Goal: Transaction & Acquisition: Purchase product/service

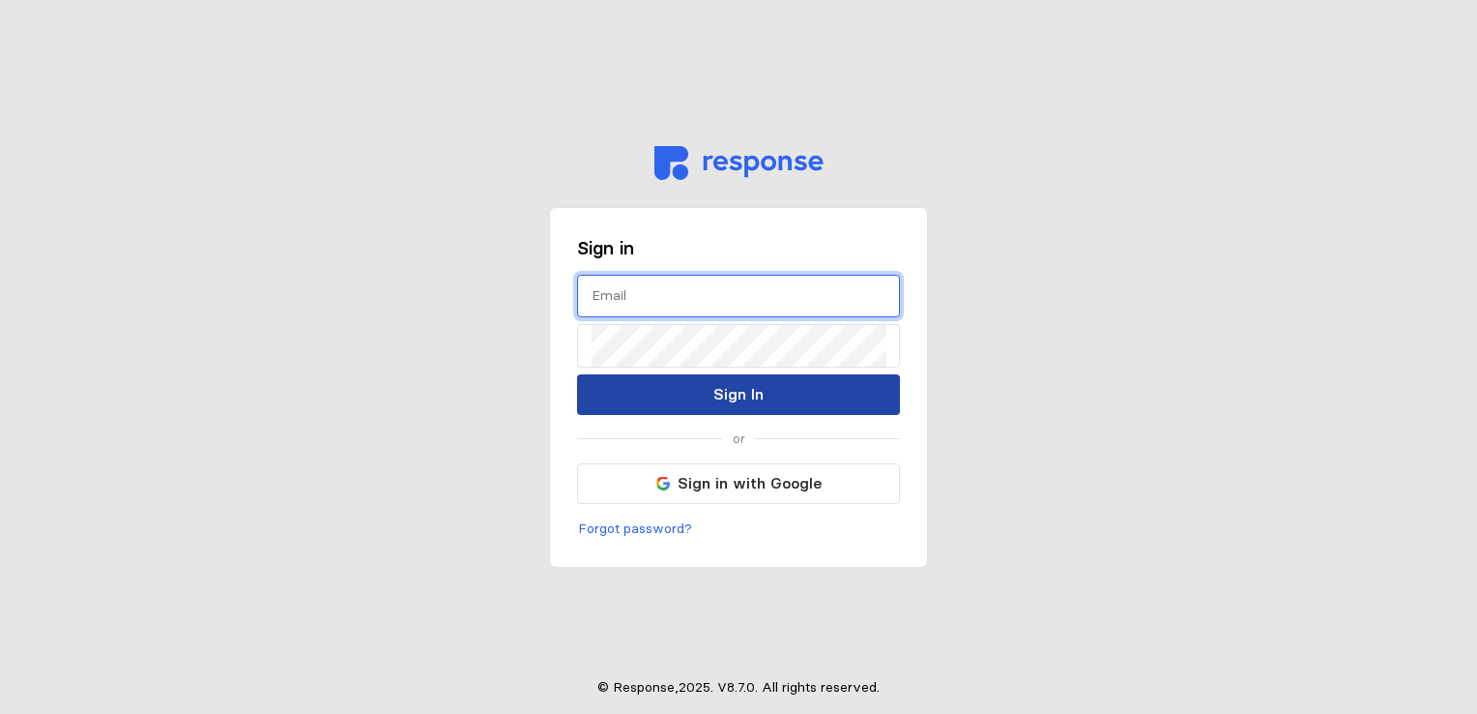
type input "torjos@wsinc.com"
click at [722, 383] on p "Sign In" at bounding box center [739, 394] width 50 height 24
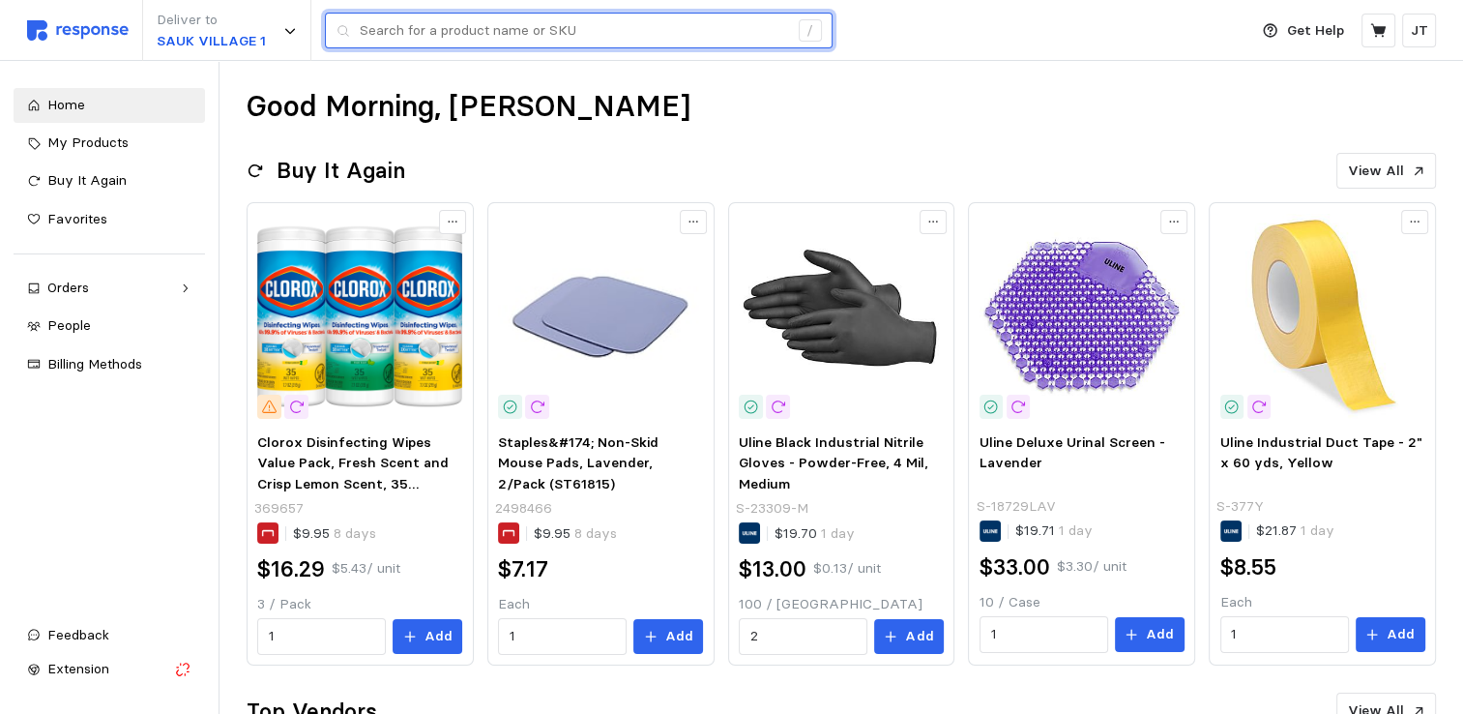
click at [433, 25] on input "text" at bounding box center [574, 31] width 428 height 35
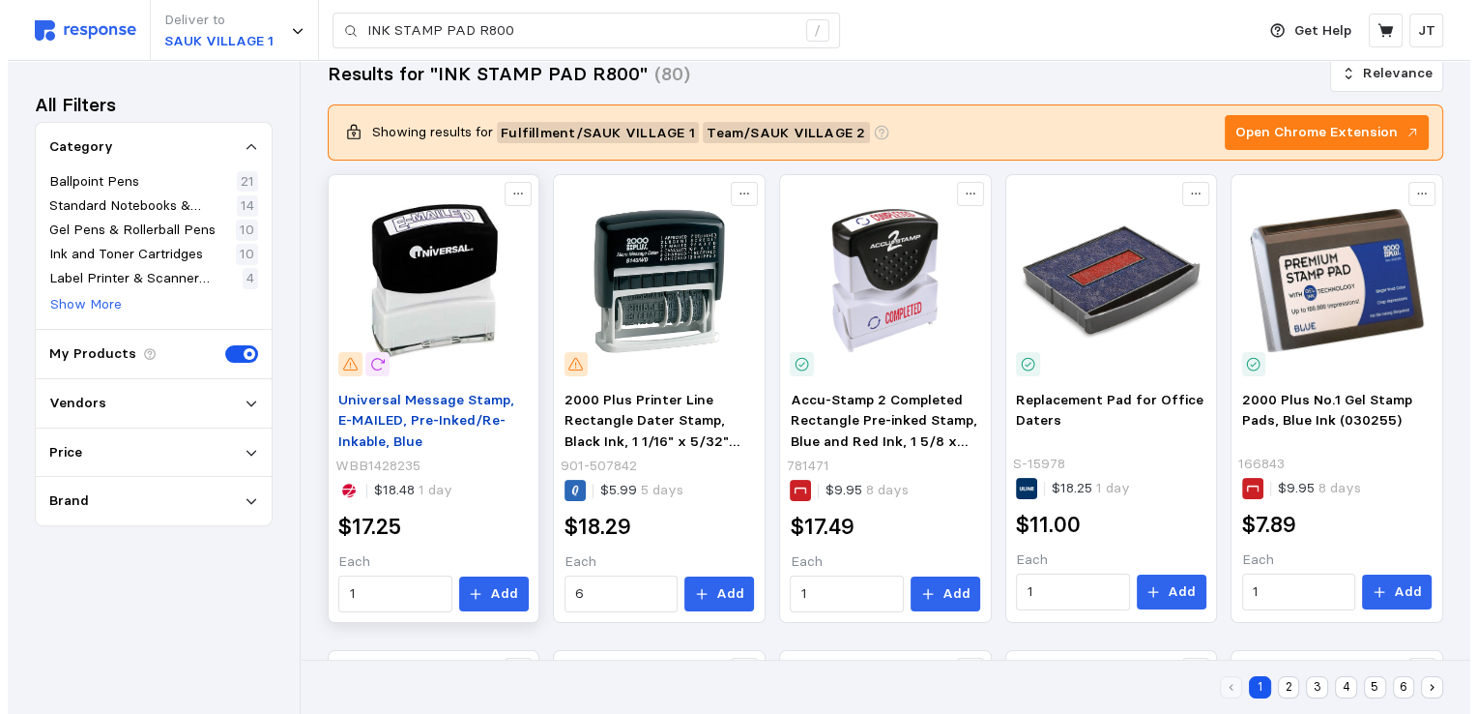
scroll to position [257, 0]
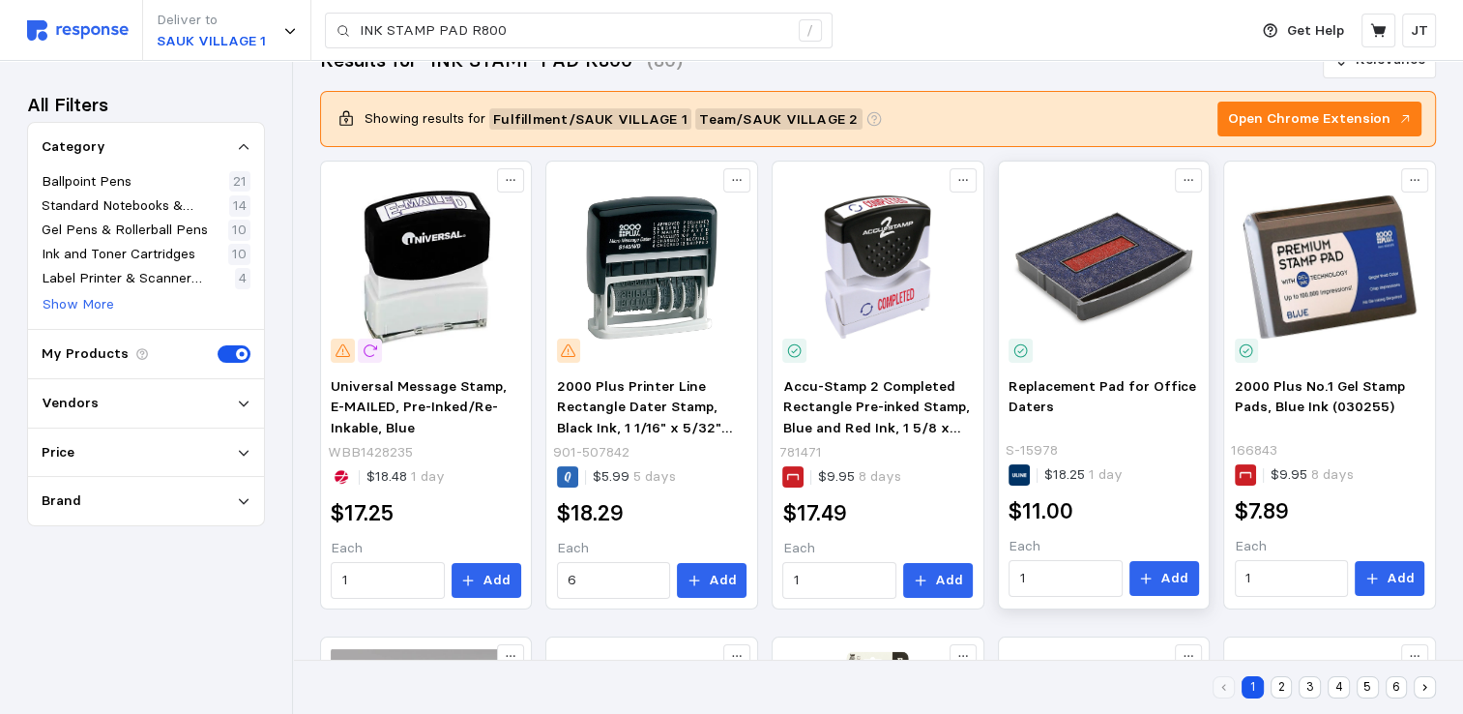
click at [1088, 309] on img at bounding box center [1103, 267] width 190 height 190
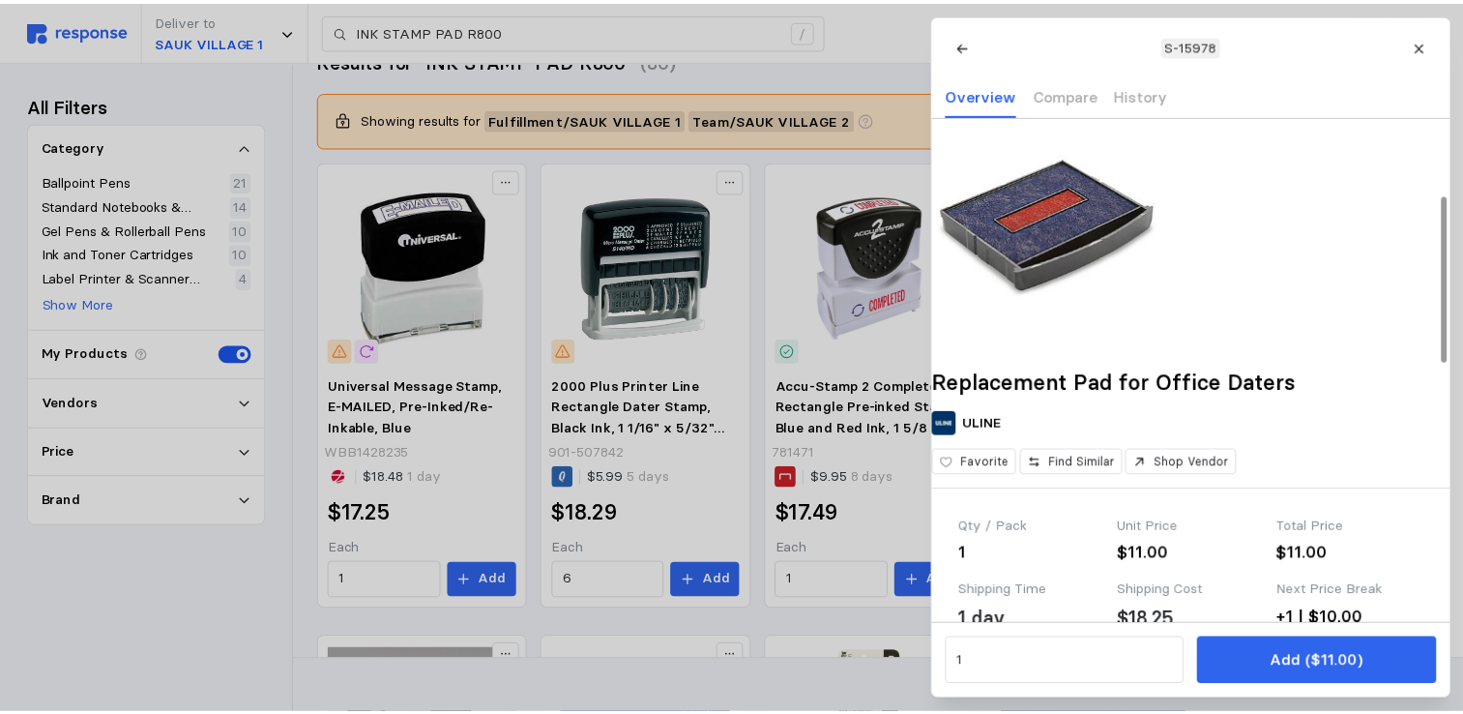
scroll to position [0, 0]
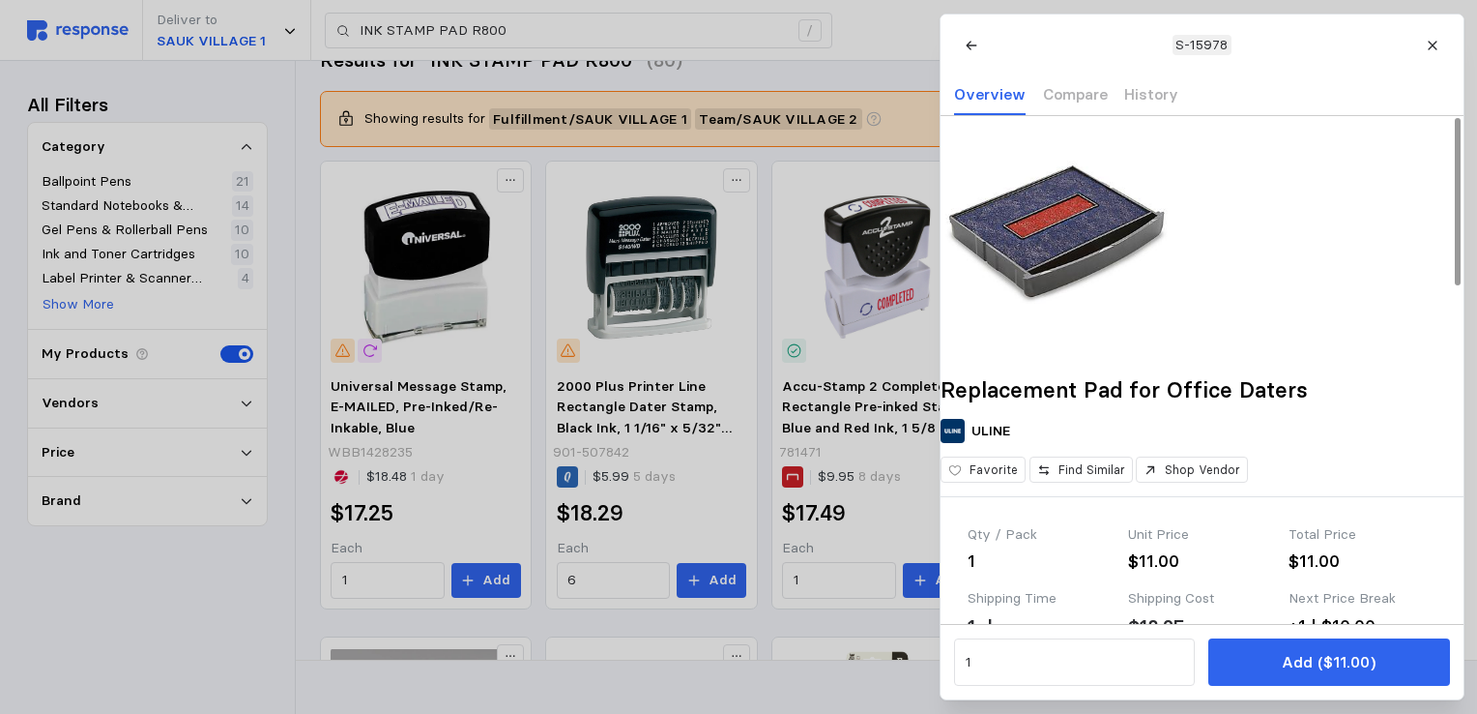
click at [864, 83] on div at bounding box center [738, 357] width 1477 height 714
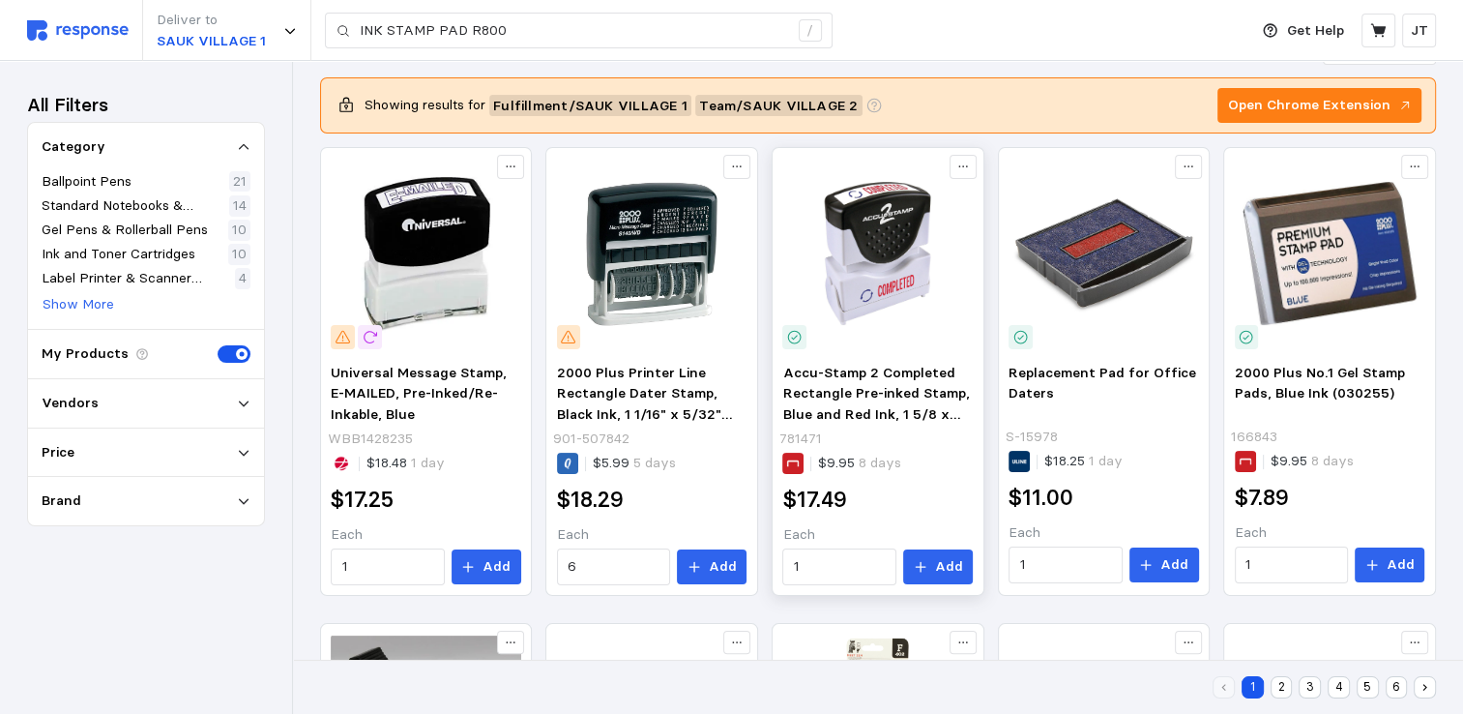
scroll to position [257, 0]
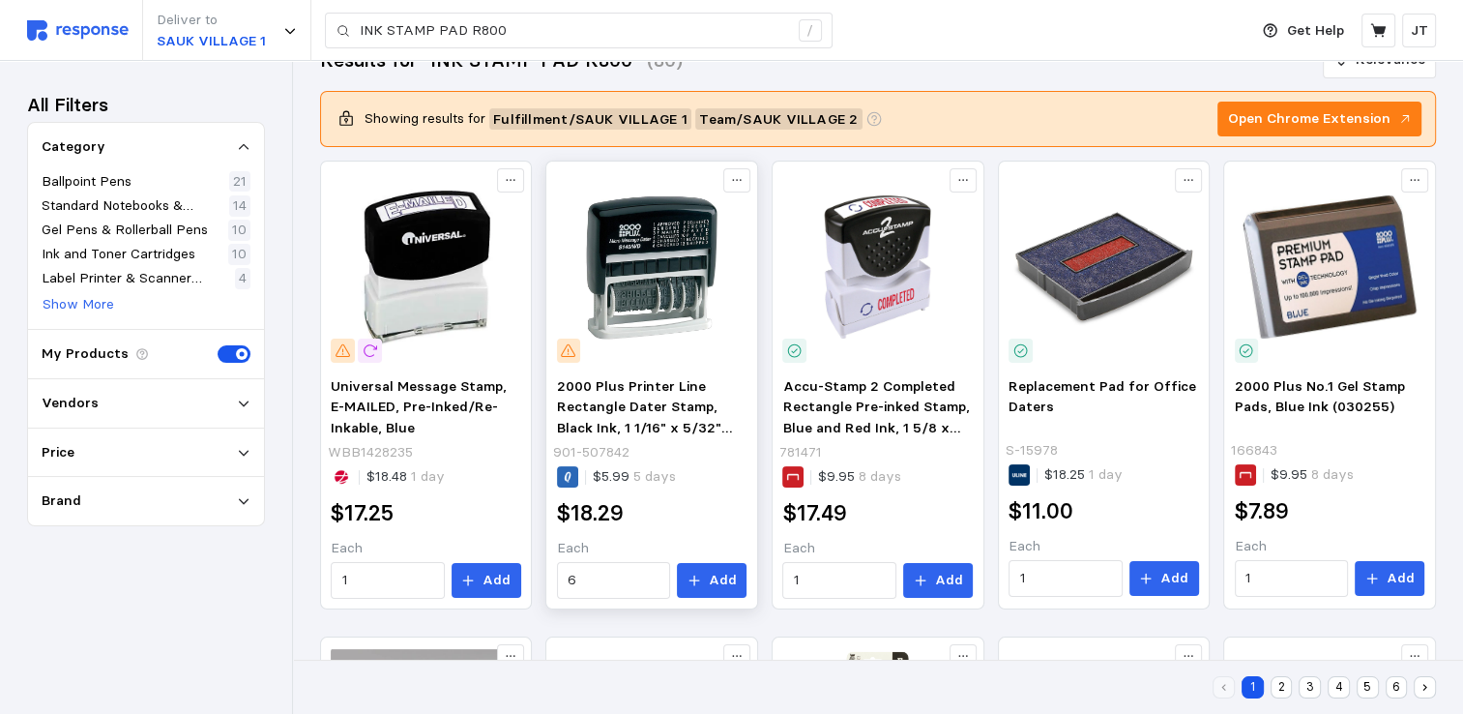
click at [678, 257] on img at bounding box center [652, 267] width 190 height 190
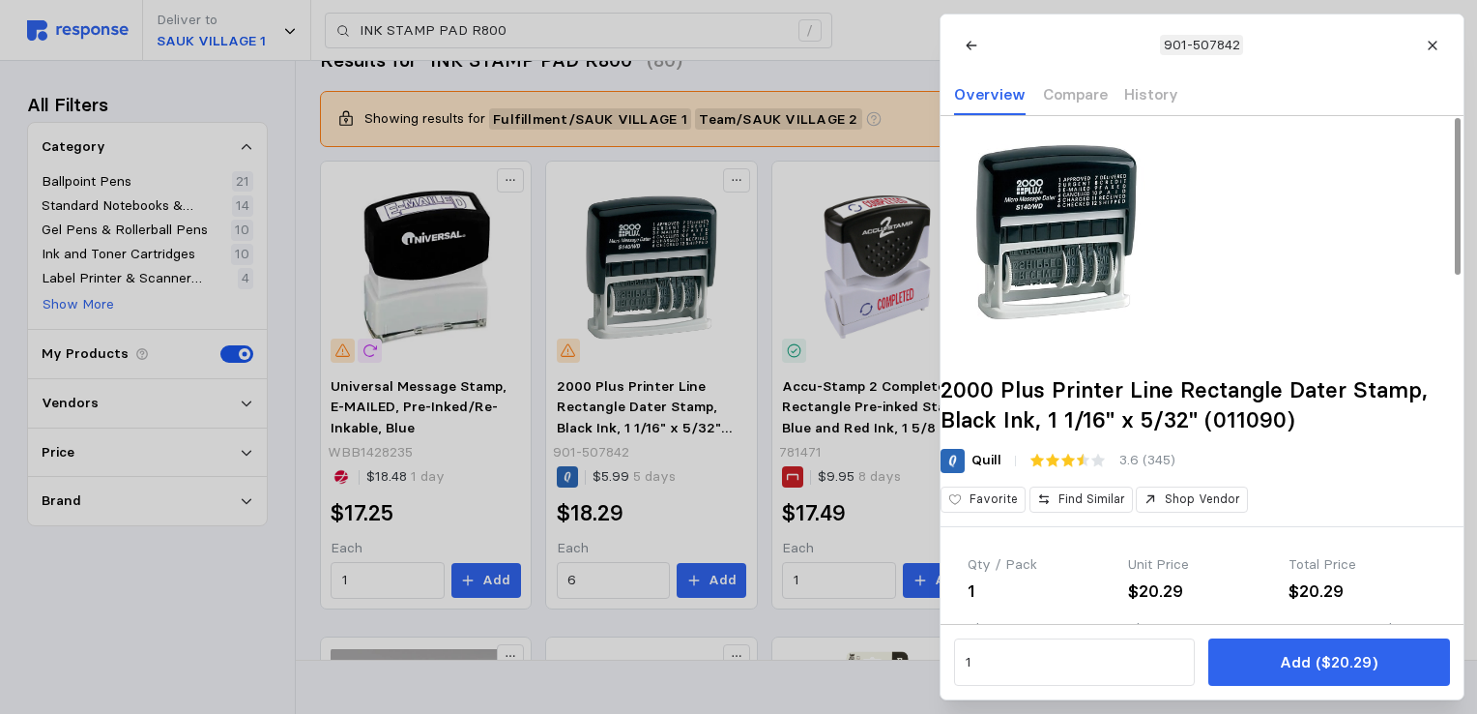
click at [580, 277] on div at bounding box center [738, 357] width 1477 height 714
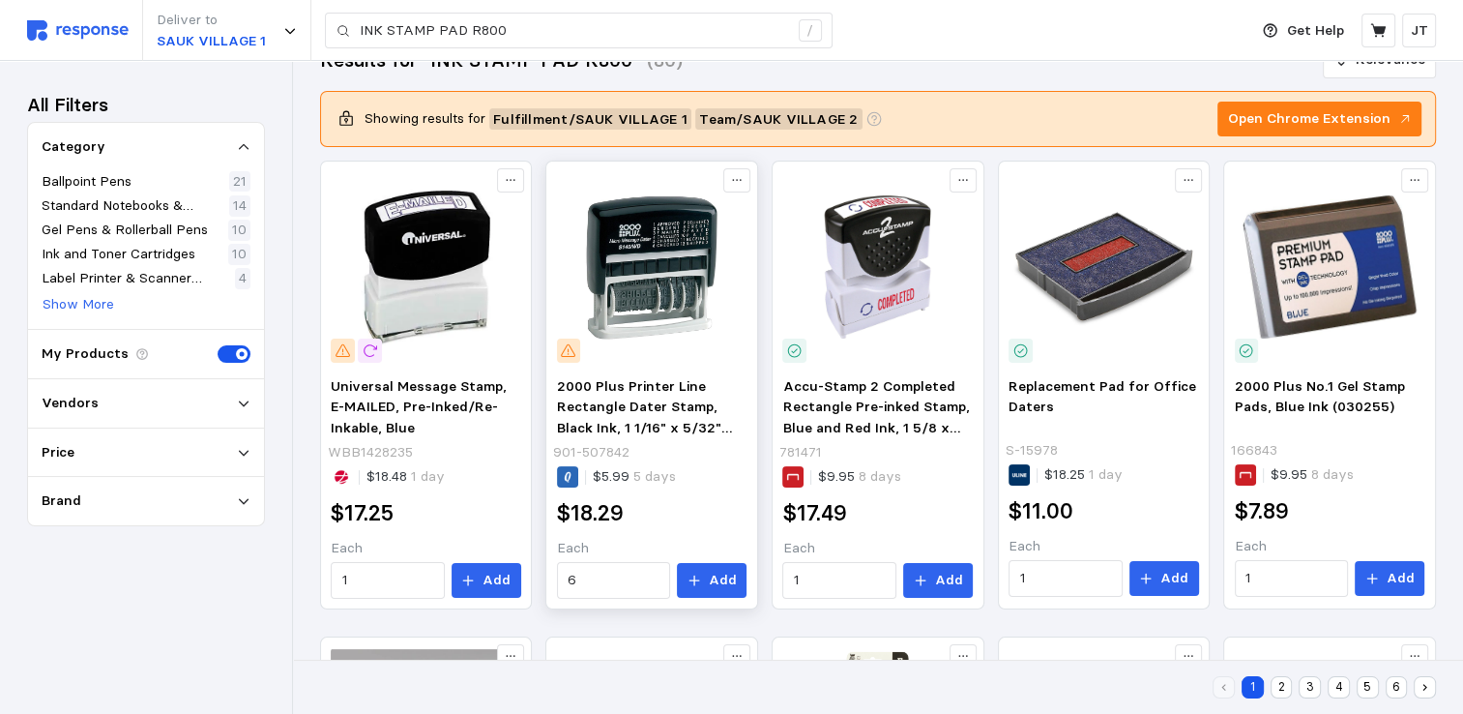
scroll to position [0, 0]
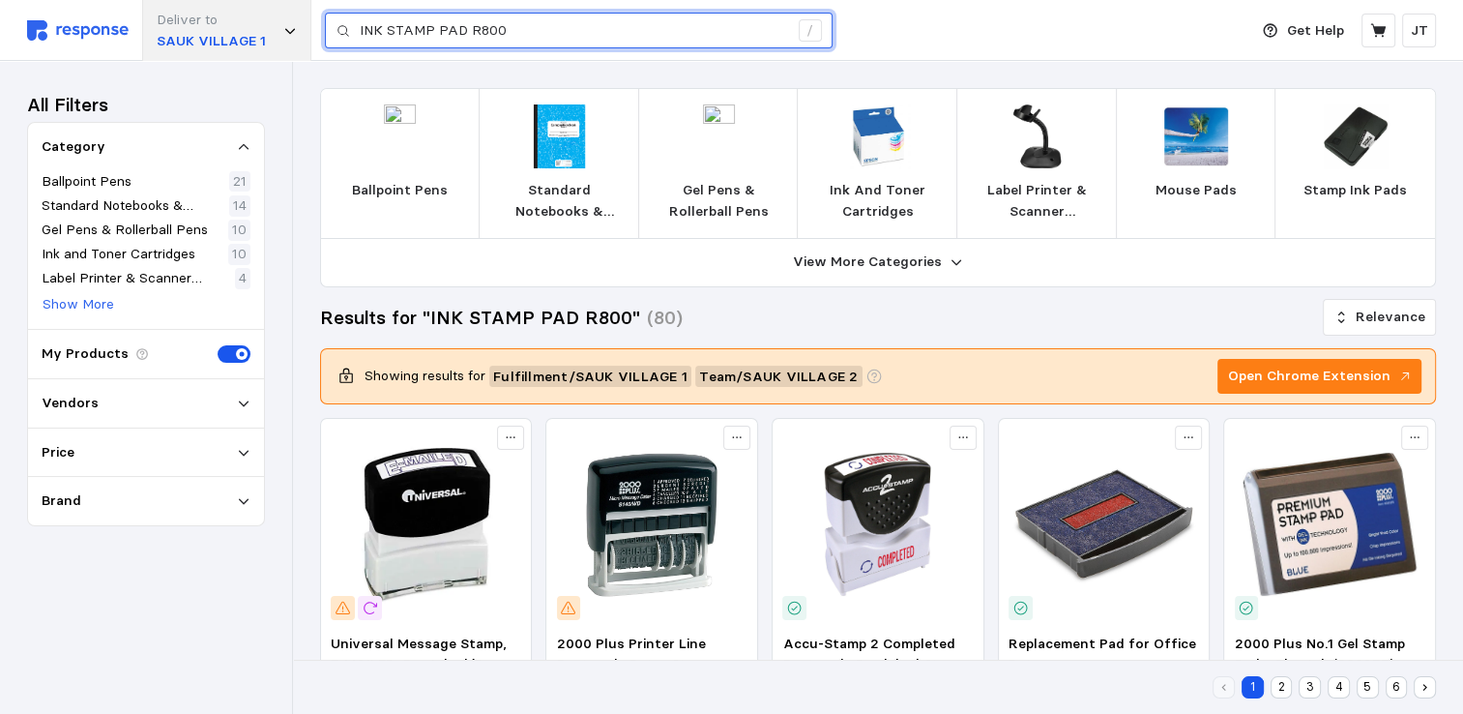
drag, startPoint x: 523, startPoint y: 28, endPoint x: 238, endPoint y: 14, distance: 285.6
click at [238, 14] on div "Deliver to SAUK VILLAGE 1 INK STAMP PAD R800 /" at bounding box center [632, 30] width 1211 height 61
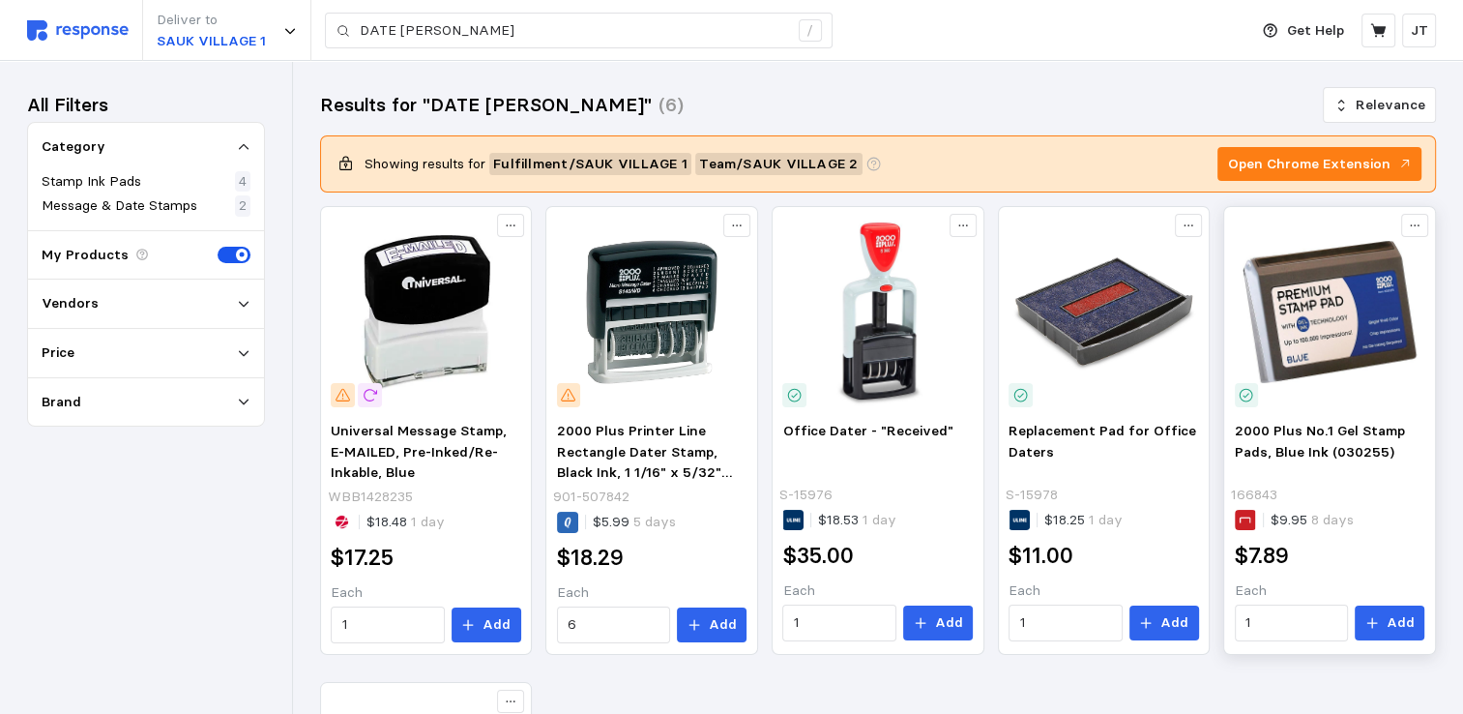
click at [1320, 314] on img at bounding box center [1330, 312] width 190 height 190
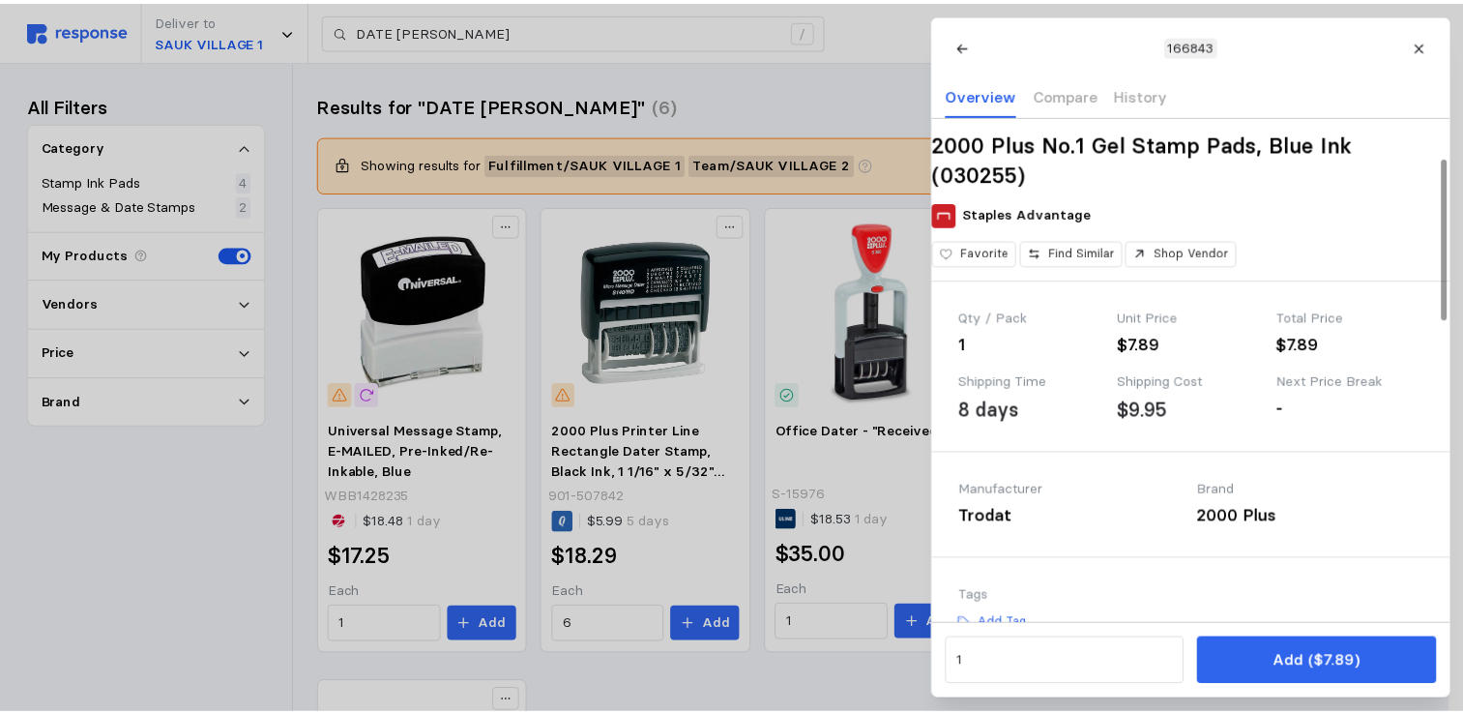
scroll to position [257, 0]
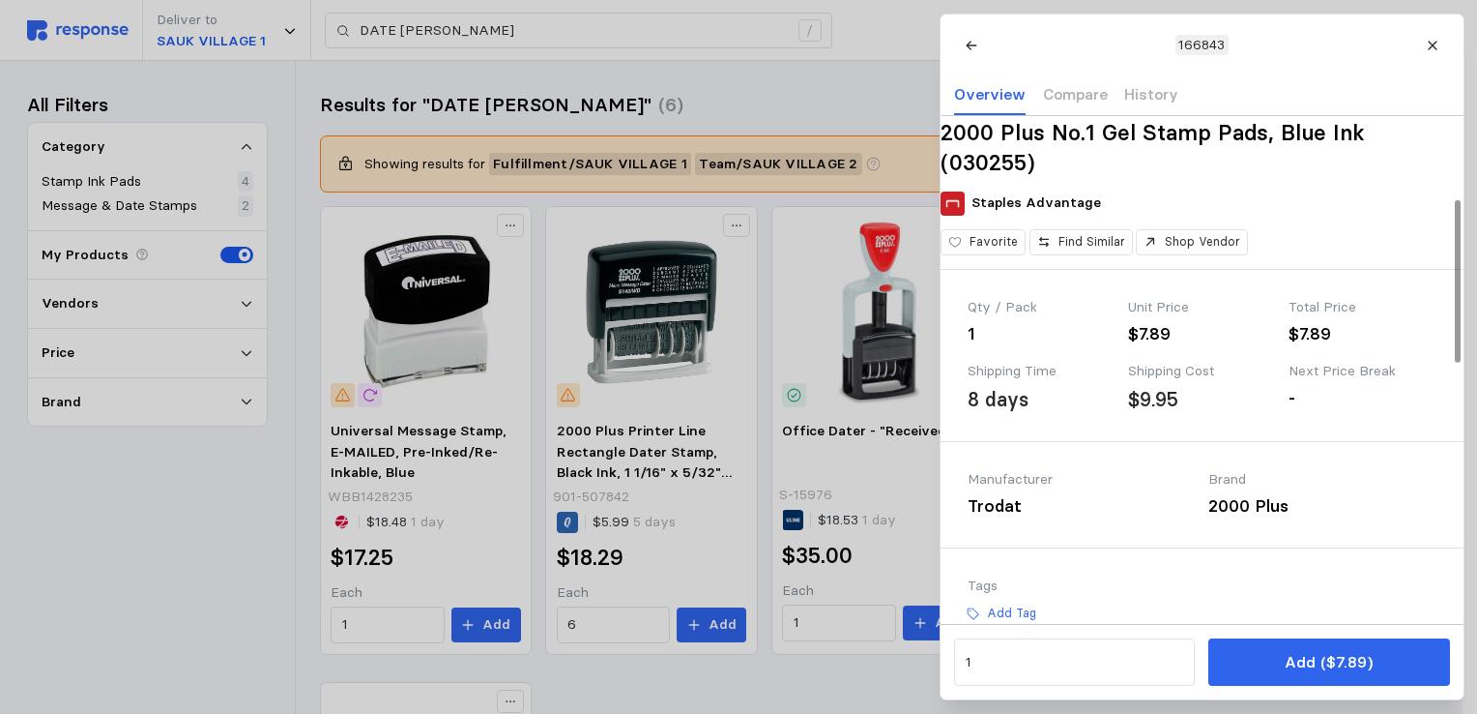
click at [202, 514] on div at bounding box center [738, 357] width 1477 height 714
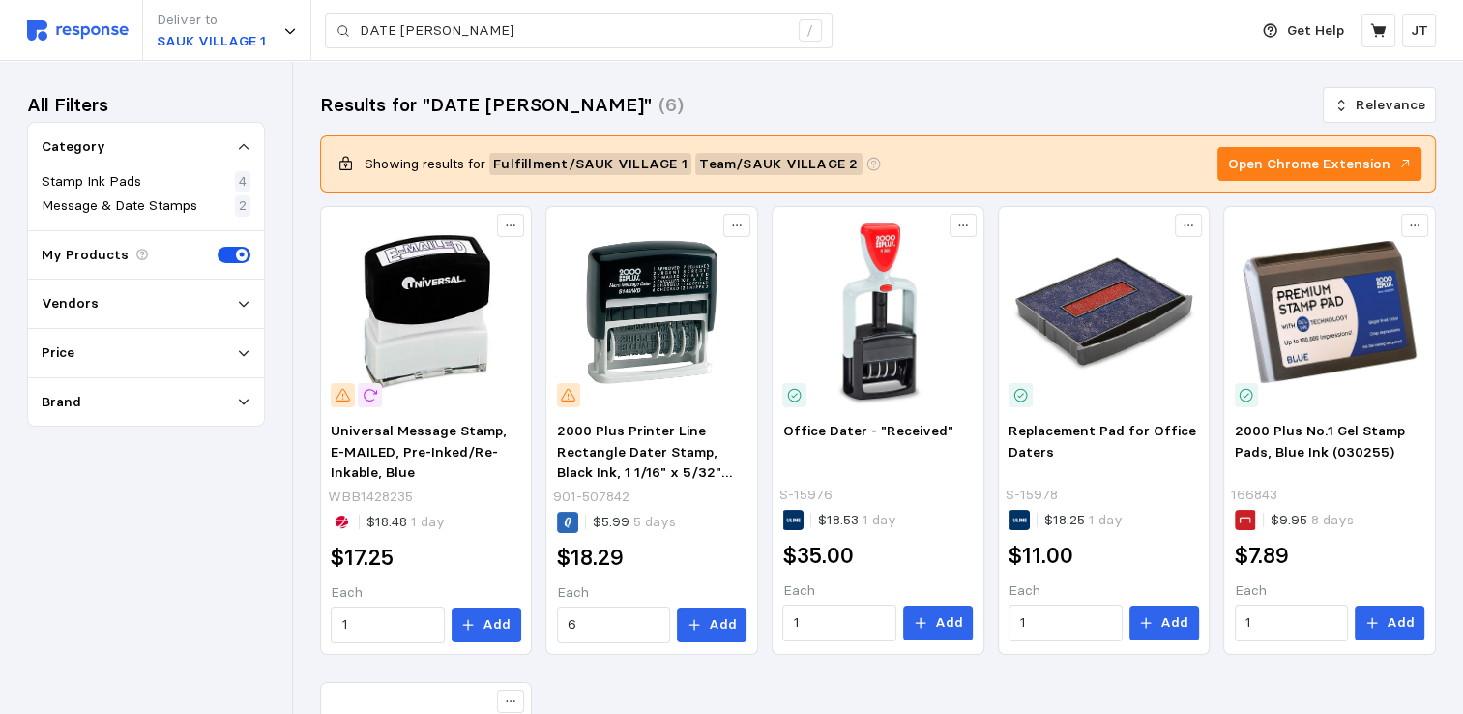
click at [236, 254] on span at bounding box center [228, 255] width 20 height 17
click at [218, 247] on input "checkbox" at bounding box center [218, 247] width 0 height 0
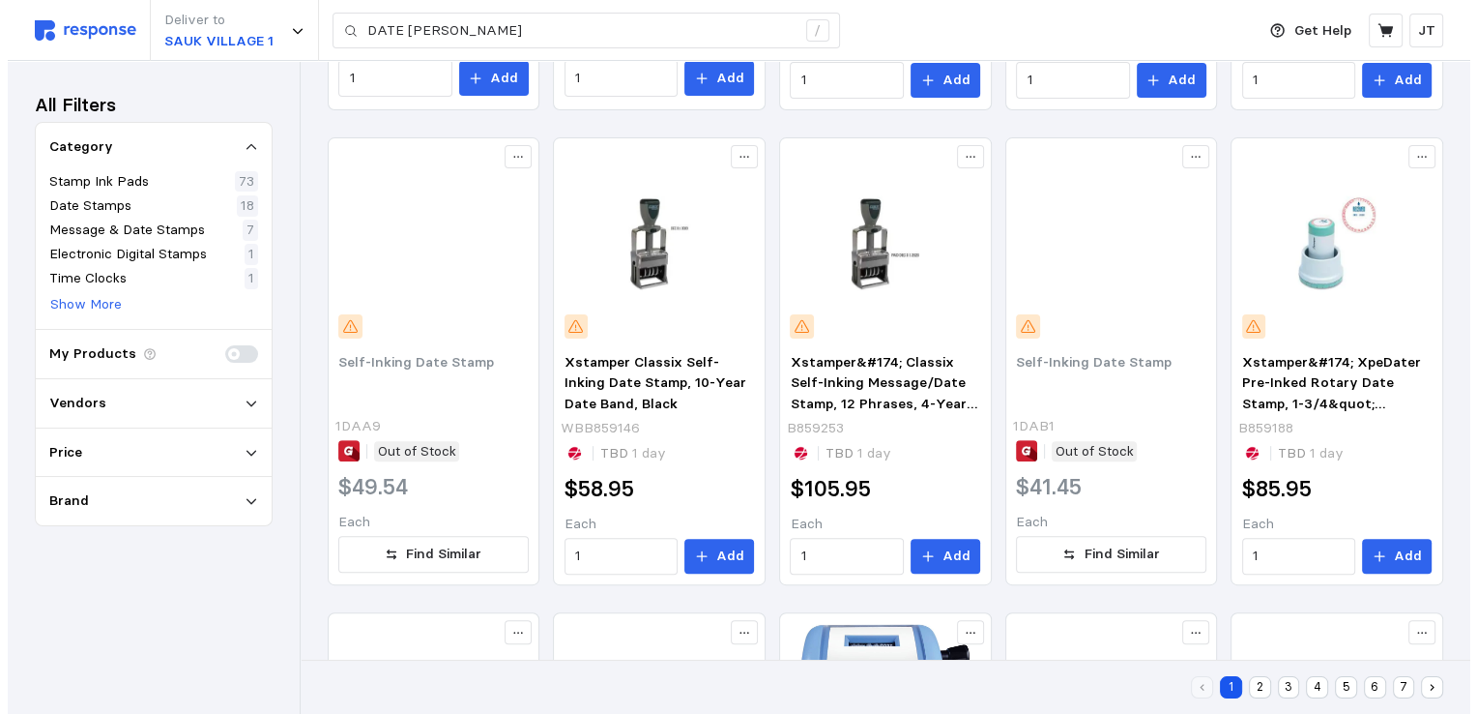
scroll to position [971, 0]
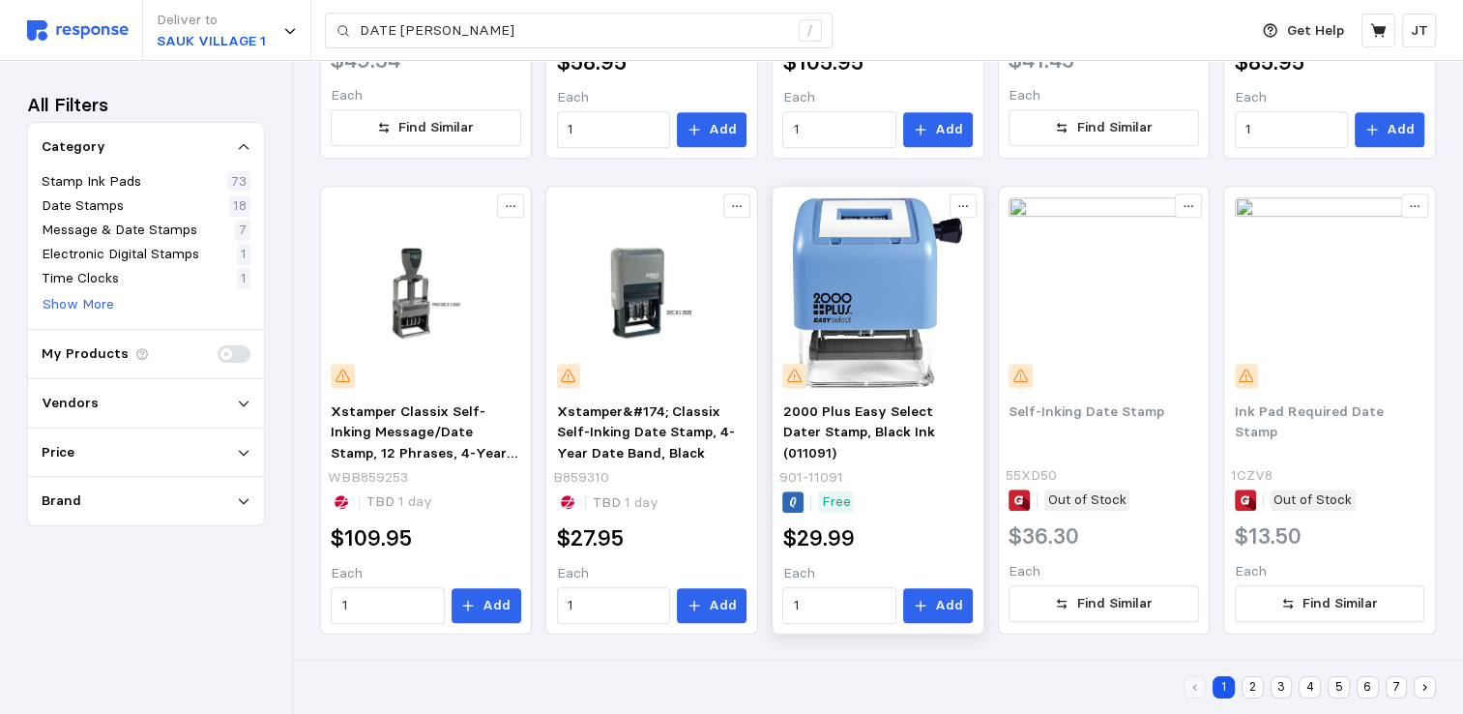
click at [862, 276] on img at bounding box center [877, 292] width 190 height 190
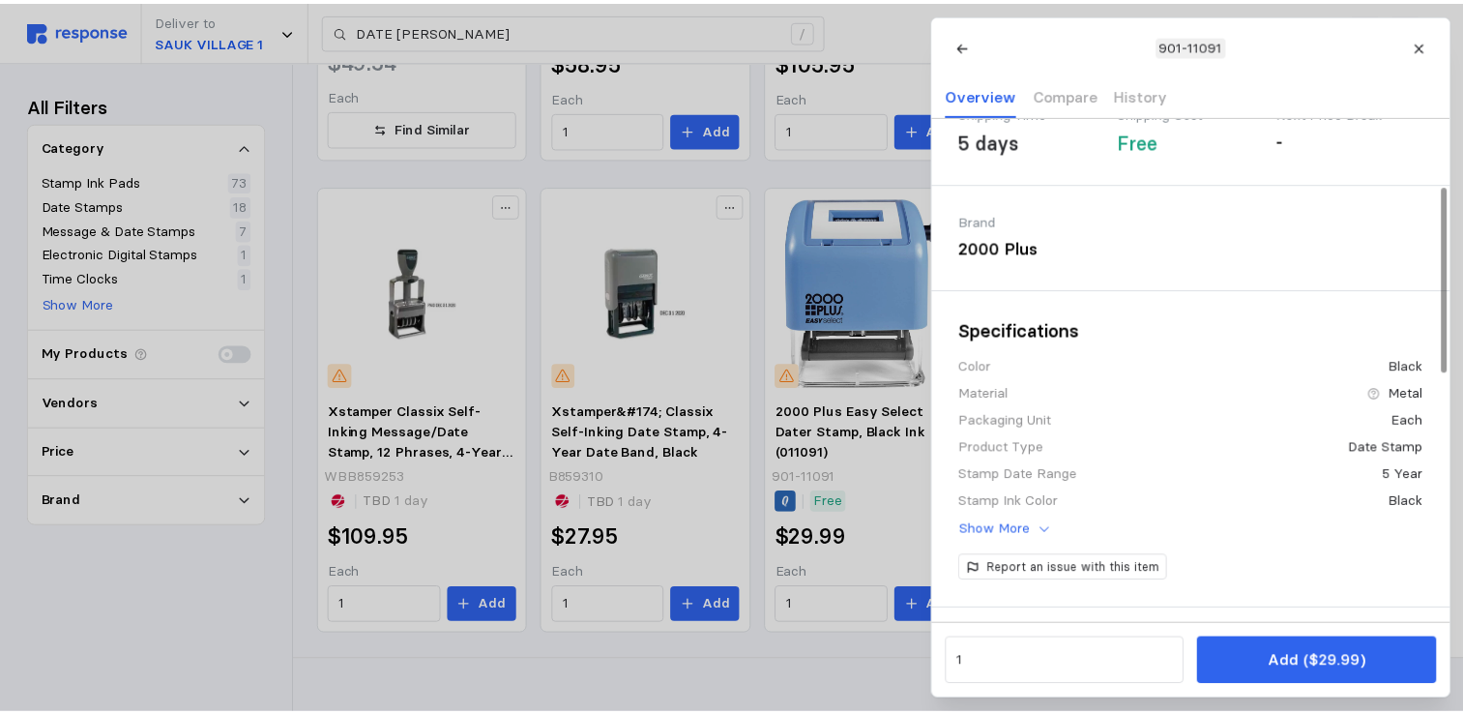
scroll to position [0, 0]
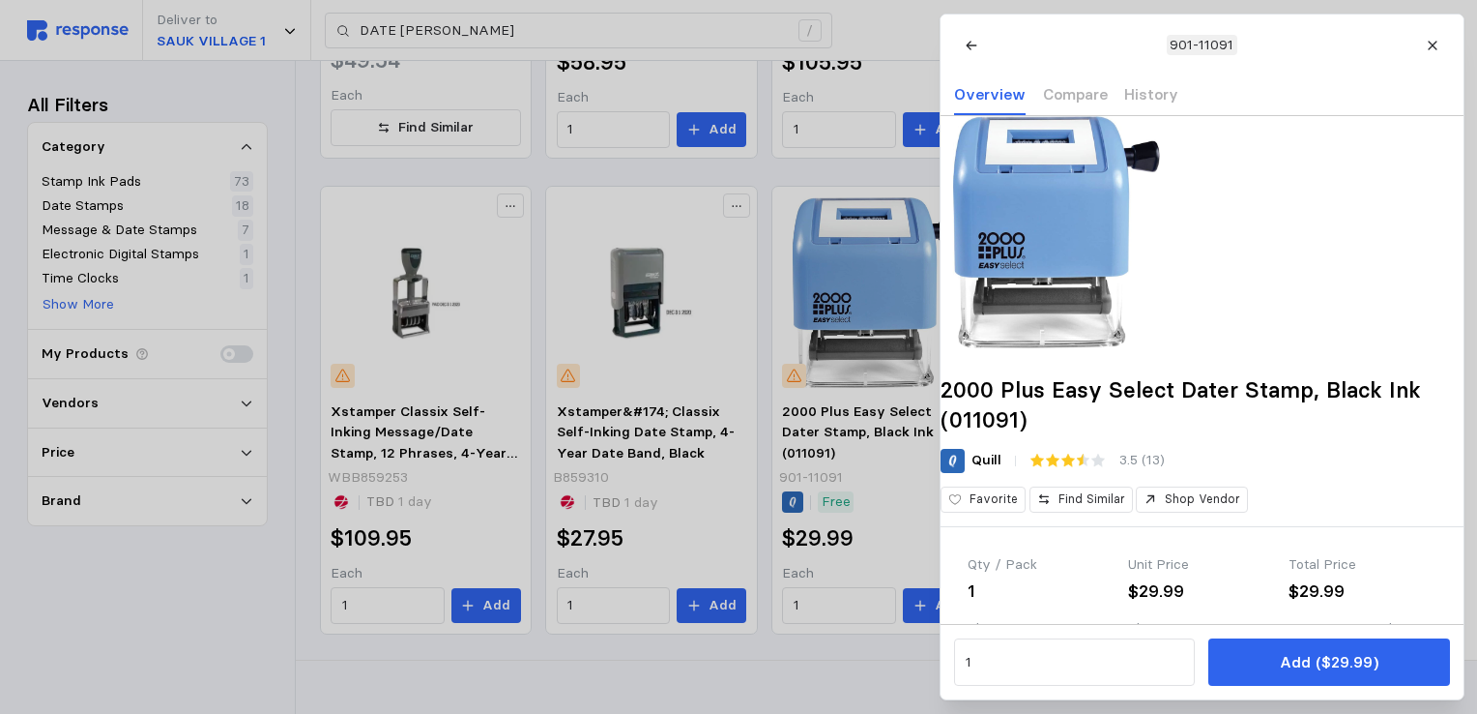
click at [216, 662] on div at bounding box center [738, 357] width 1477 height 714
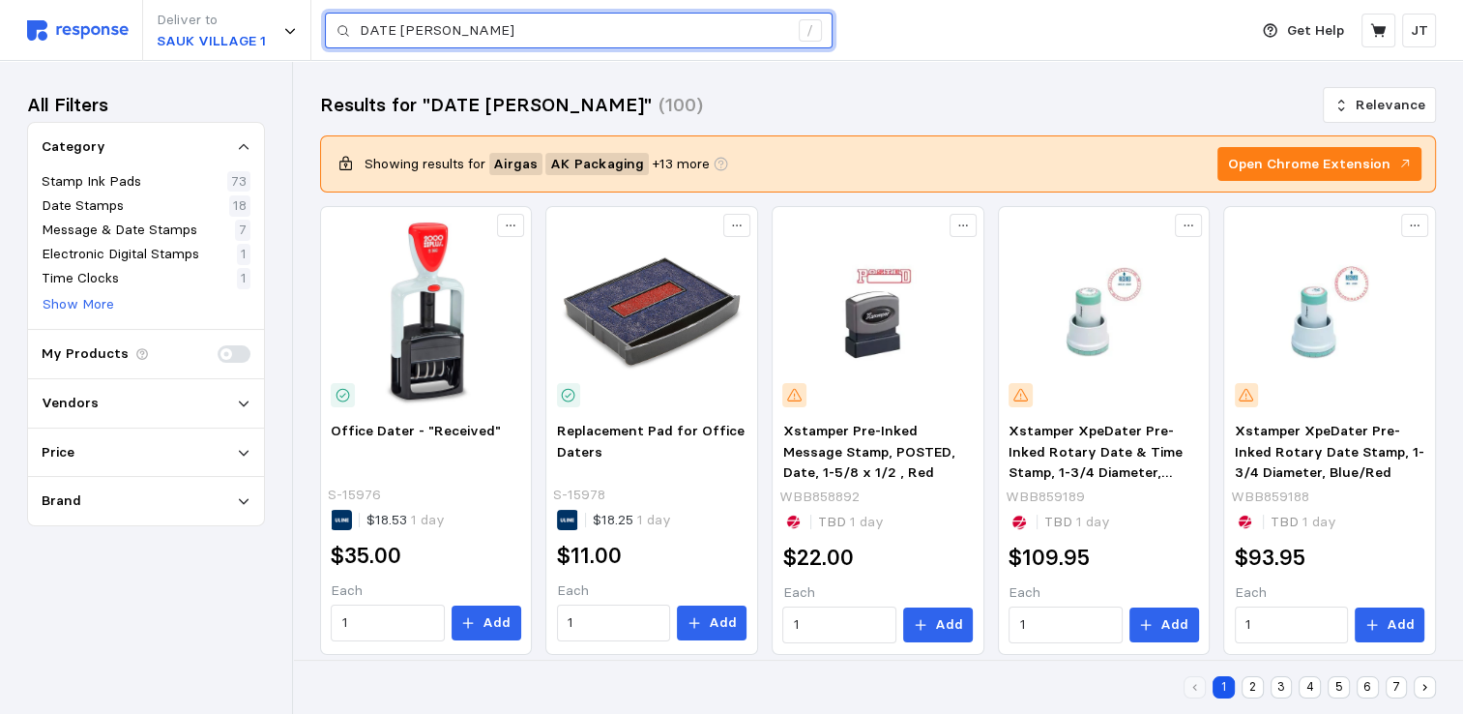
drag, startPoint x: 493, startPoint y: 21, endPoint x: 267, endPoint y: -10, distance: 228.4
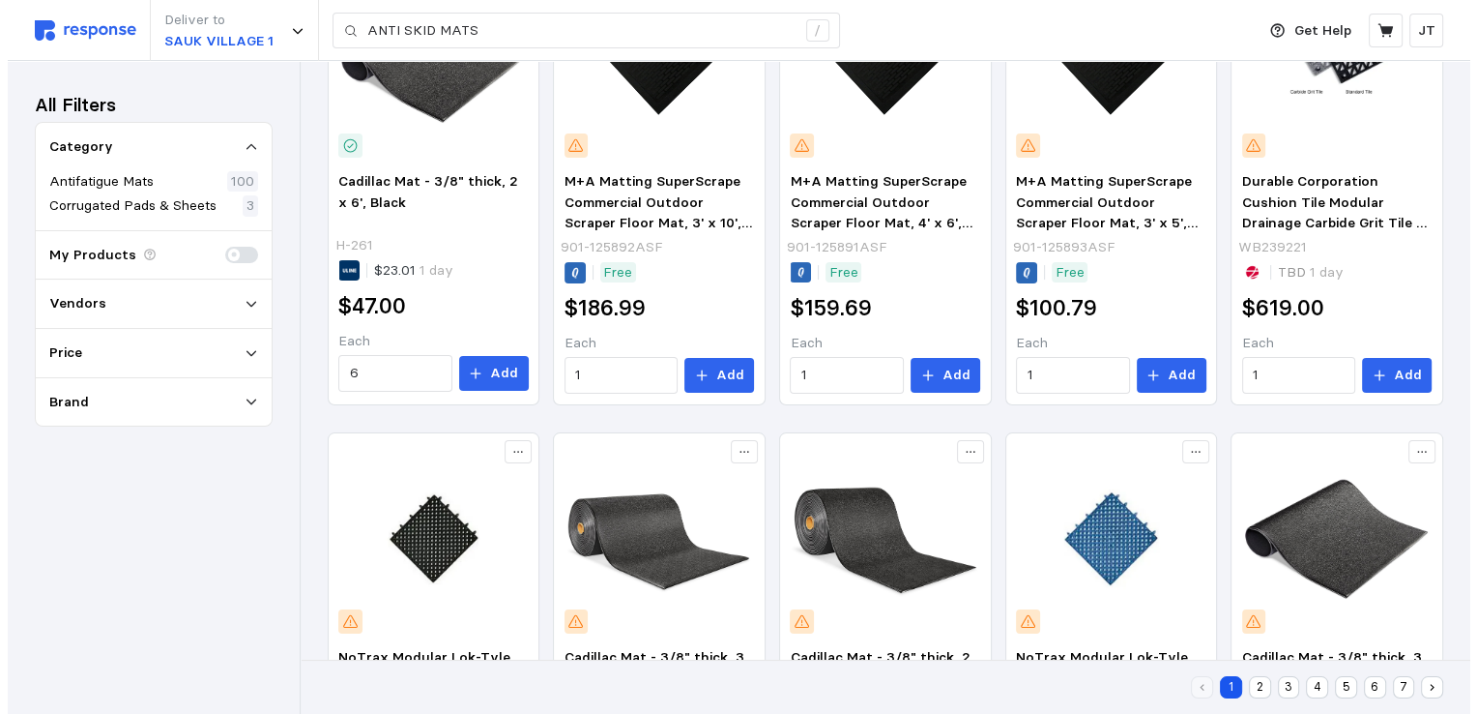
scroll to position [515, 0]
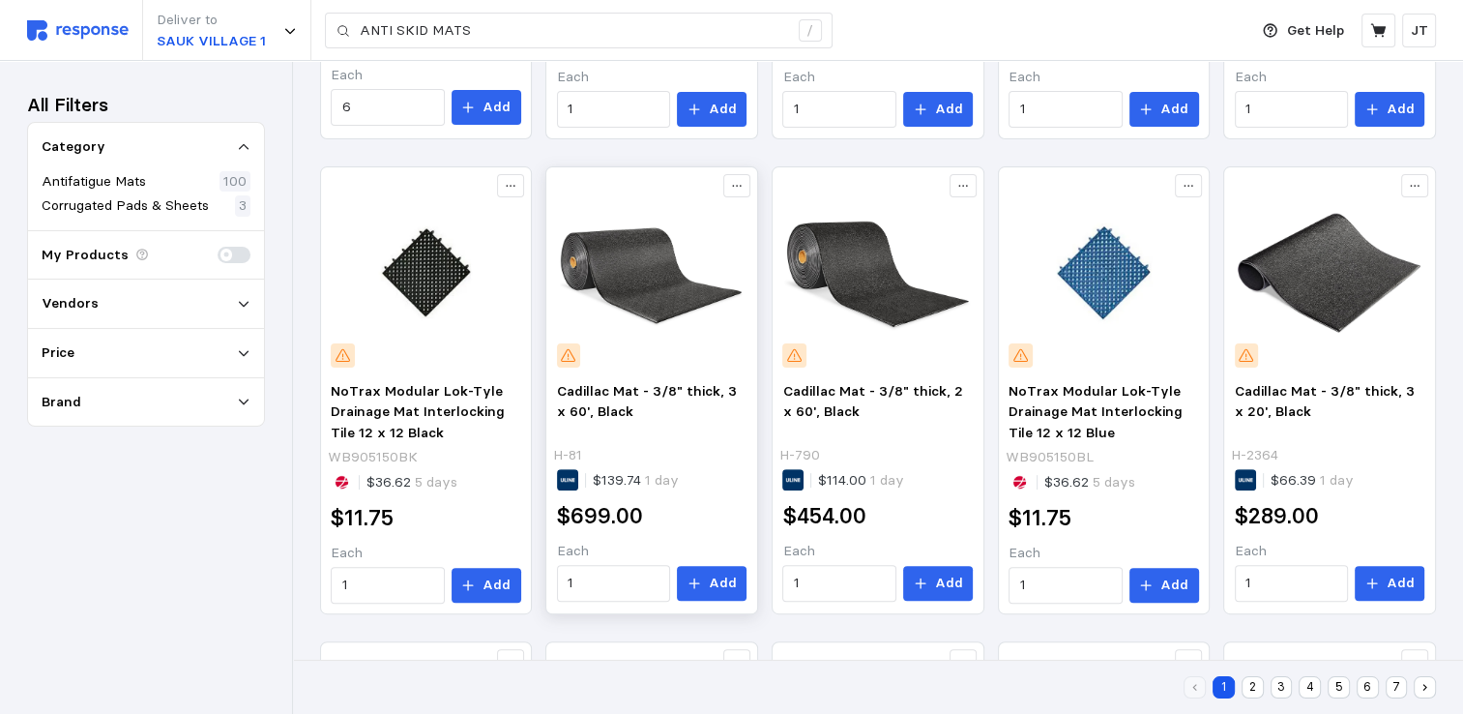
click at [599, 268] on img at bounding box center [652, 272] width 190 height 190
drag, startPoint x: 599, startPoint y: 268, endPoint x: 634, endPoint y: 280, distance: 37.0
click at [634, 280] on img at bounding box center [652, 272] width 190 height 190
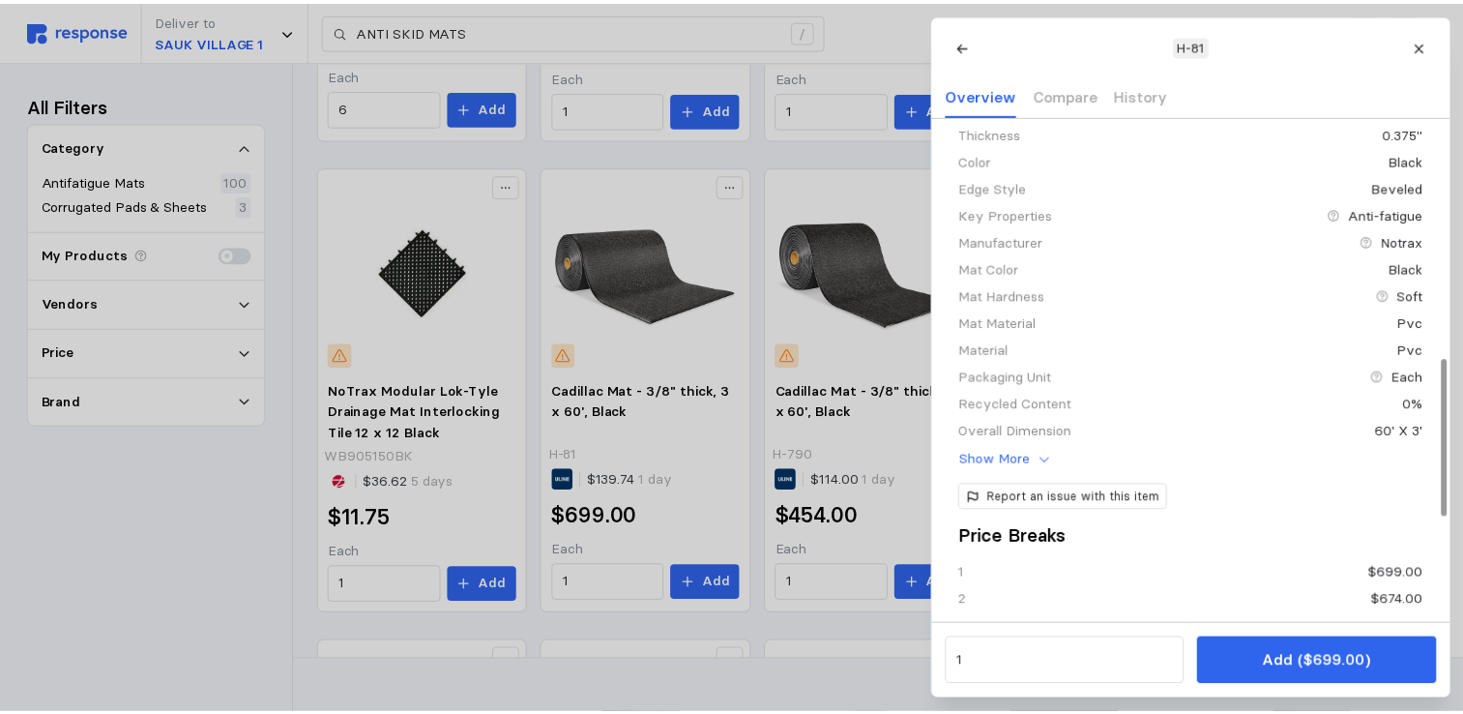
scroll to position [257, 0]
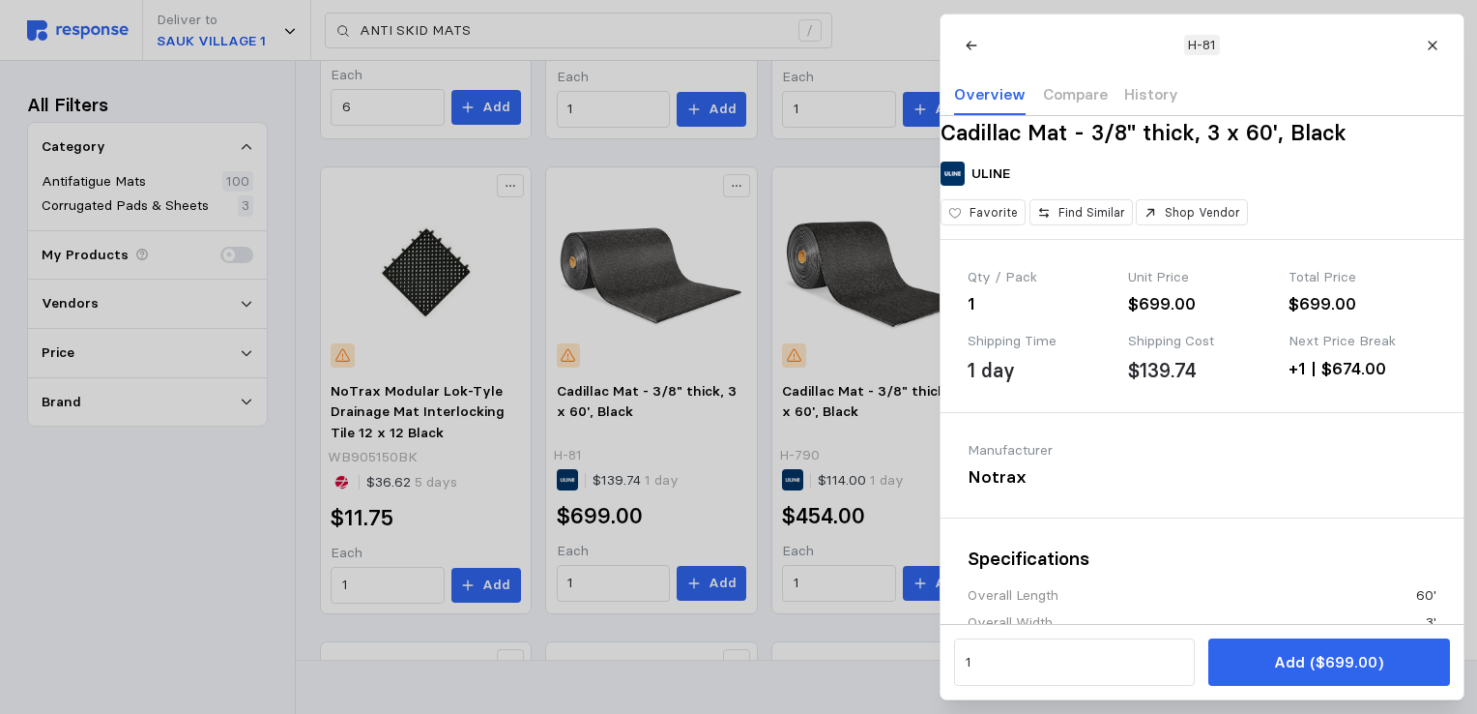
click at [739, 678] on div at bounding box center [738, 357] width 1477 height 714
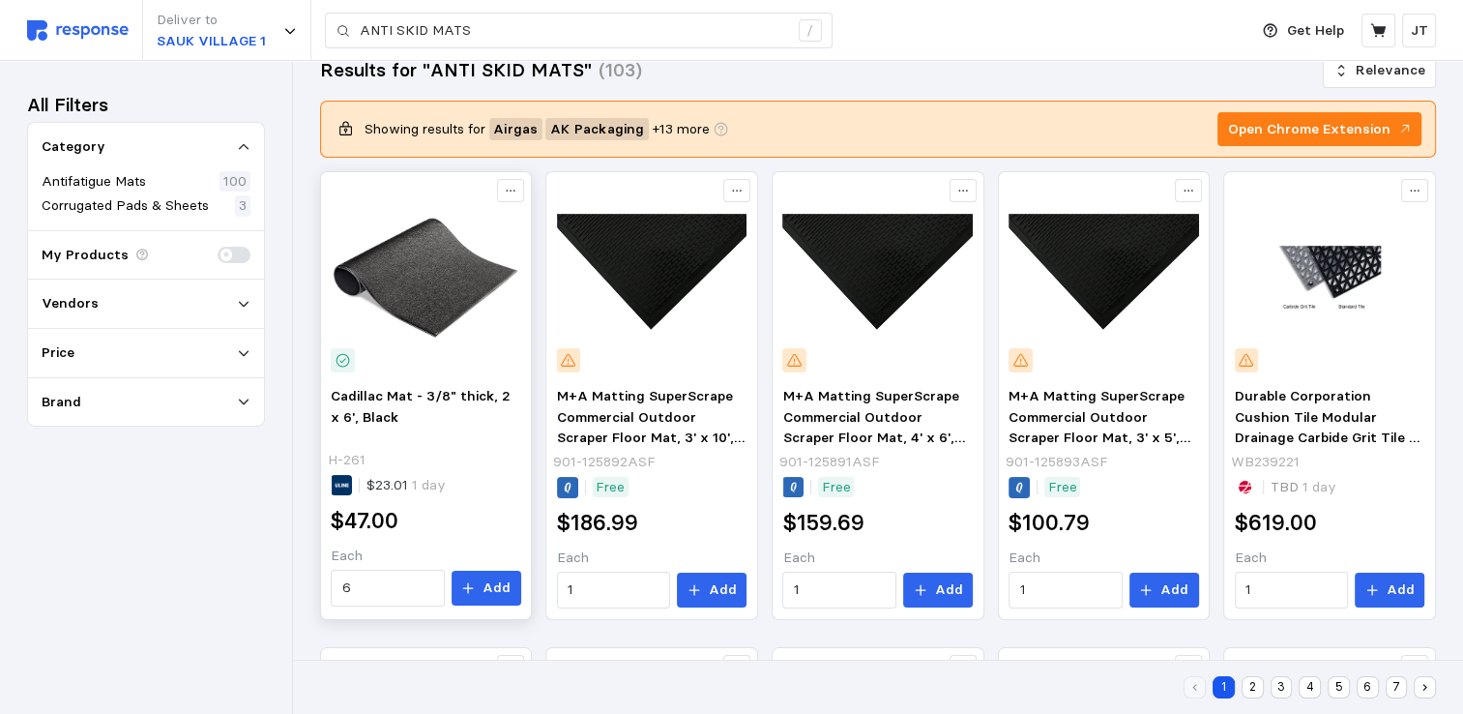
scroll to position [0, 0]
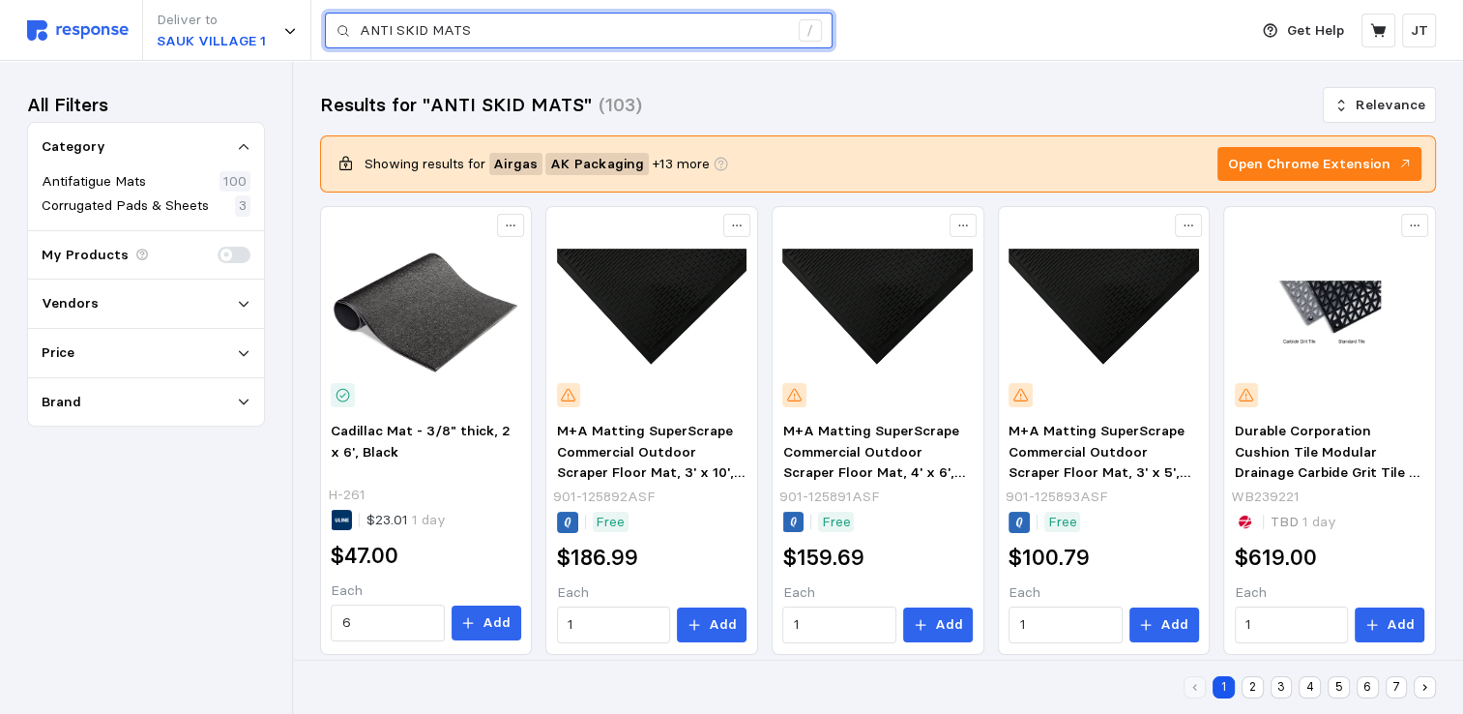
click at [503, 29] on input "ANTI SKID MATS" at bounding box center [574, 31] width 428 height 35
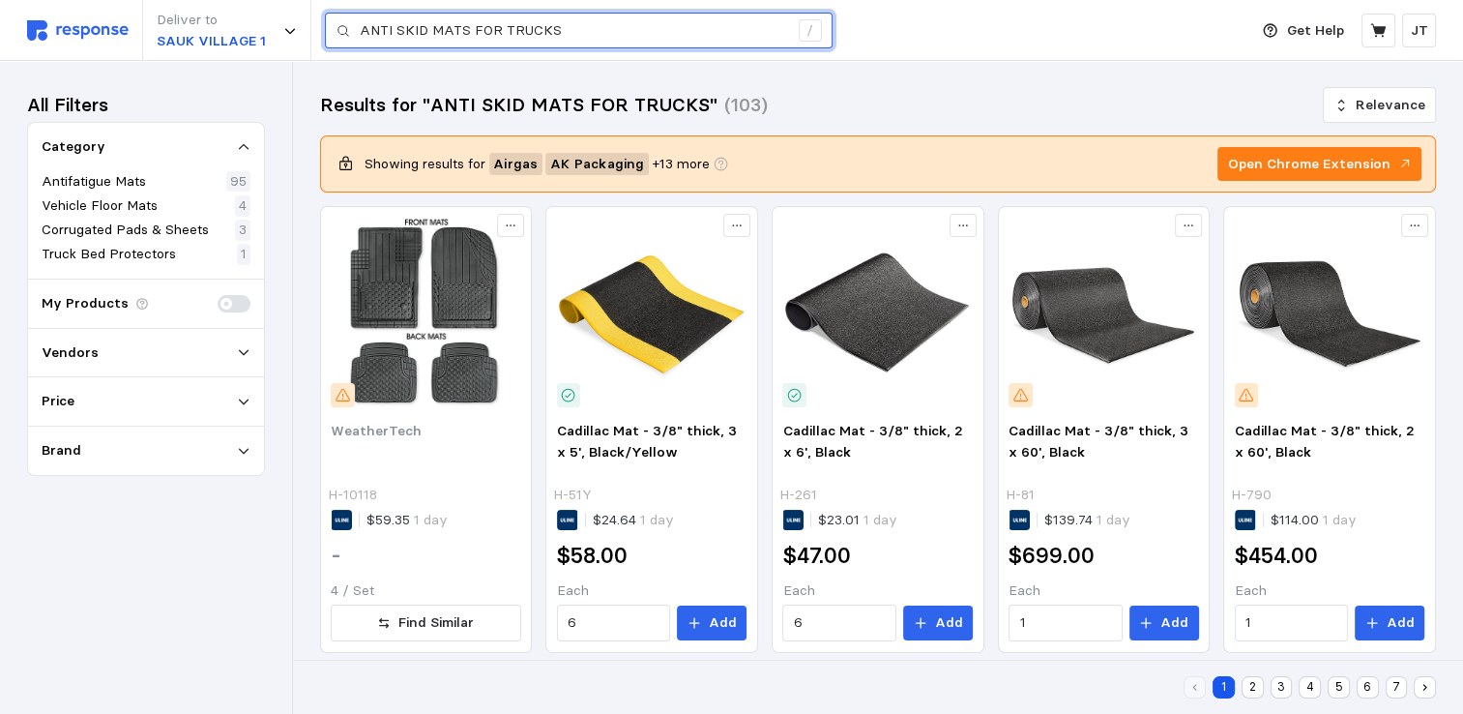
drag, startPoint x: 576, startPoint y: 33, endPoint x: 105, endPoint y: -44, distance: 477.2
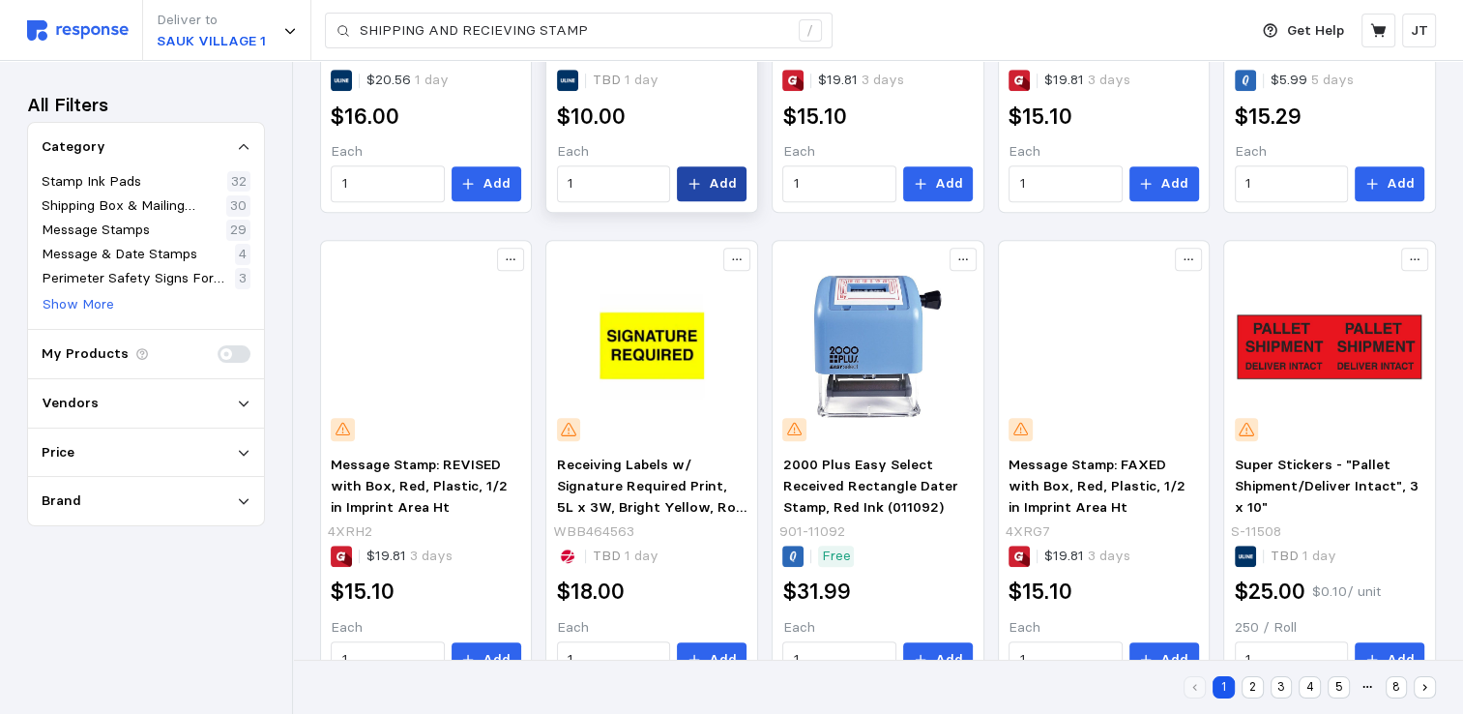
scroll to position [1183, 0]
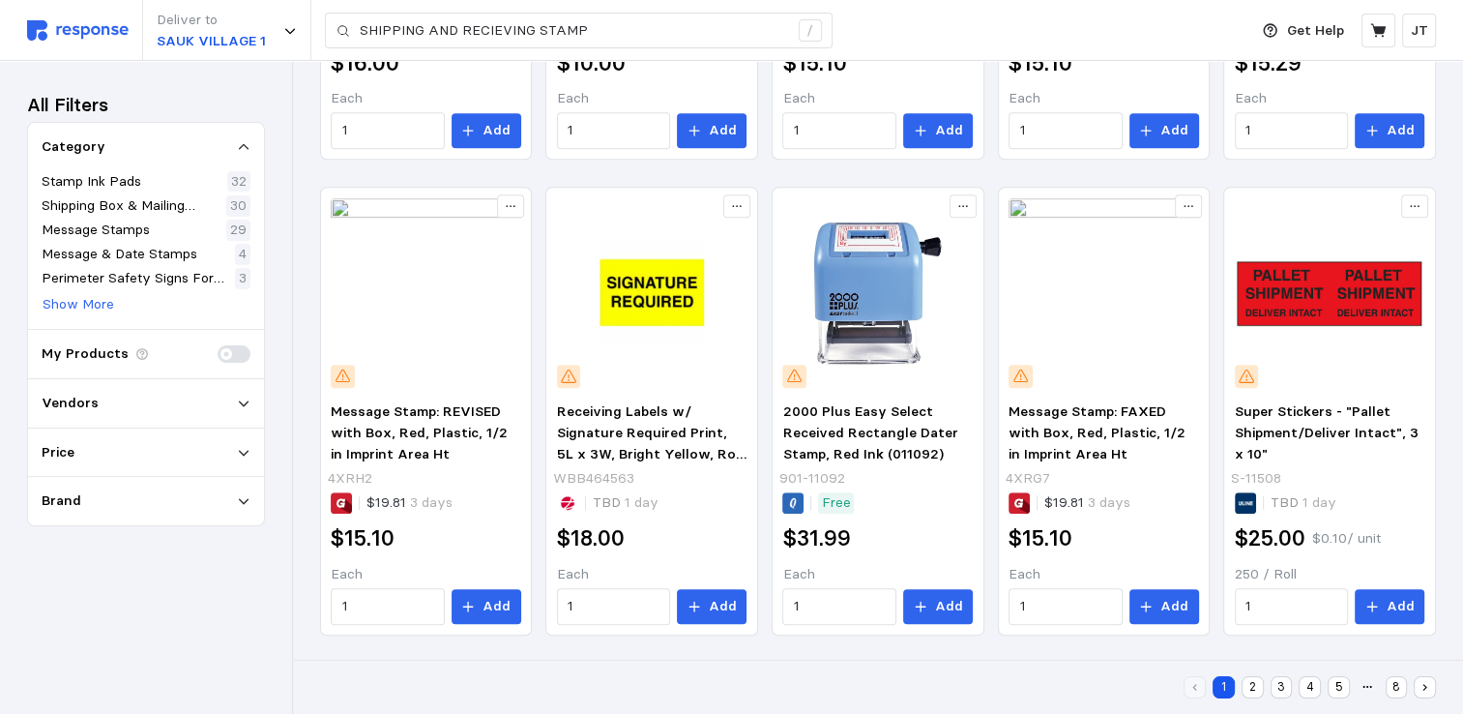
click at [1245, 687] on button "2" at bounding box center [1252, 687] width 22 height 22
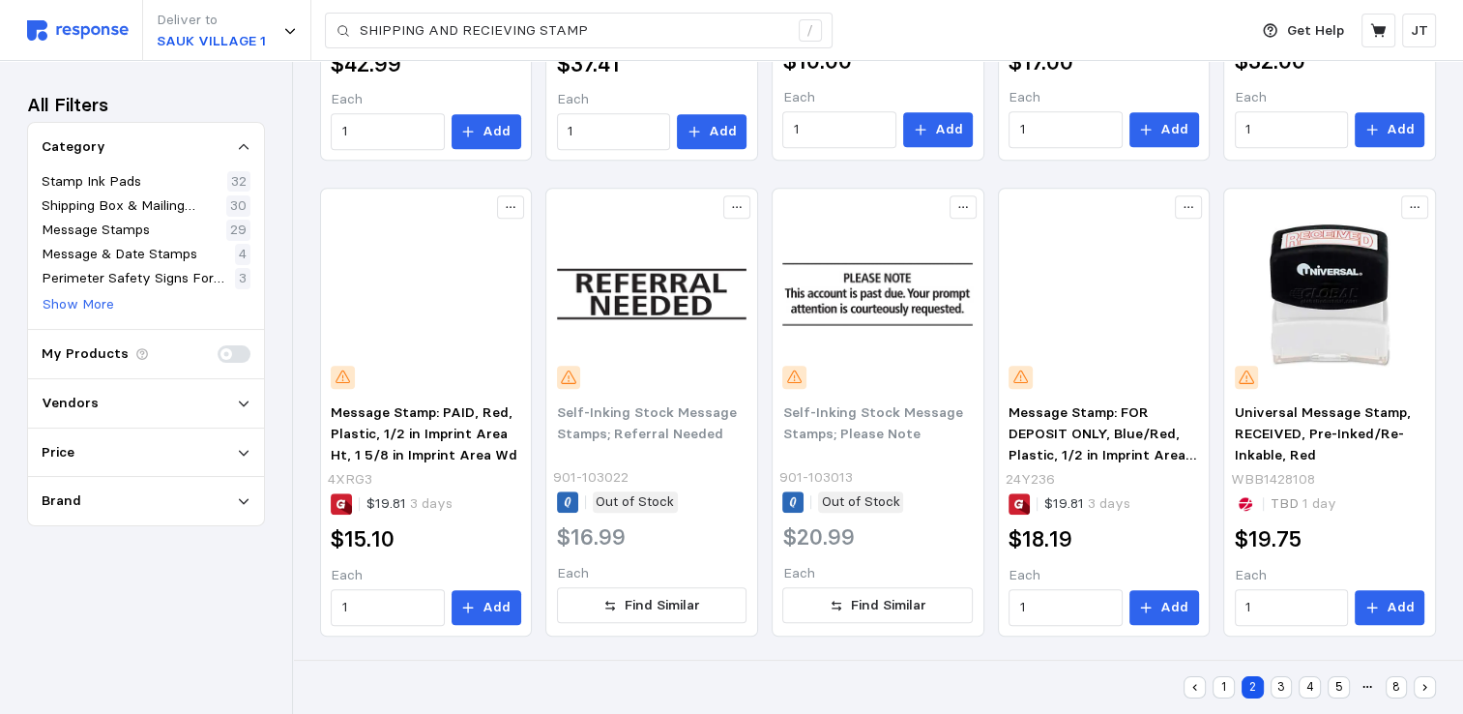
scroll to position [1183, 0]
click at [1276, 682] on button "3" at bounding box center [1282, 687] width 22 height 22
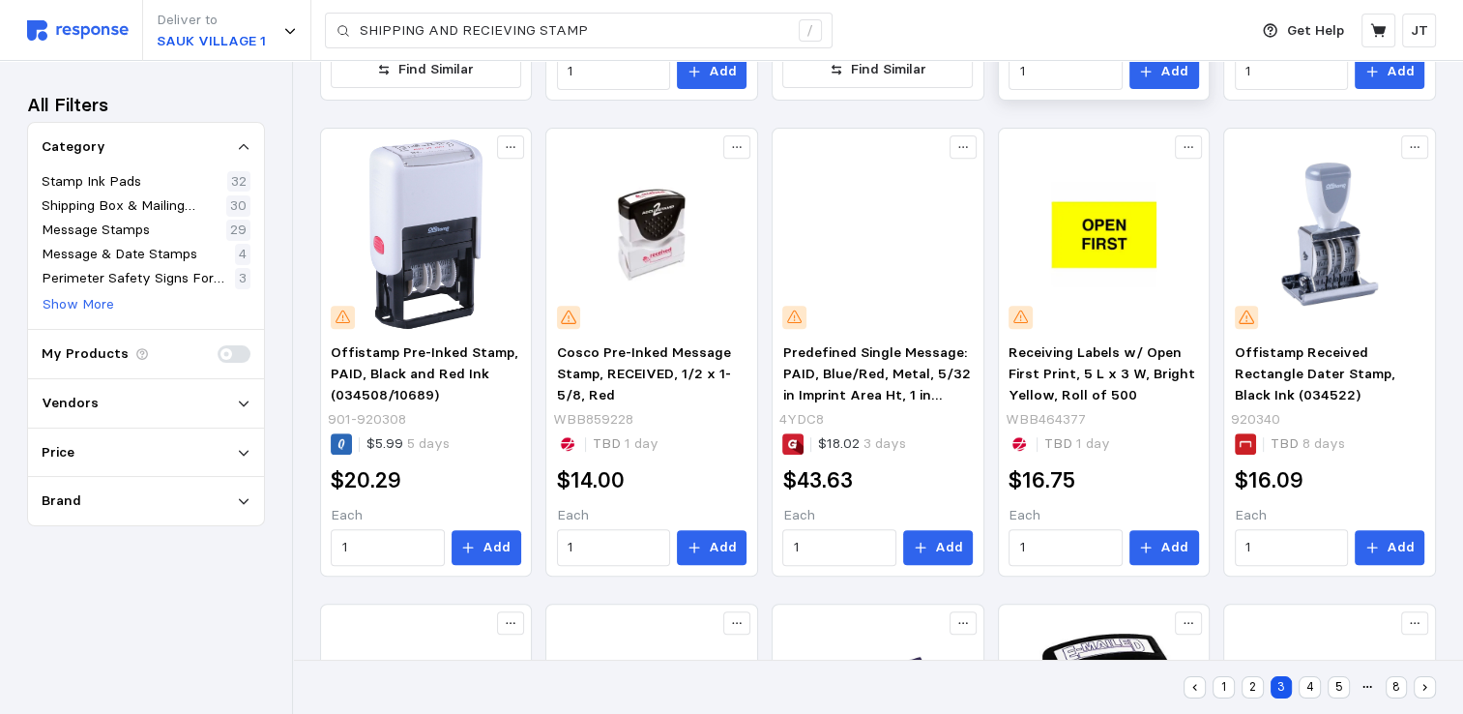
scroll to position [774, 0]
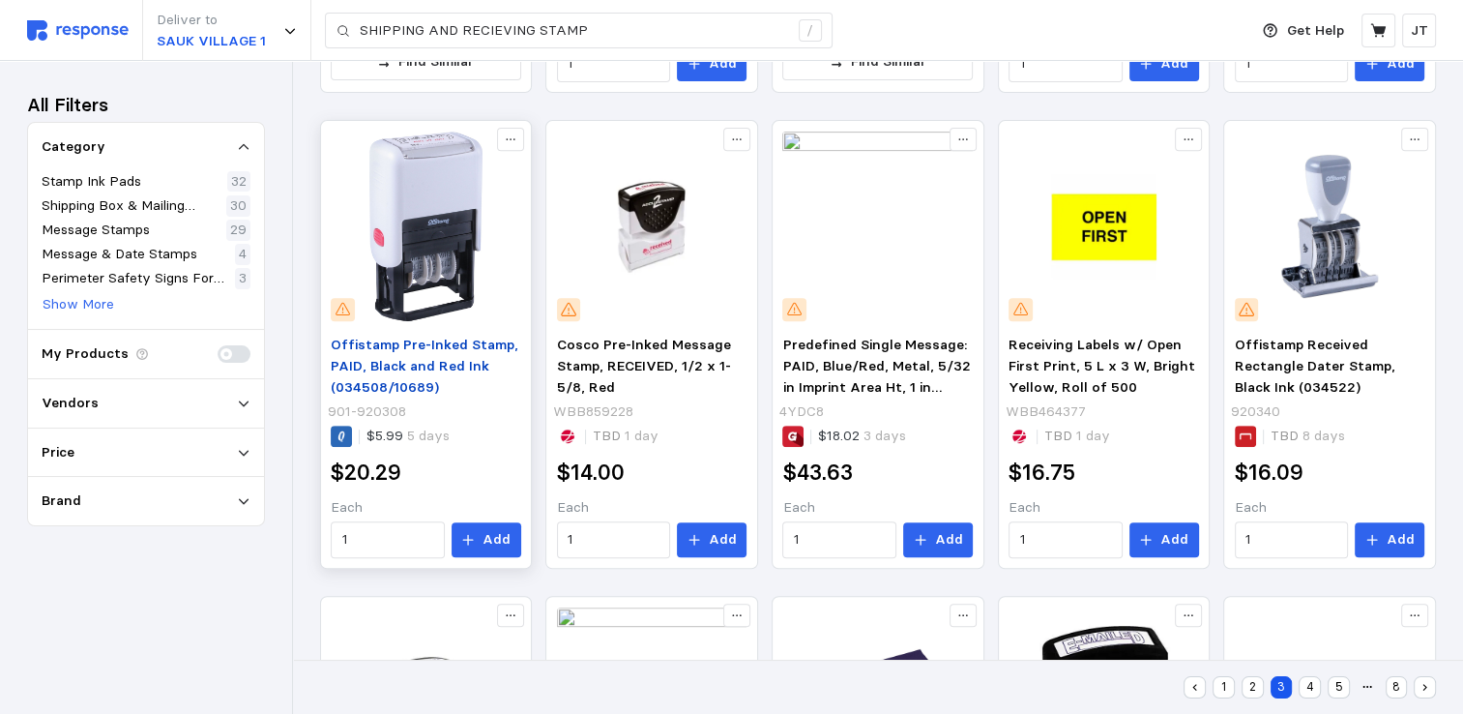
click at [365, 338] on span "Offistamp Pre-Inked Stamp, PAID, Black and Red Ink (034508/10689)" at bounding box center [425, 365] width 188 height 59
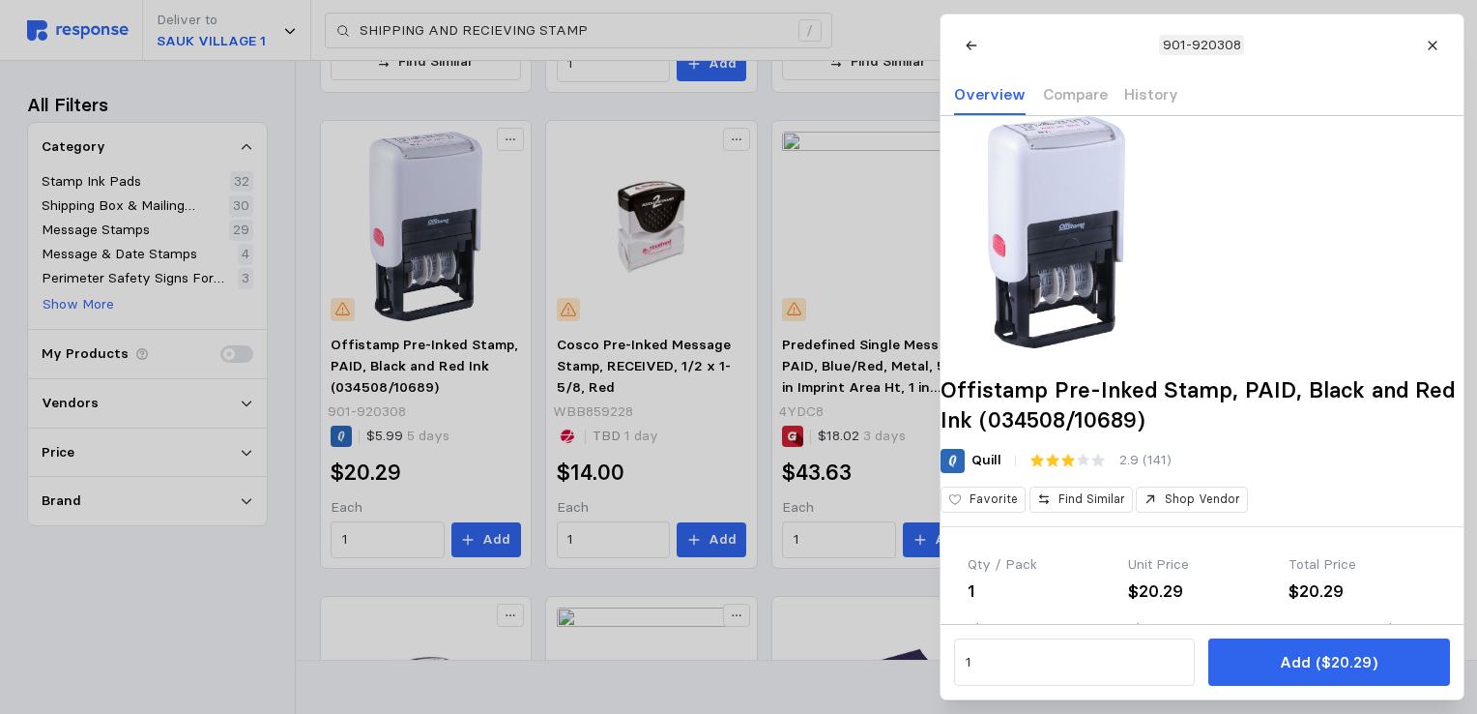
click at [162, 628] on div at bounding box center [738, 357] width 1477 height 714
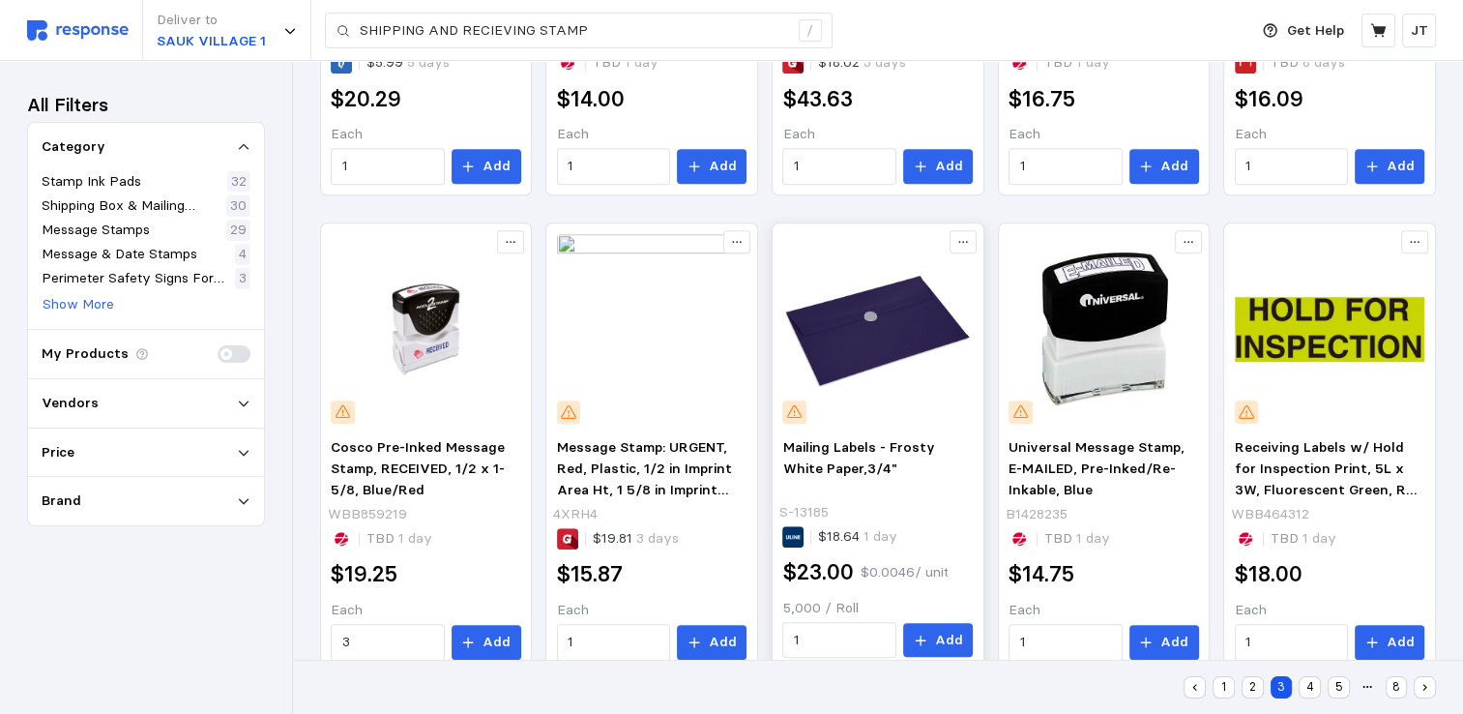
scroll to position [1183, 0]
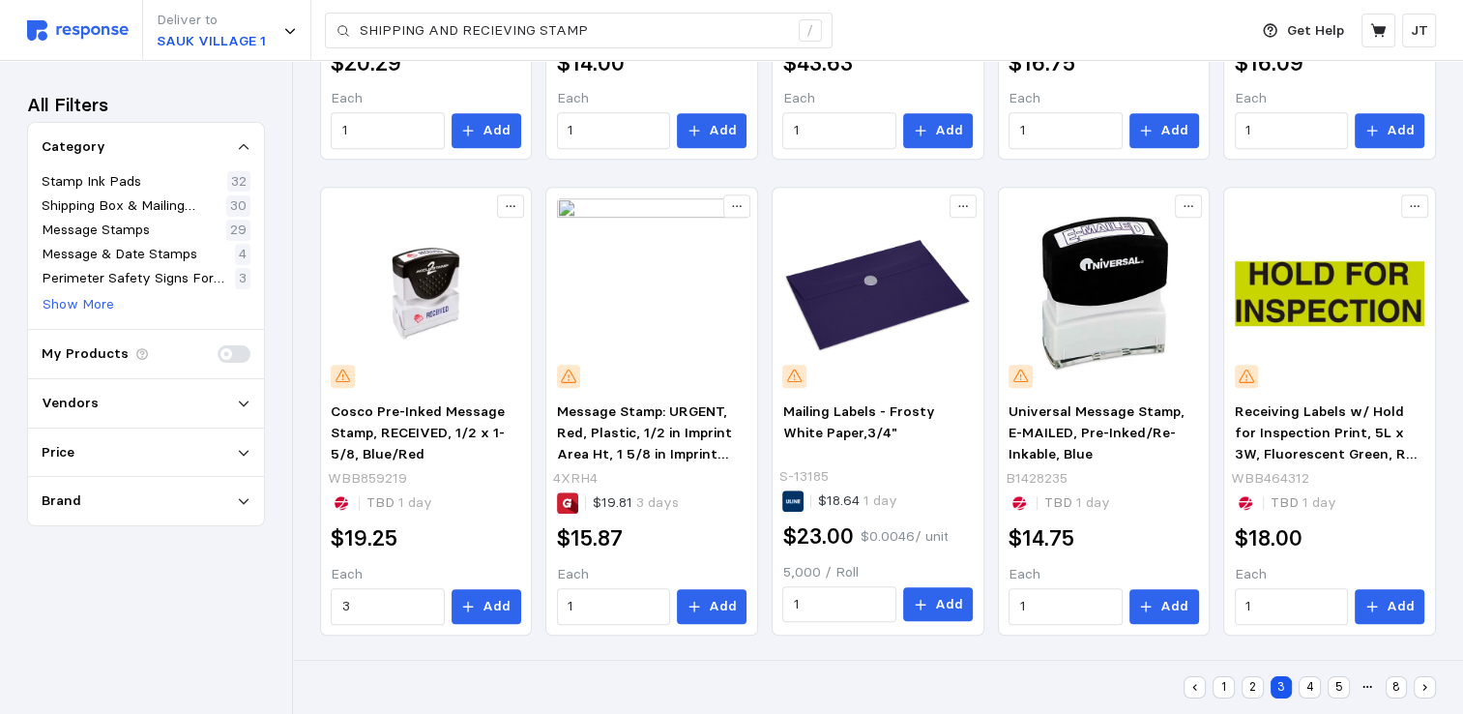
click at [1307, 684] on button "4" at bounding box center [1310, 687] width 22 height 22
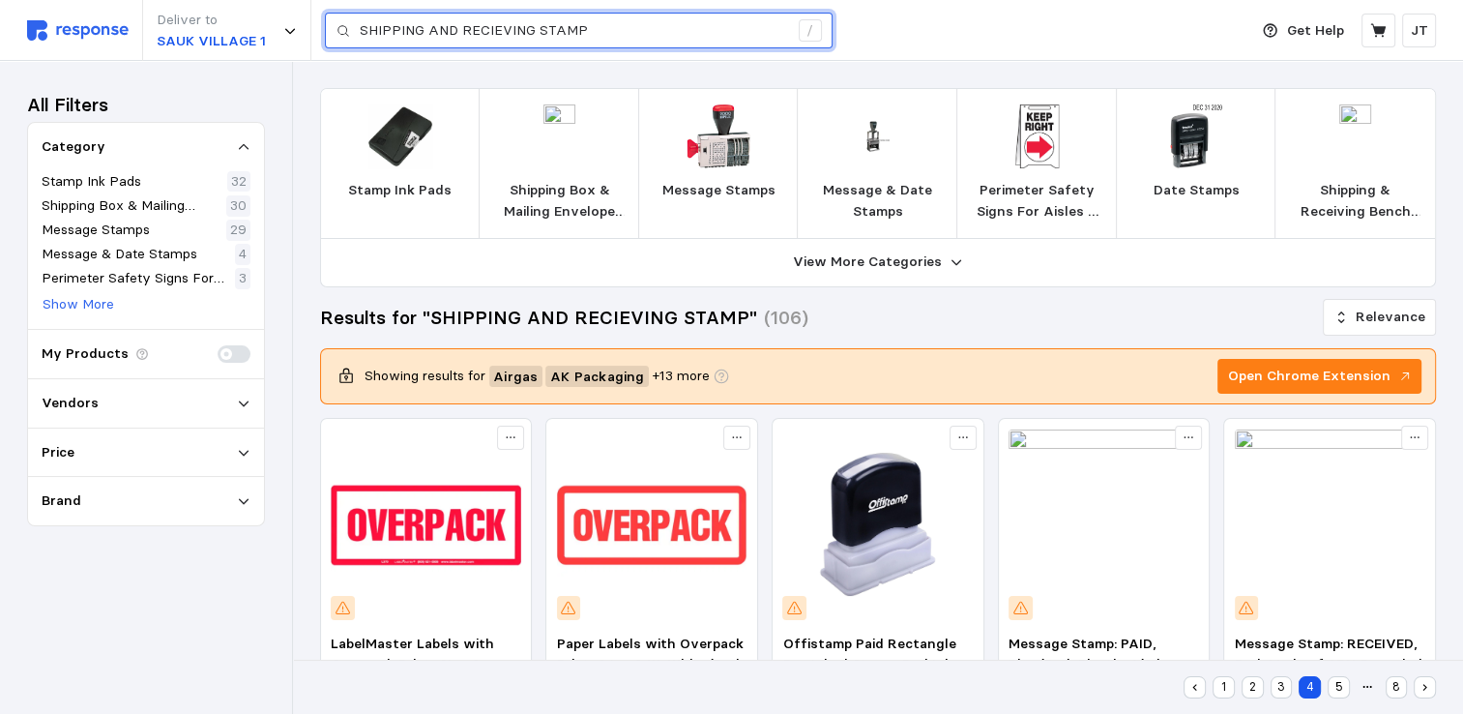
drag, startPoint x: 633, startPoint y: 30, endPoint x: -4, endPoint y: -72, distance: 645.2
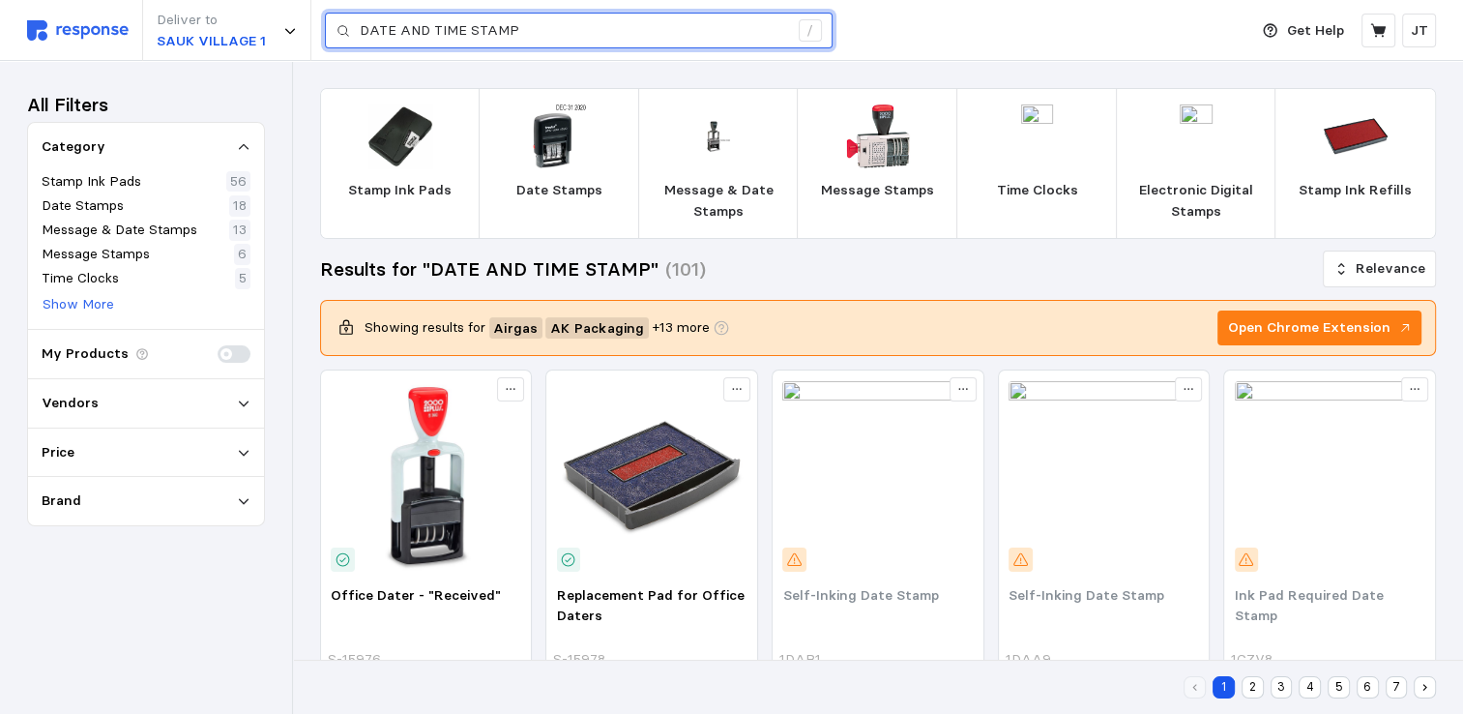
drag, startPoint x: 545, startPoint y: 32, endPoint x: -4, endPoint y: -44, distance: 554.4
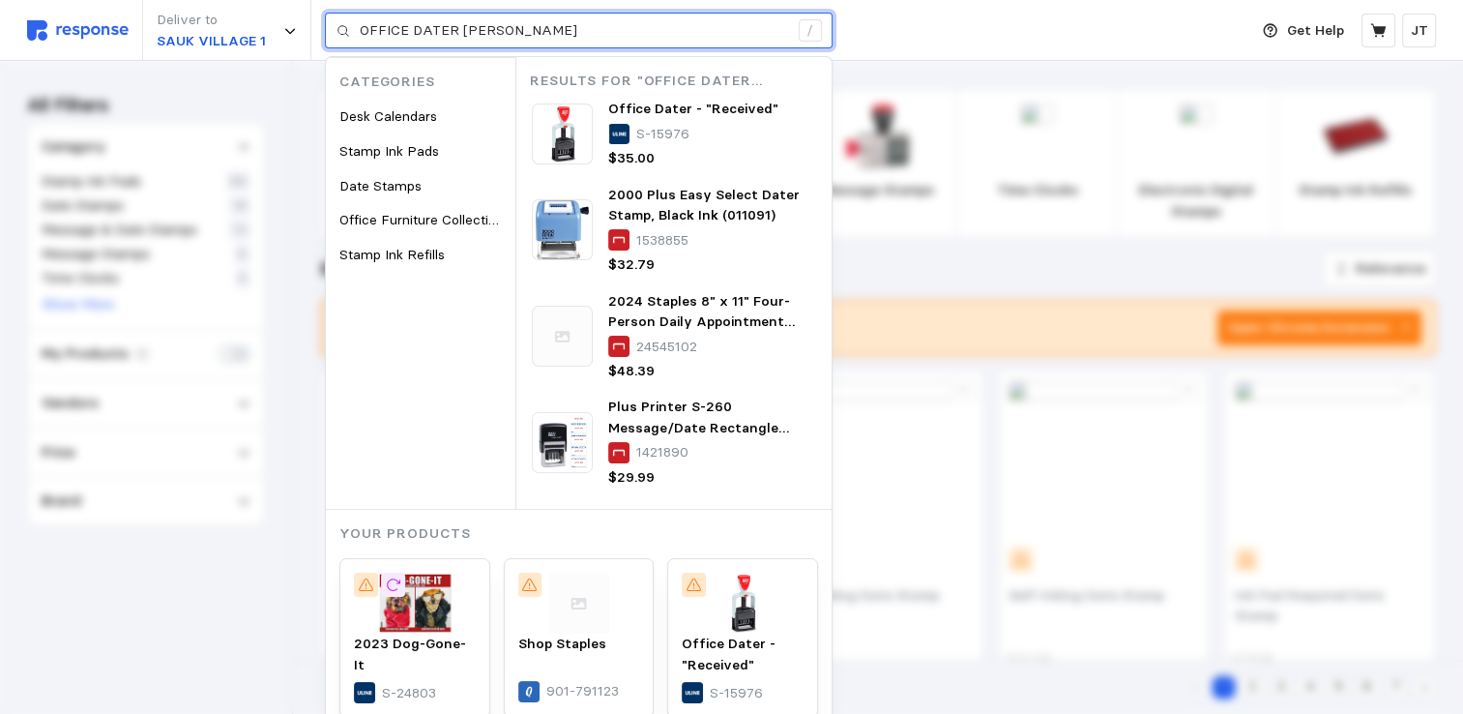
type input "OFFICE DATER [PERSON_NAME]"
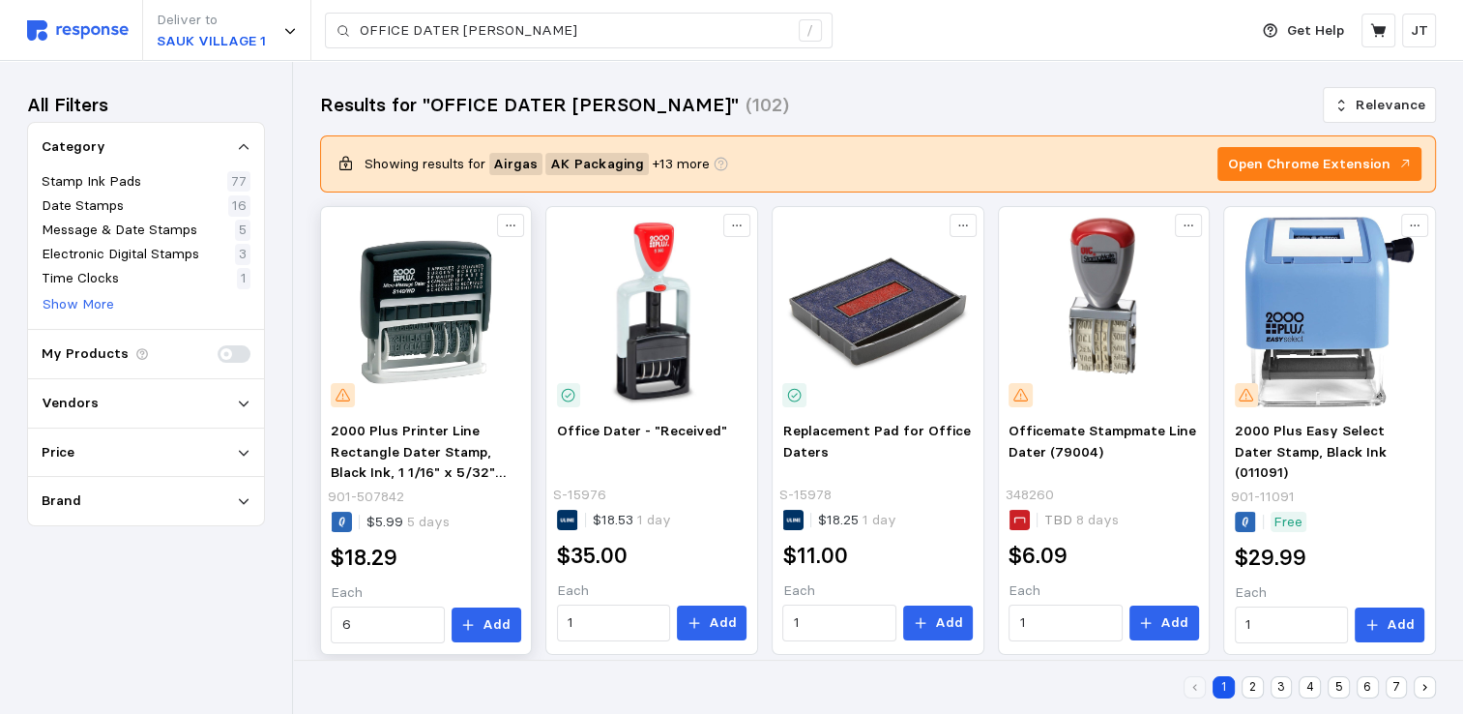
click at [408, 323] on img at bounding box center [426, 312] width 190 height 190
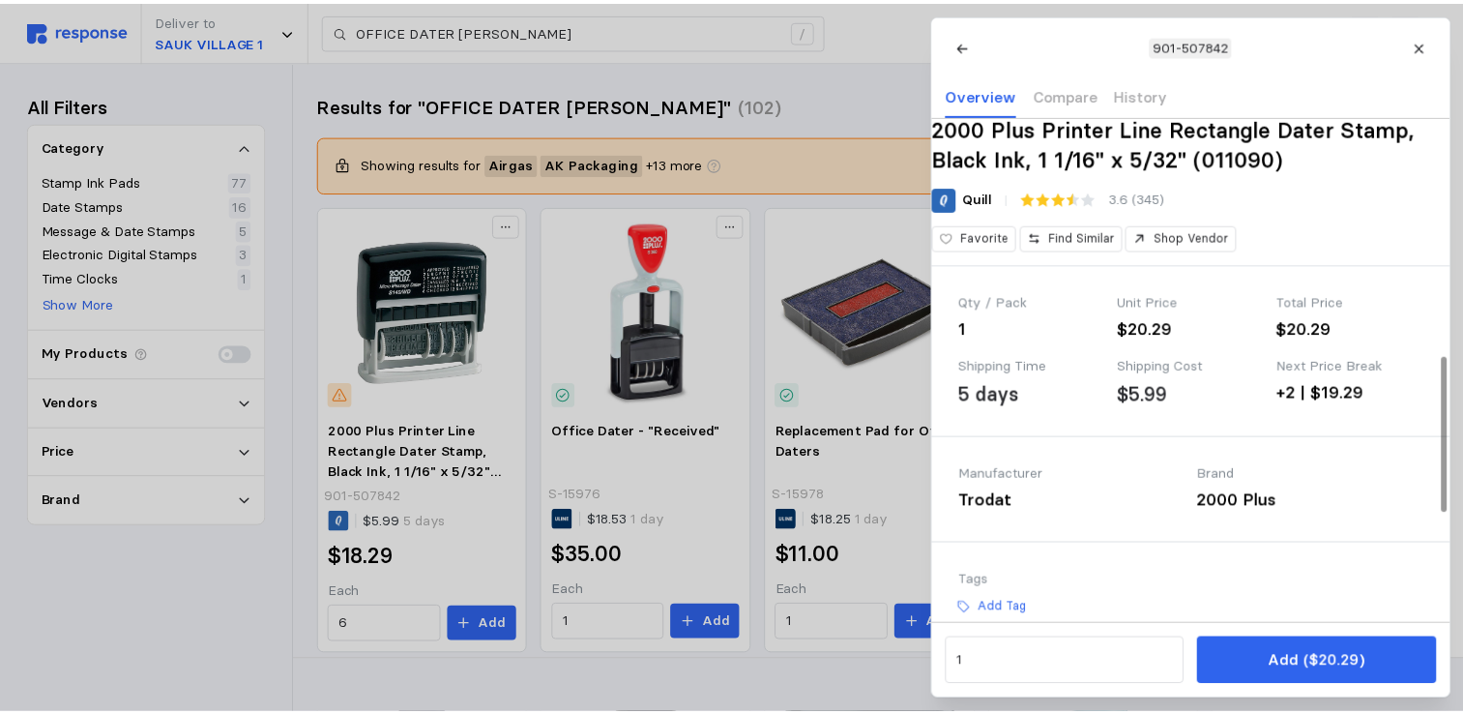
scroll to position [257, 0]
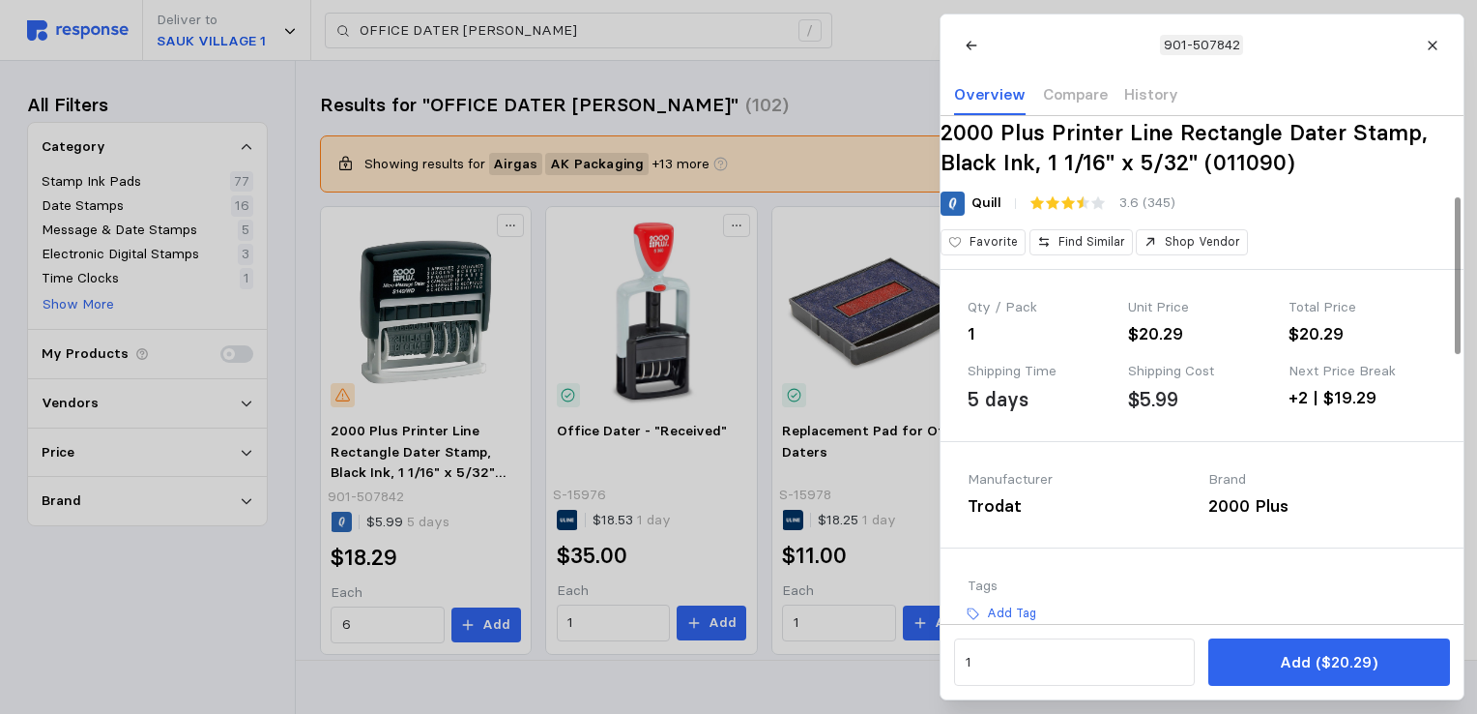
click at [790, 99] on div at bounding box center [738, 357] width 1477 height 714
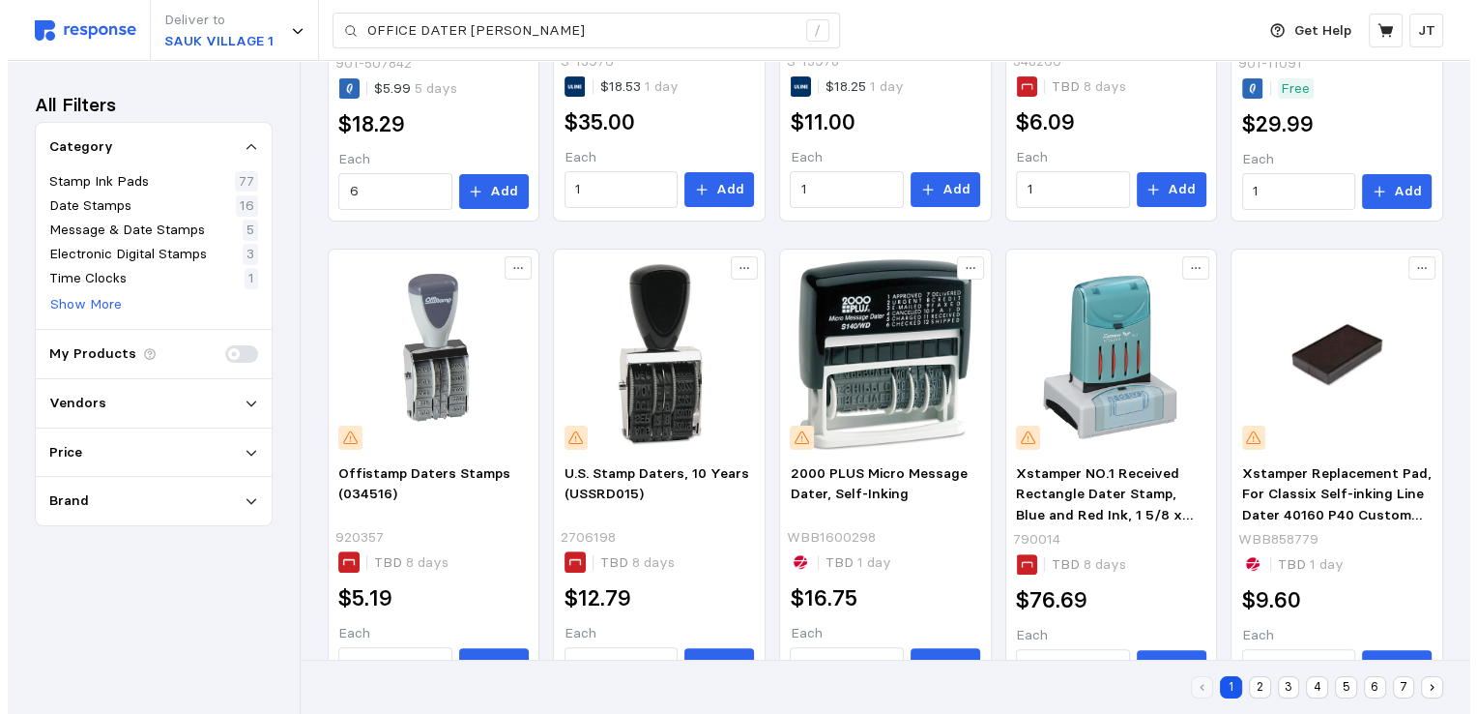
scroll to position [515, 0]
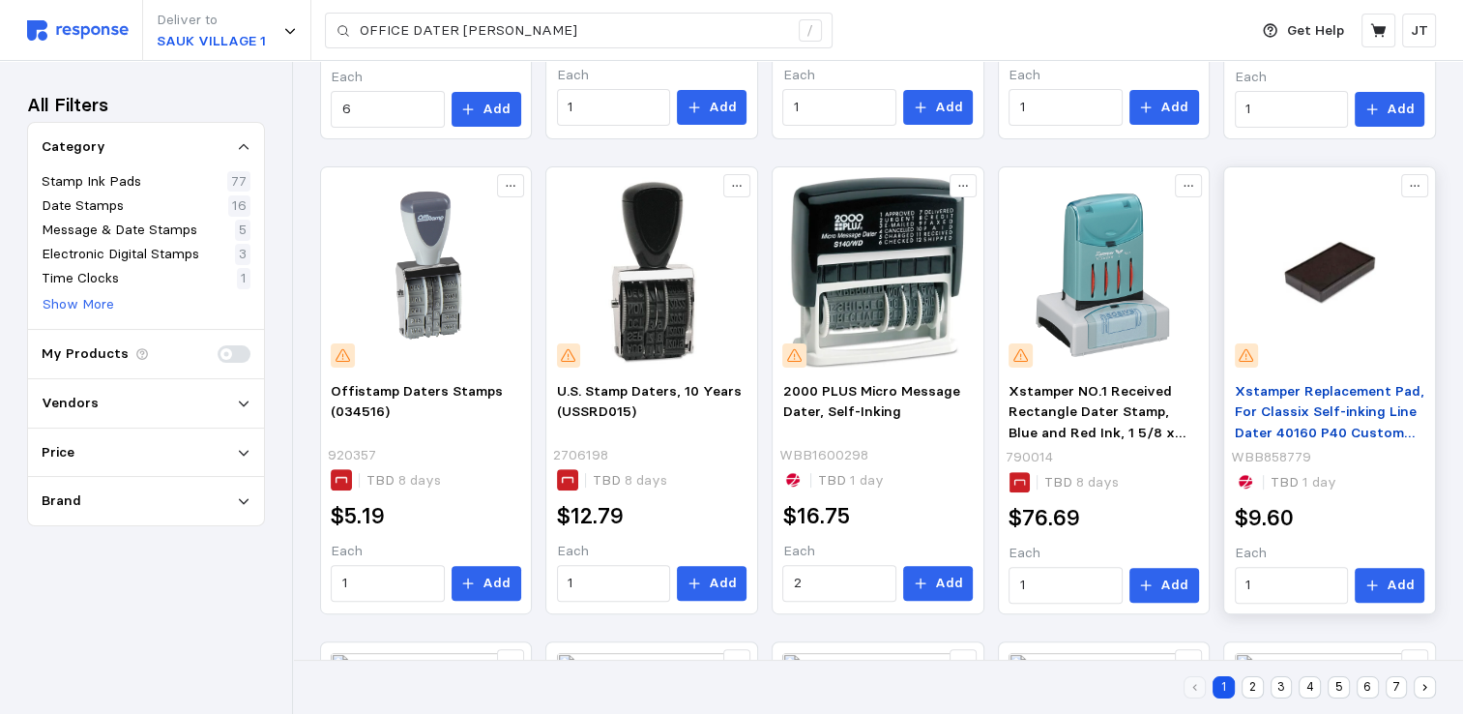
click at [1342, 404] on span "Xstamper Replacement Pad, For Classix Self-inking Line Dater 40160 P40 Custom S…" at bounding box center [1330, 422] width 190 height 80
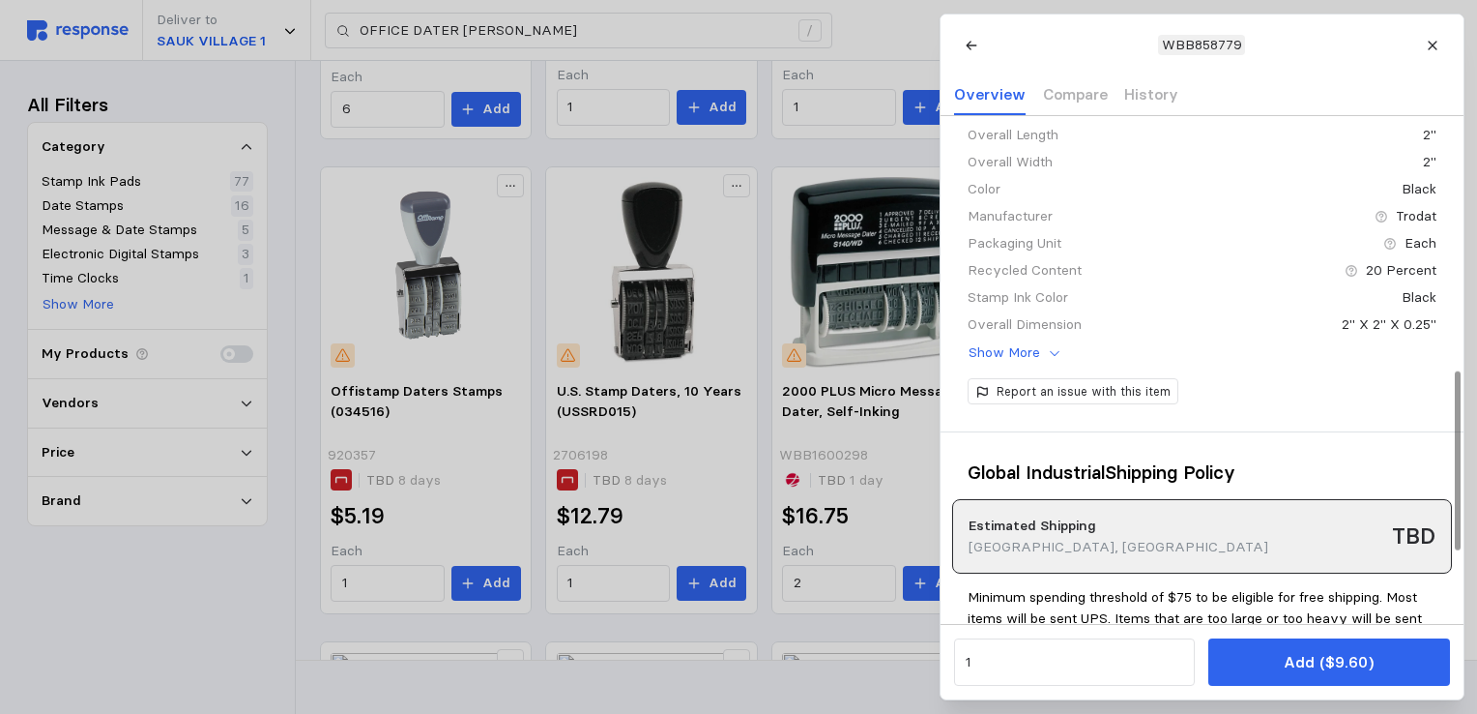
scroll to position [0, 0]
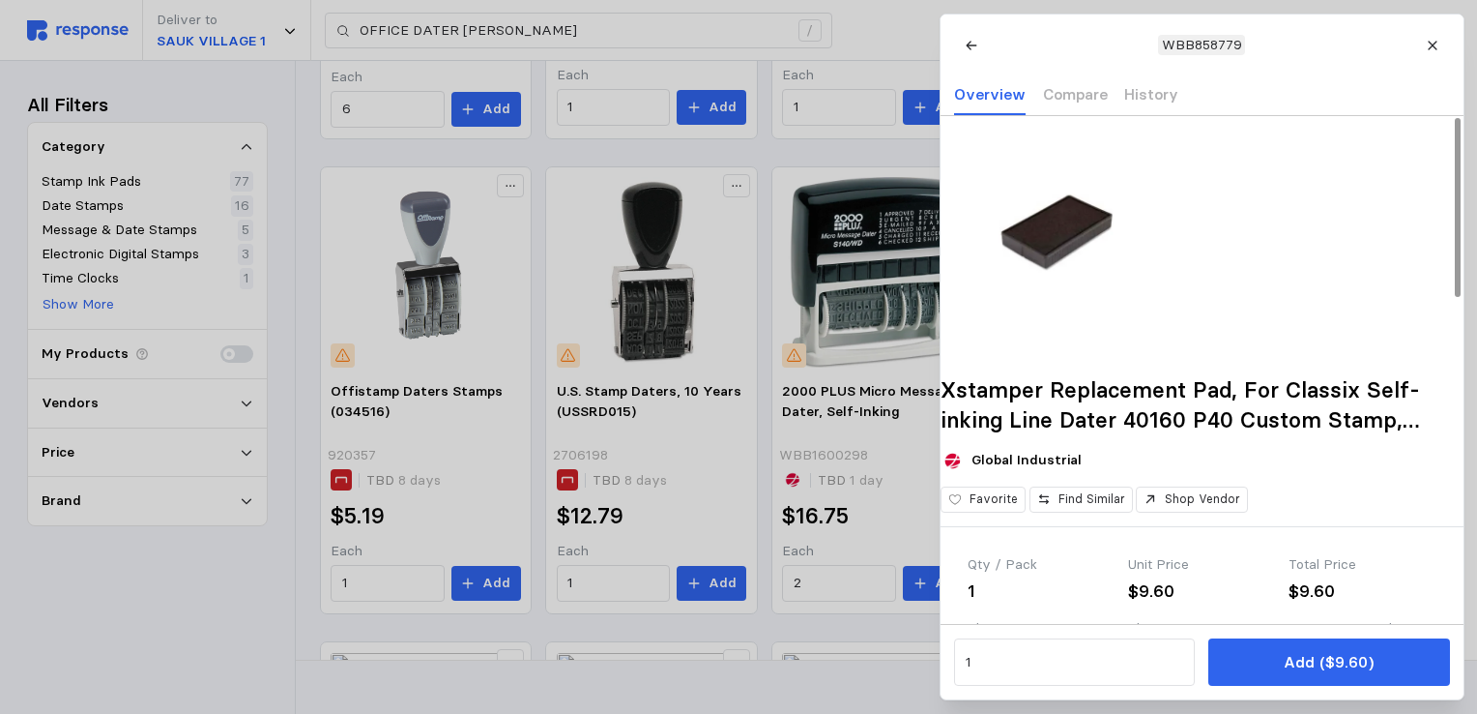
click at [1093, 263] on img at bounding box center [1057, 232] width 232 height 232
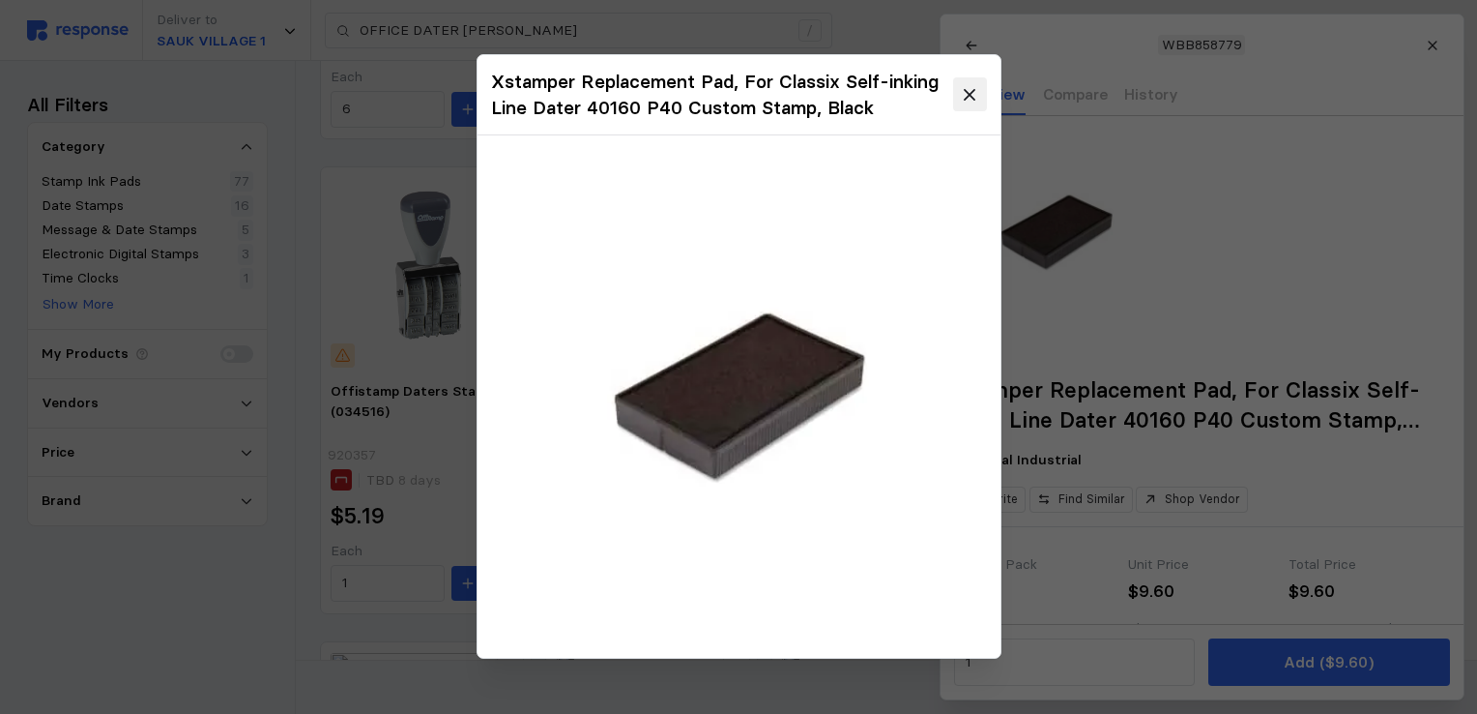
click at [967, 92] on icon at bounding box center [969, 95] width 11 height 11
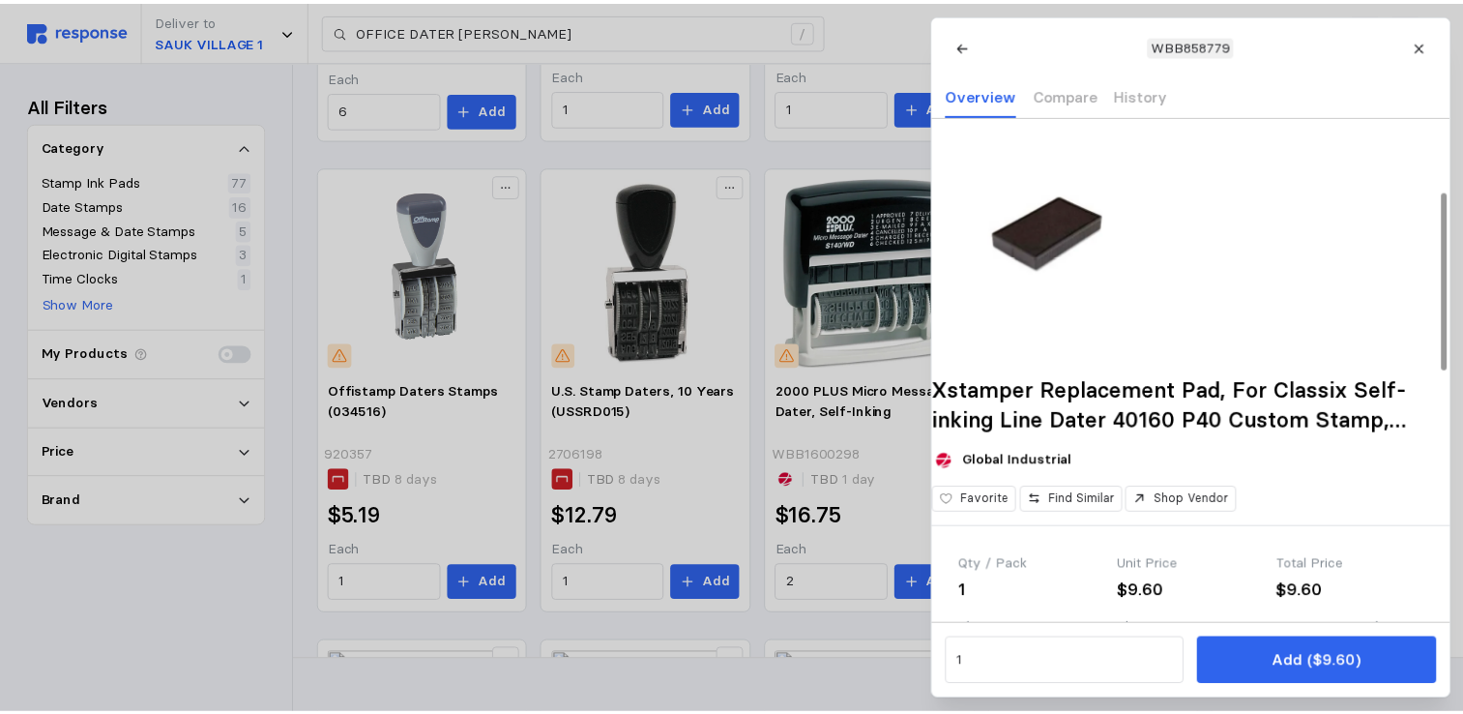
scroll to position [257, 0]
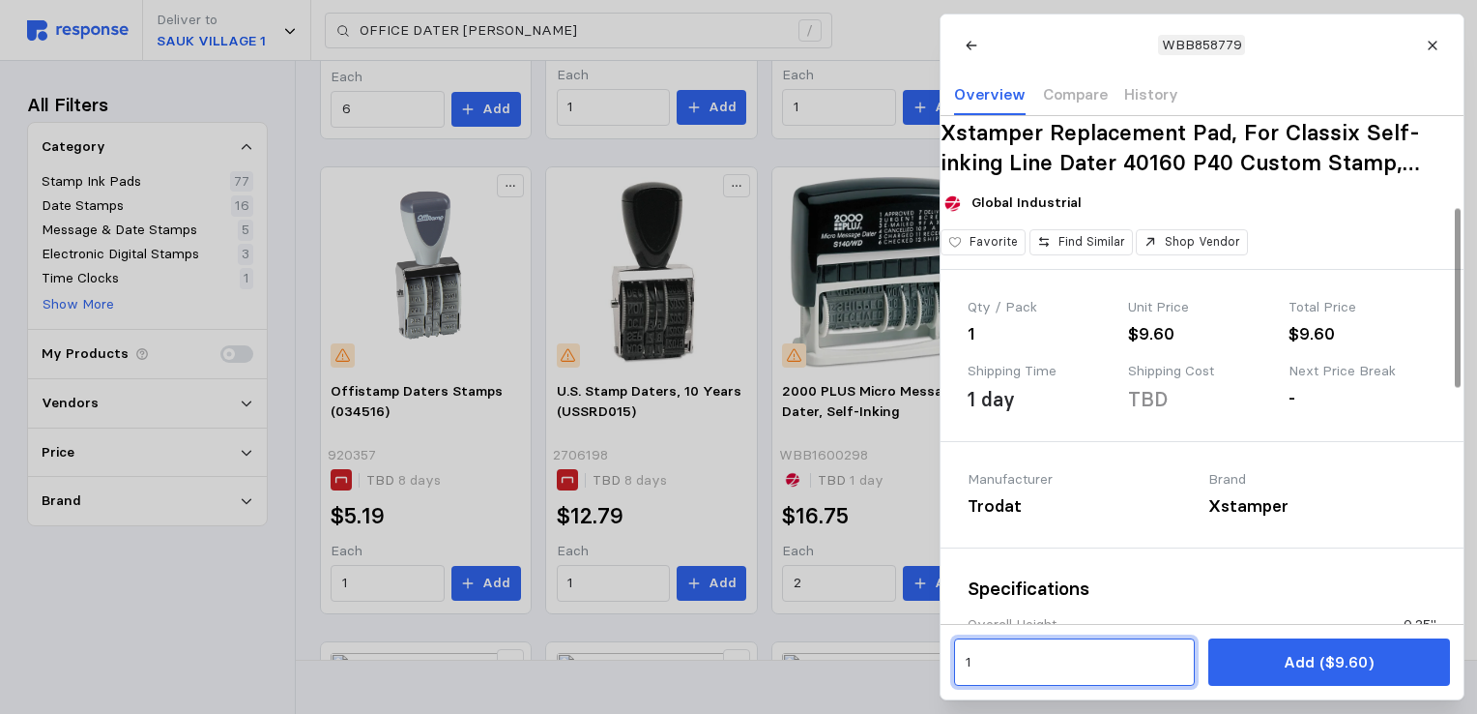
click at [990, 663] on input "1" at bounding box center [1074, 662] width 219 height 35
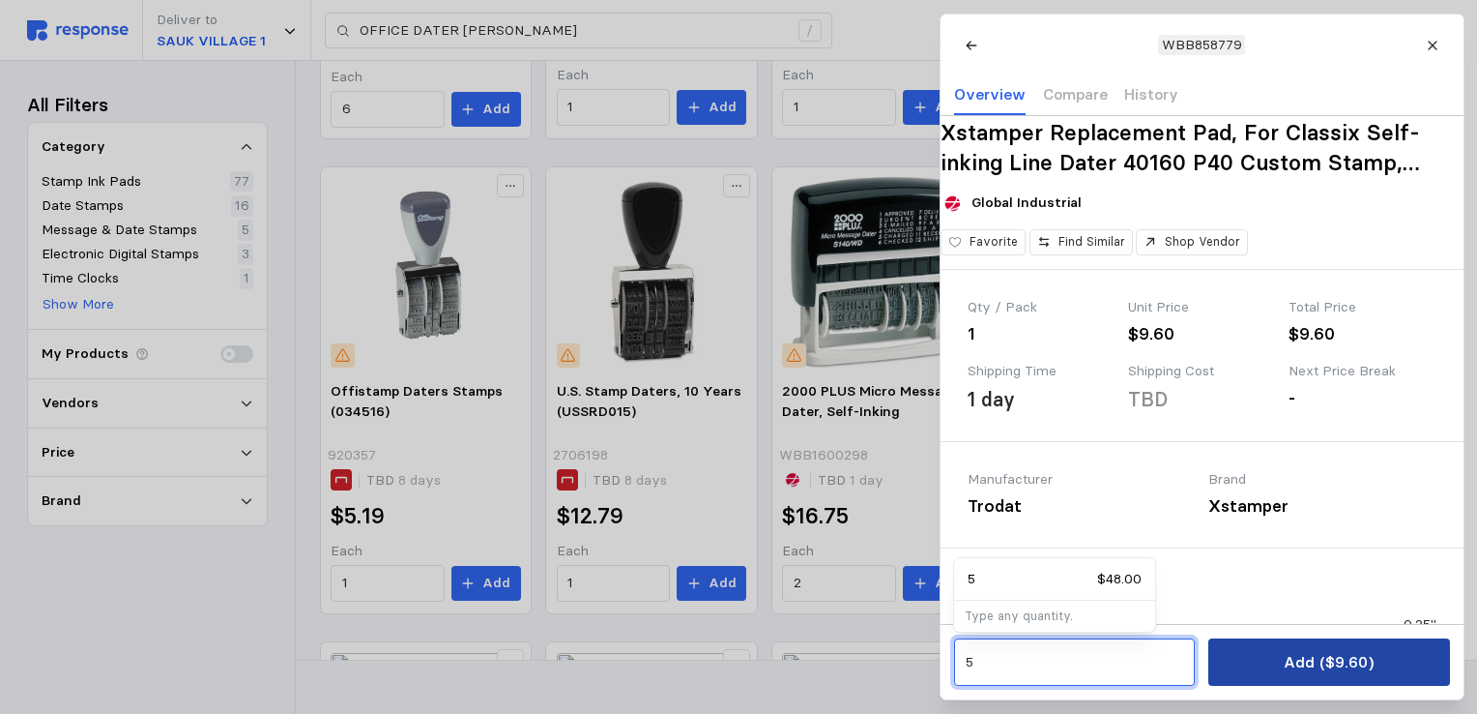
type input "5"
click at [1317, 657] on p "Add ($9.60)" at bounding box center [1329, 662] width 90 height 24
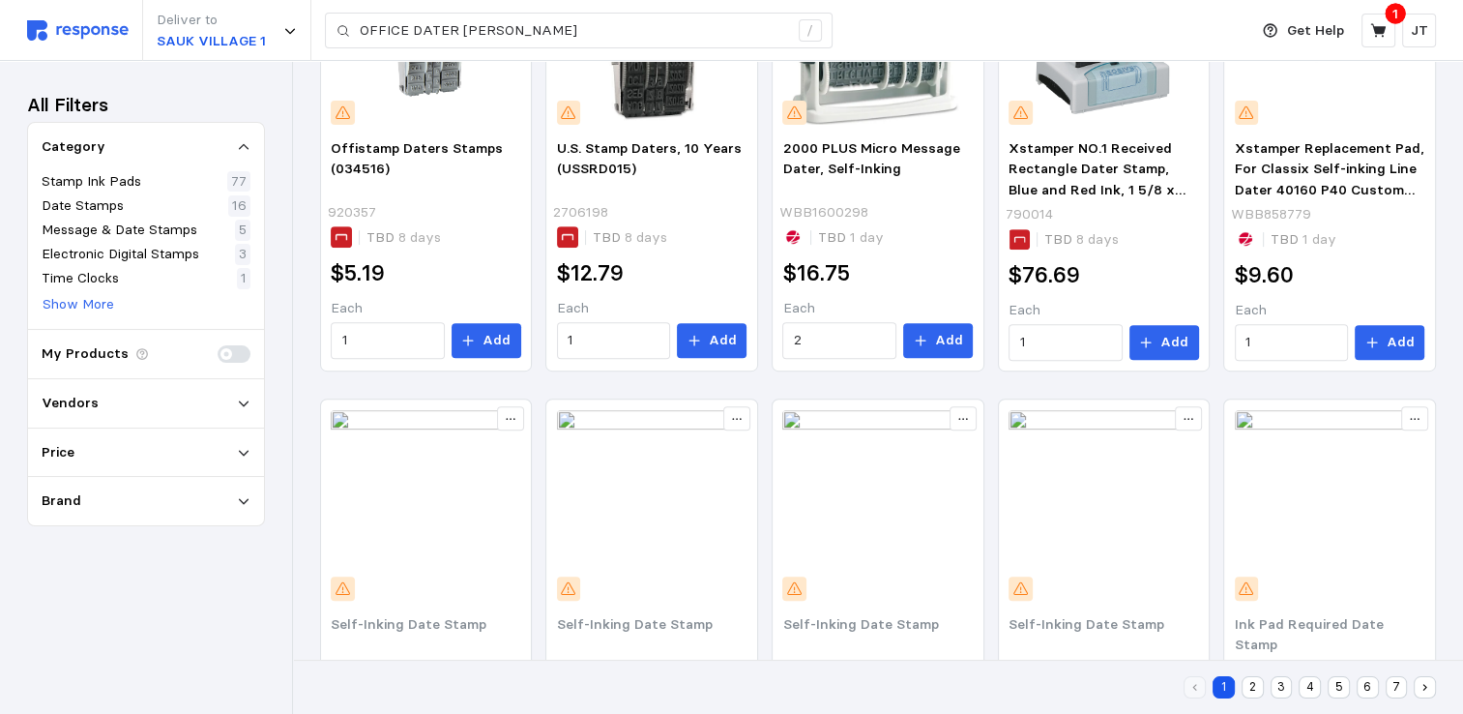
scroll to position [969, 0]
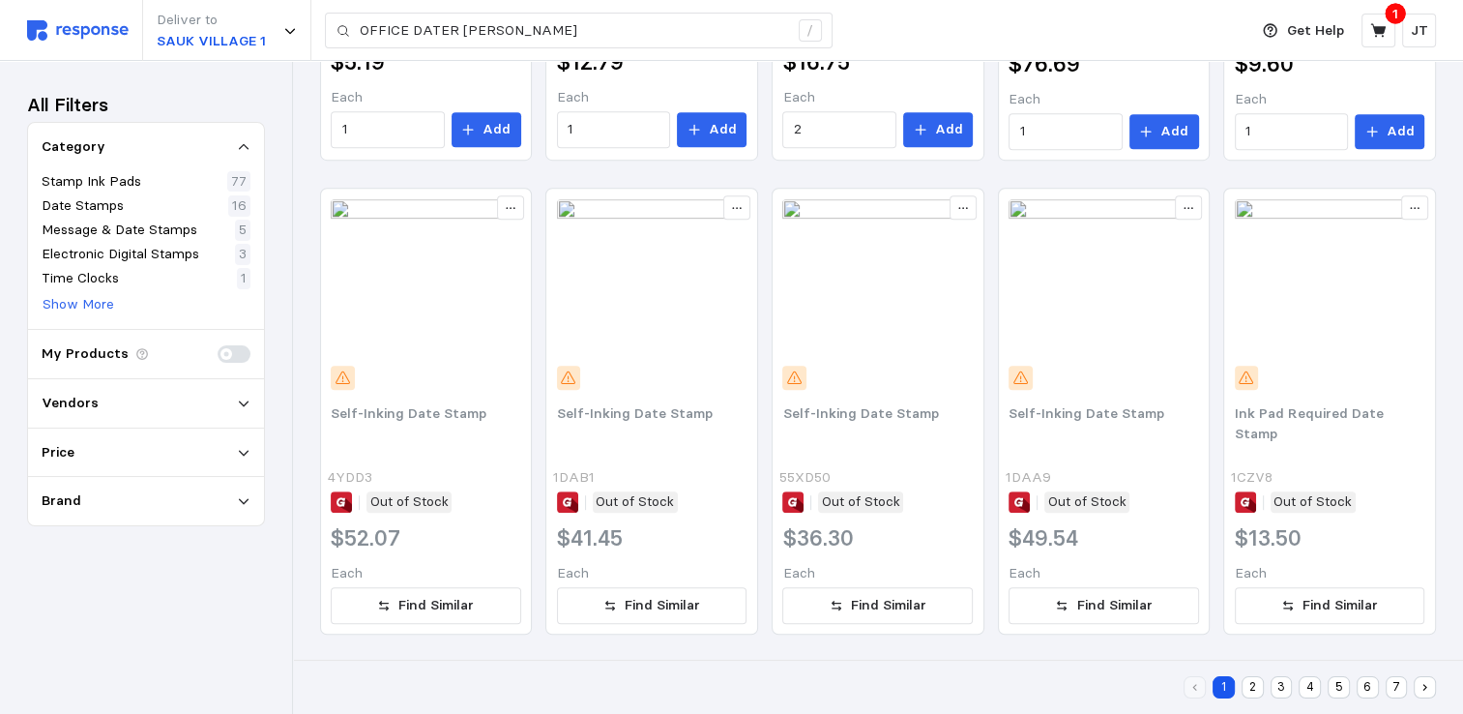
click at [1242, 686] on button "2" at bounding box center [1252, 687] width 22 height 22
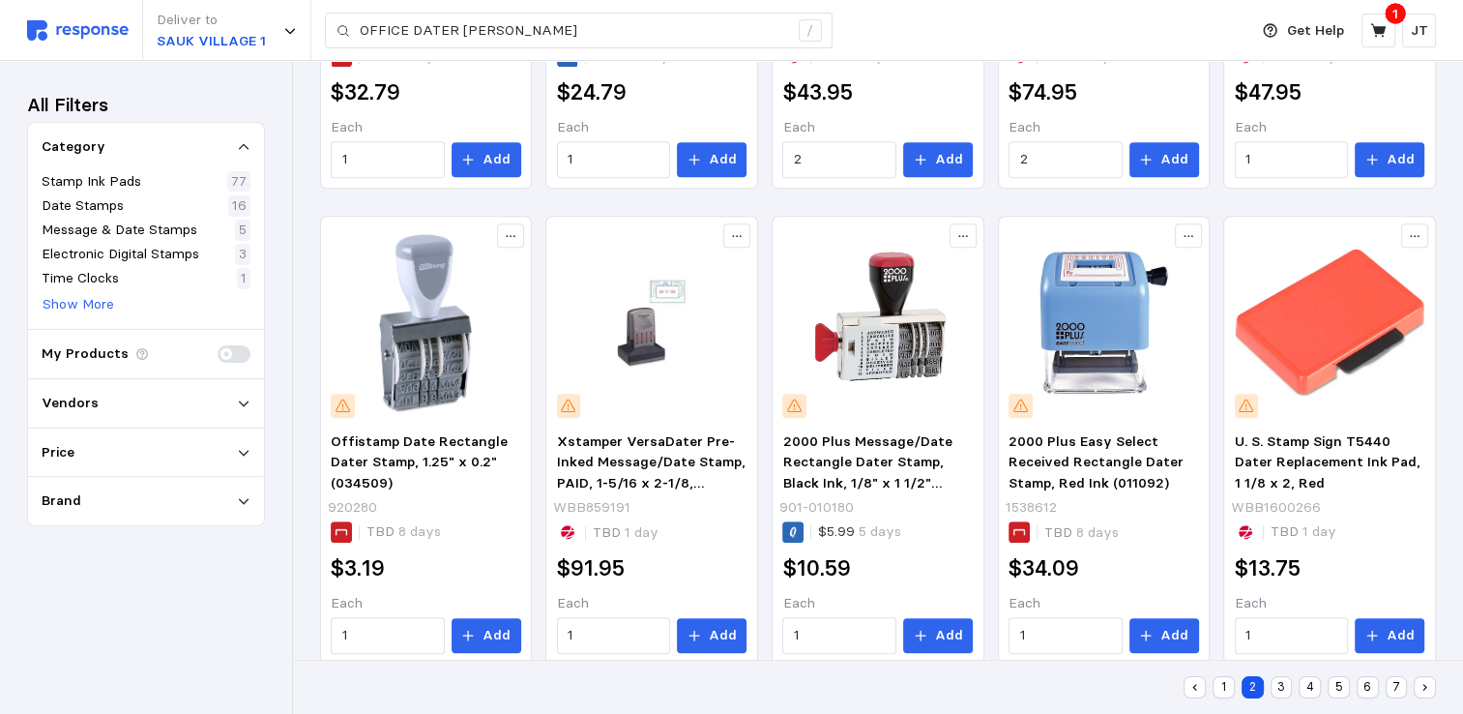
scroll to position [971, 0]
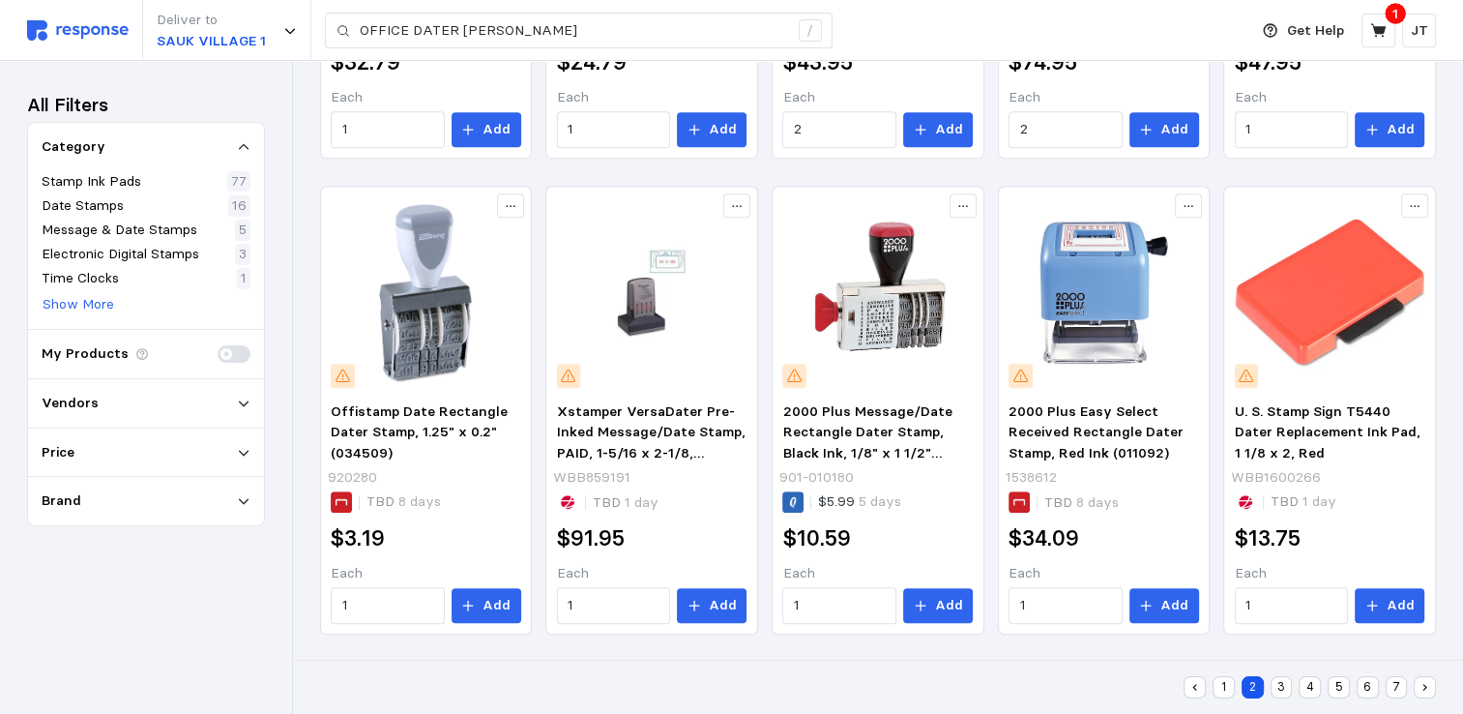
click at [1283, 684] on button "3" at bounding box center [1282, 687] width 22 height 22
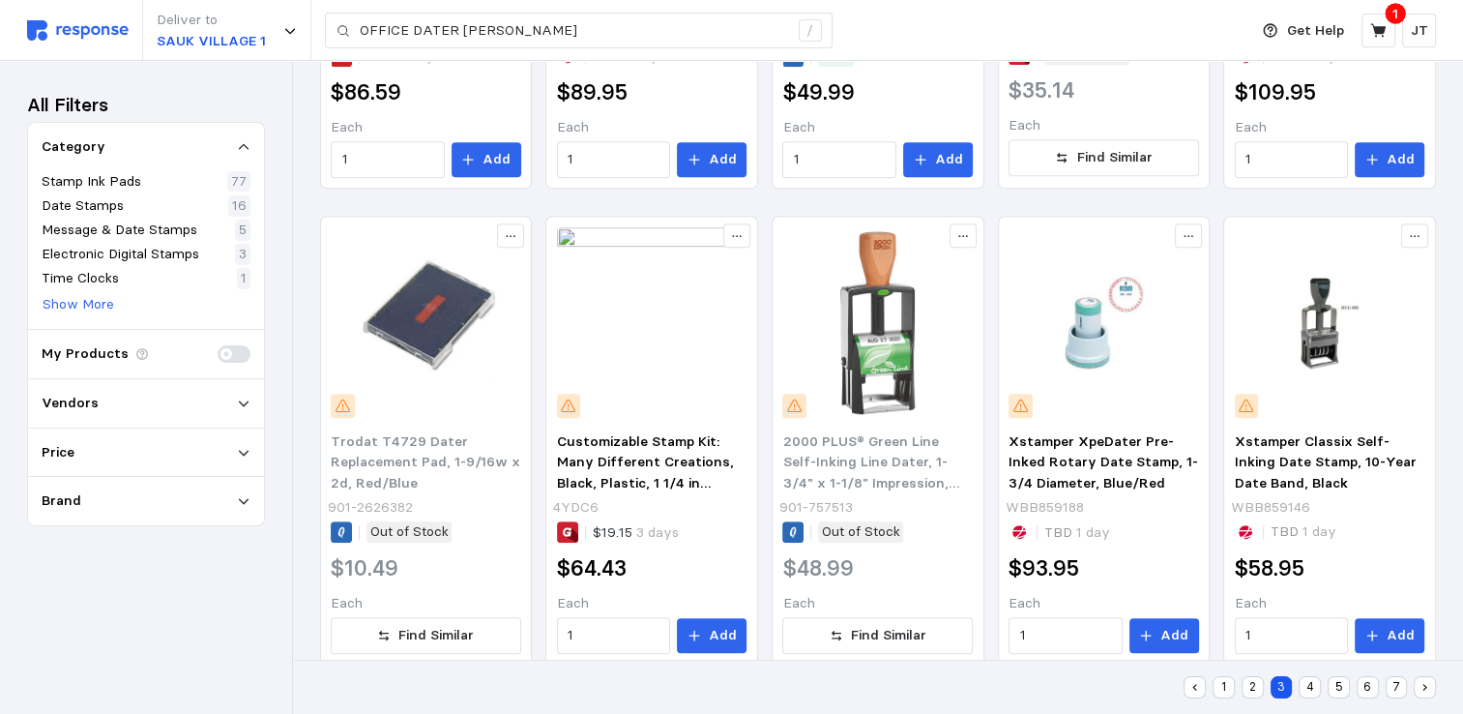
scroll to position [971, 0]
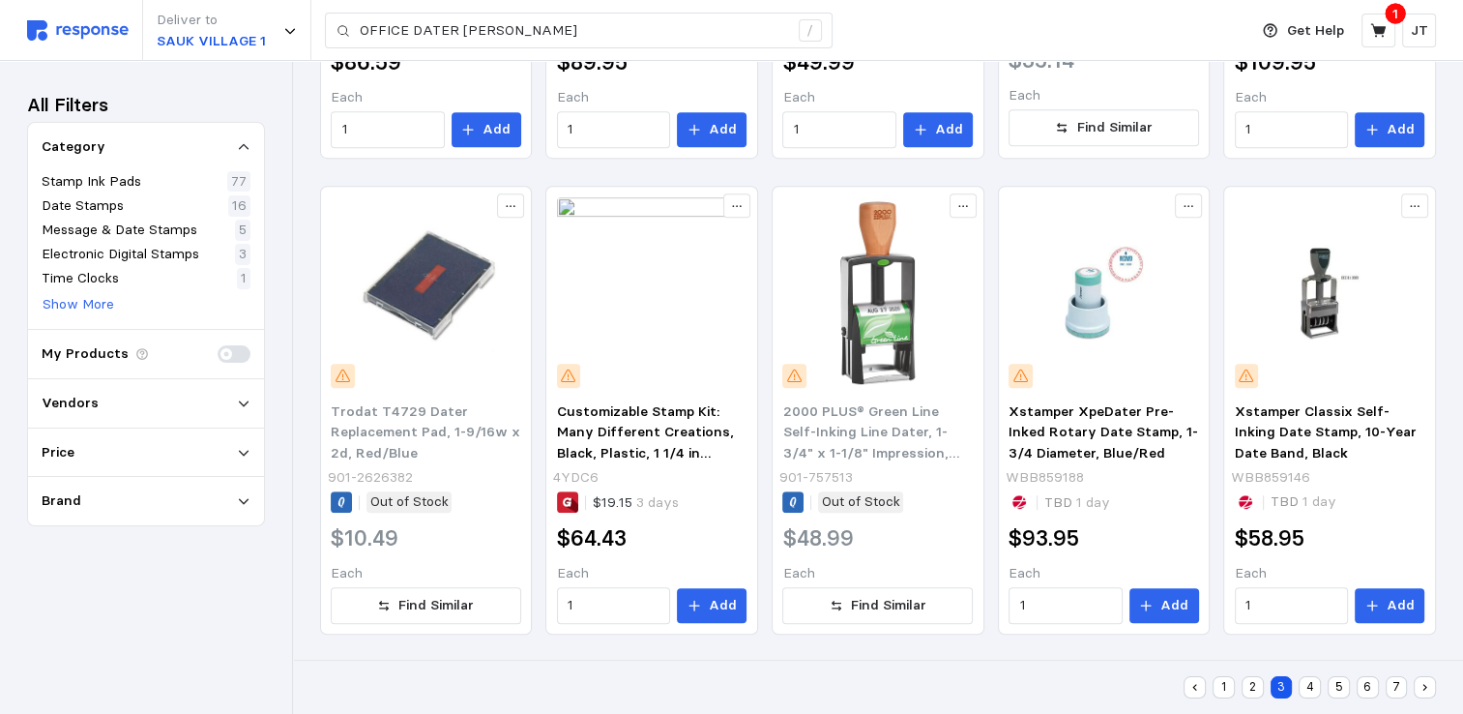
click at [1311, 686] on button "4" at bounding box center [1310, 687] width 22 height 22
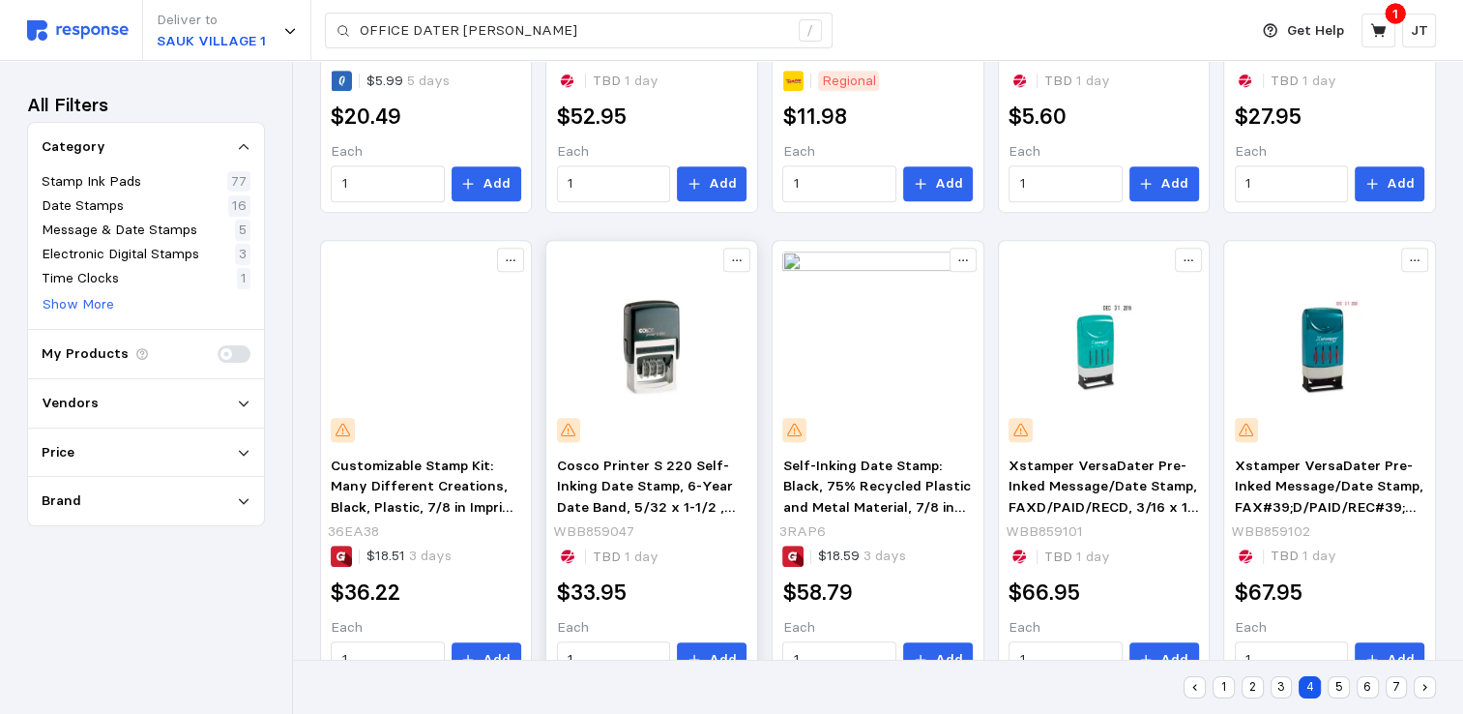
scroll to position [971, 0]
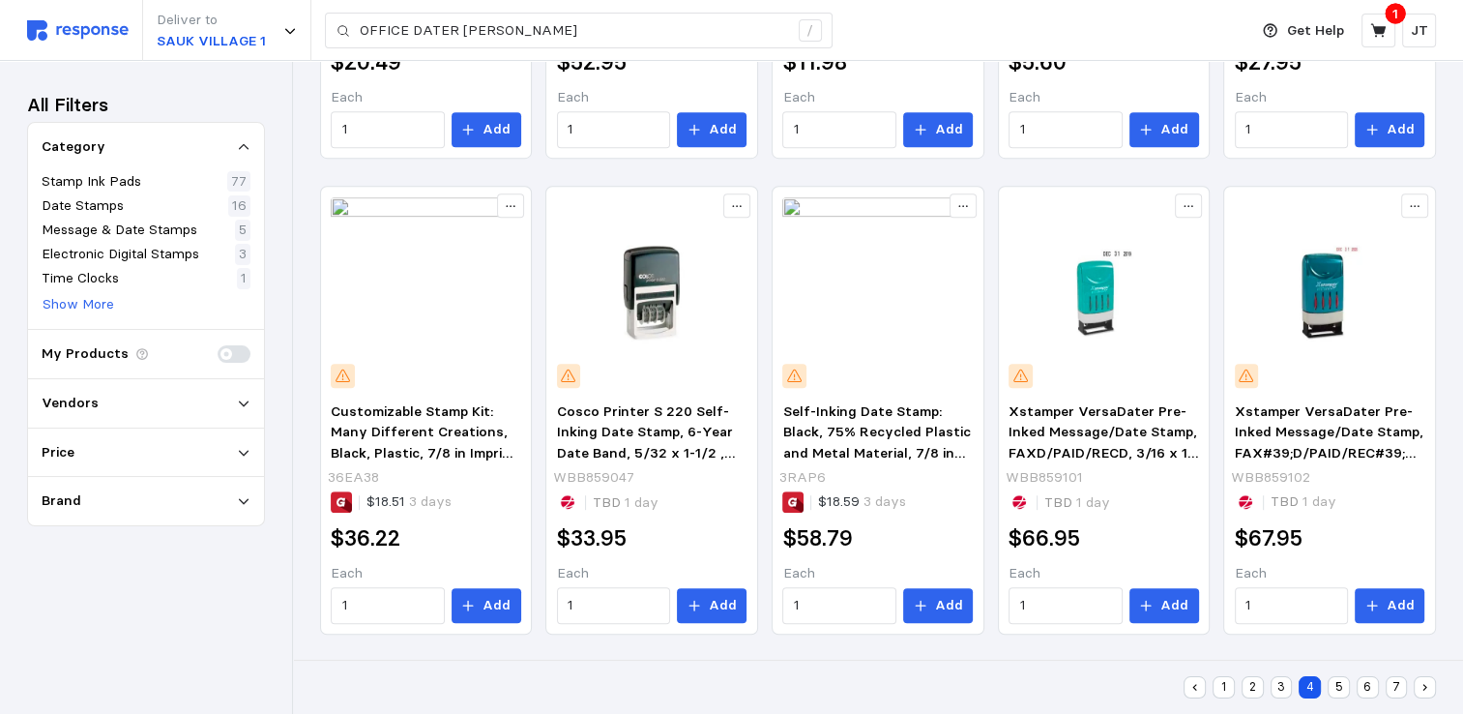
click at [1335, 686] on button "5" at bounding box center [1339, 687] width 22 height 22
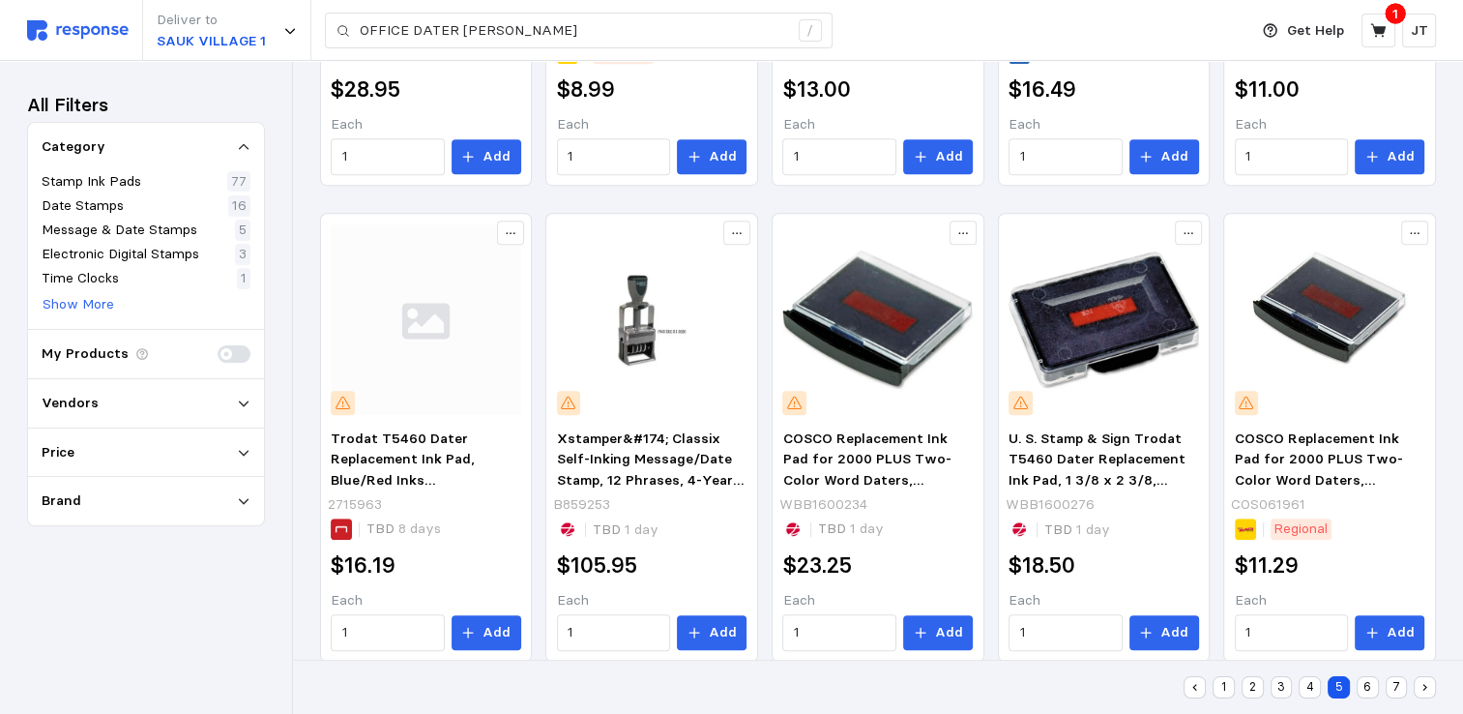
scroll to position [971, 0]
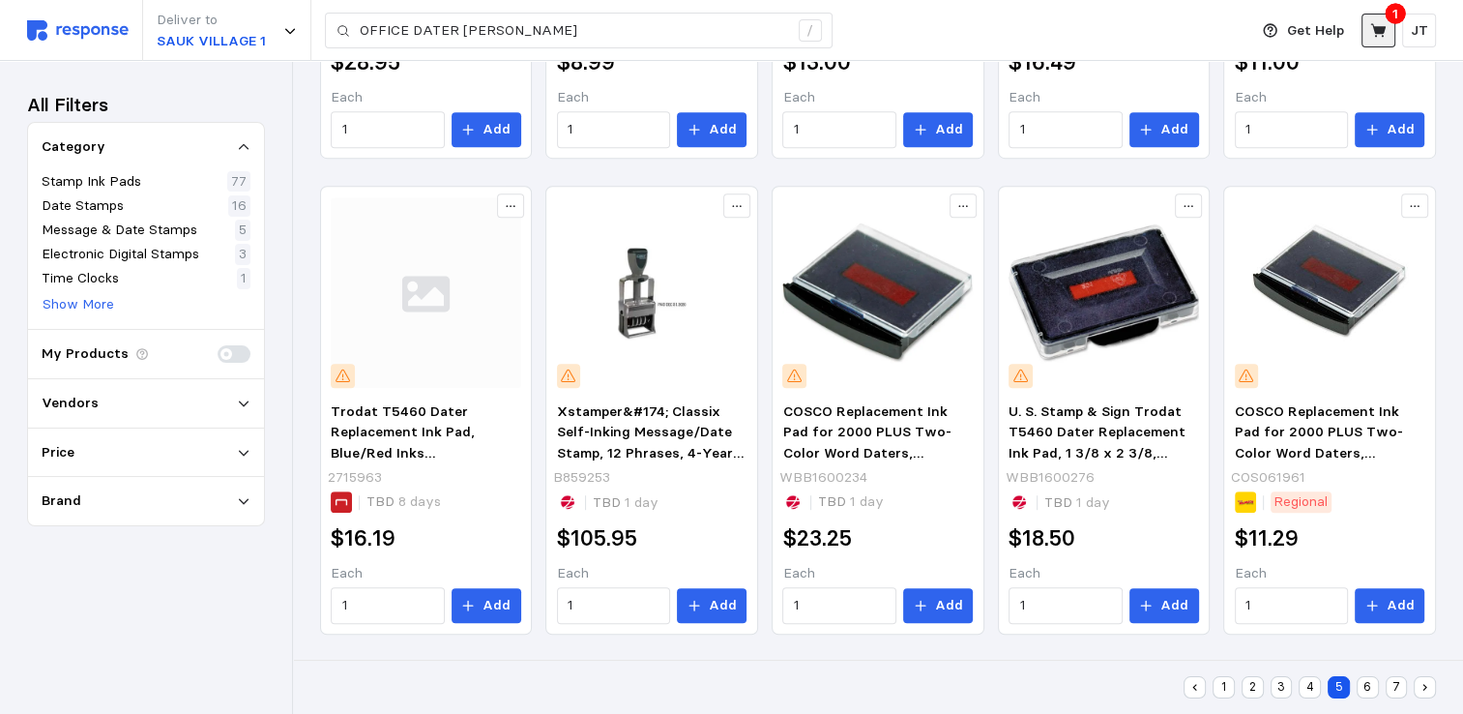
click at [1388, 29] on button at bounding box center [1378, 31] width 34 height 34
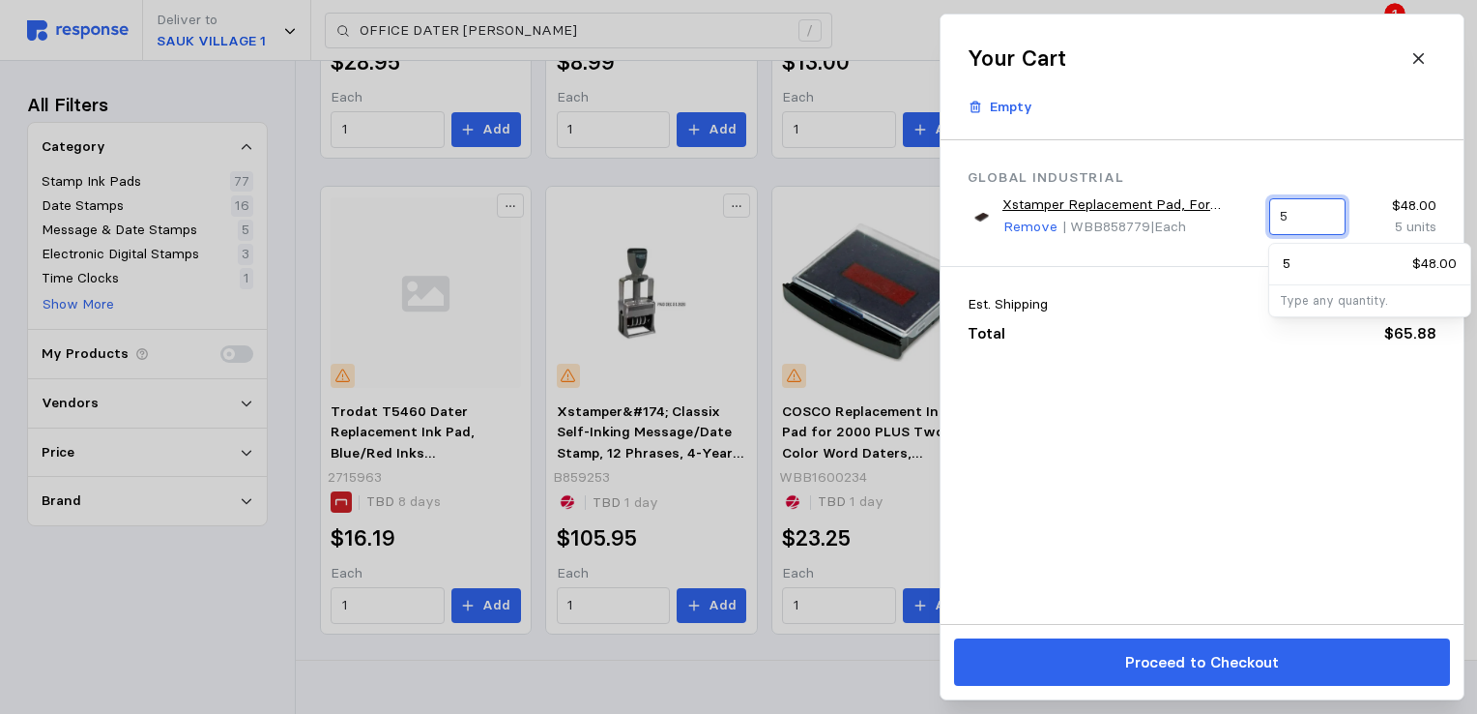
click at [1289, 219] on input "5" at bounding box center [1307, 216] width 54 height 35
type input "2"
click at [1400, 273] on div "2 $19.20" at bounding box center [1370, 263] width 174 height 21
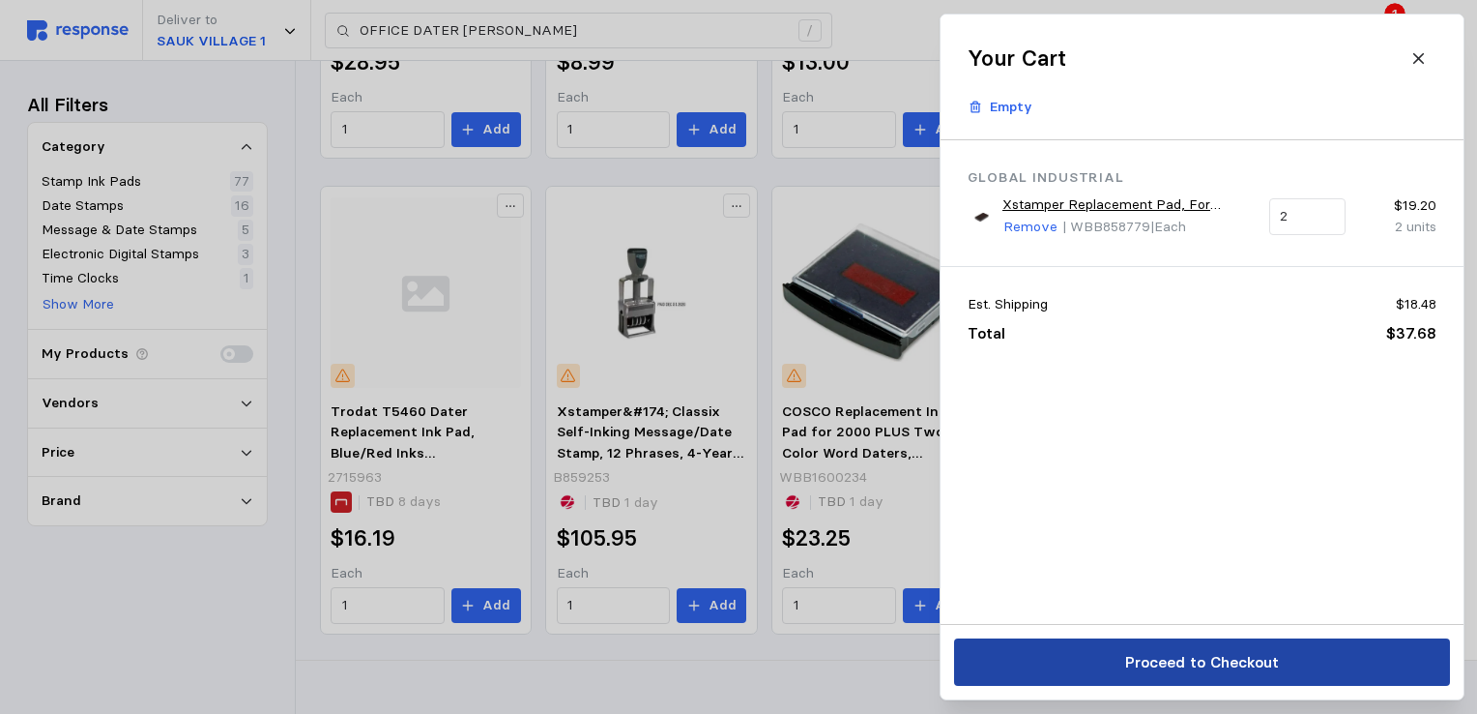
click at [1243, 648] on button "Proceed to Checkout" at bounding box center [1202, 661] width 496 height 47
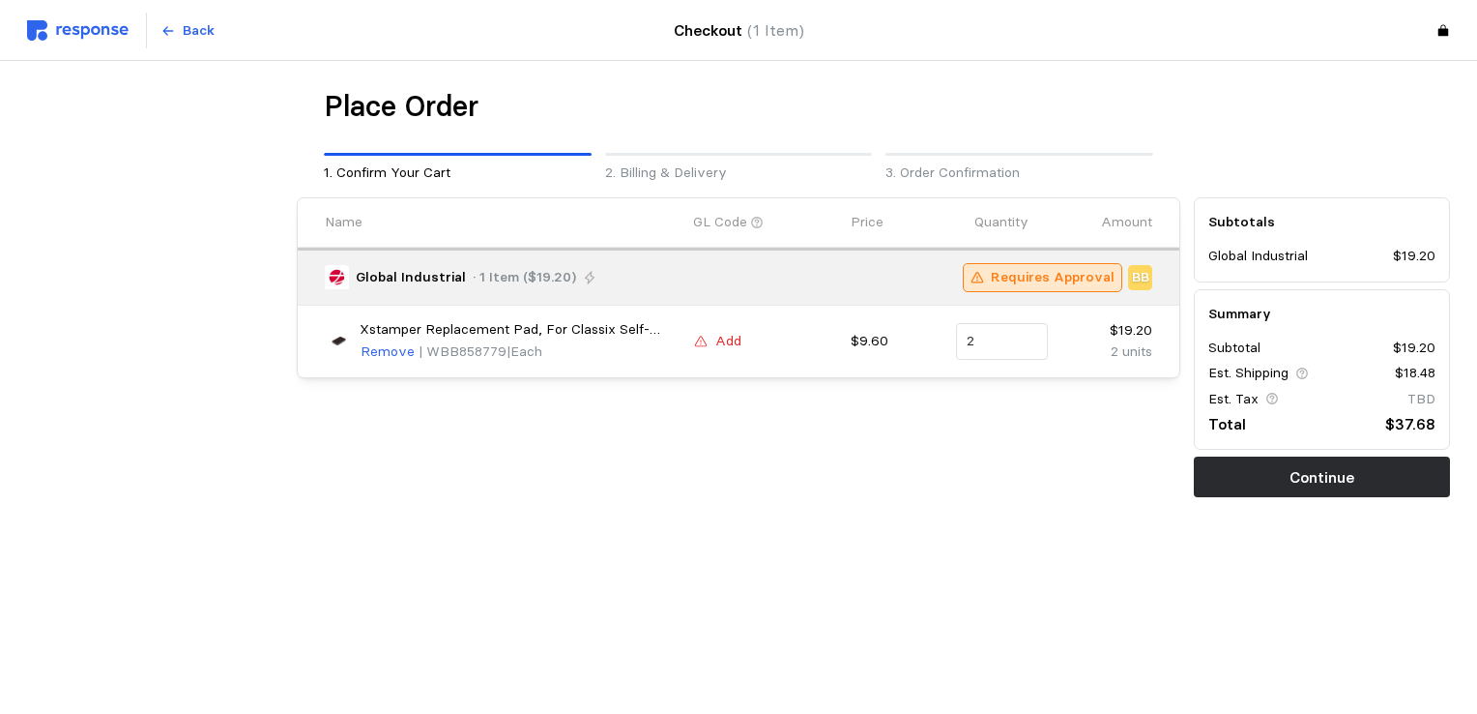
click at [716, 341] on p "Add" at bounding box center [729, 341] width 26 height 21
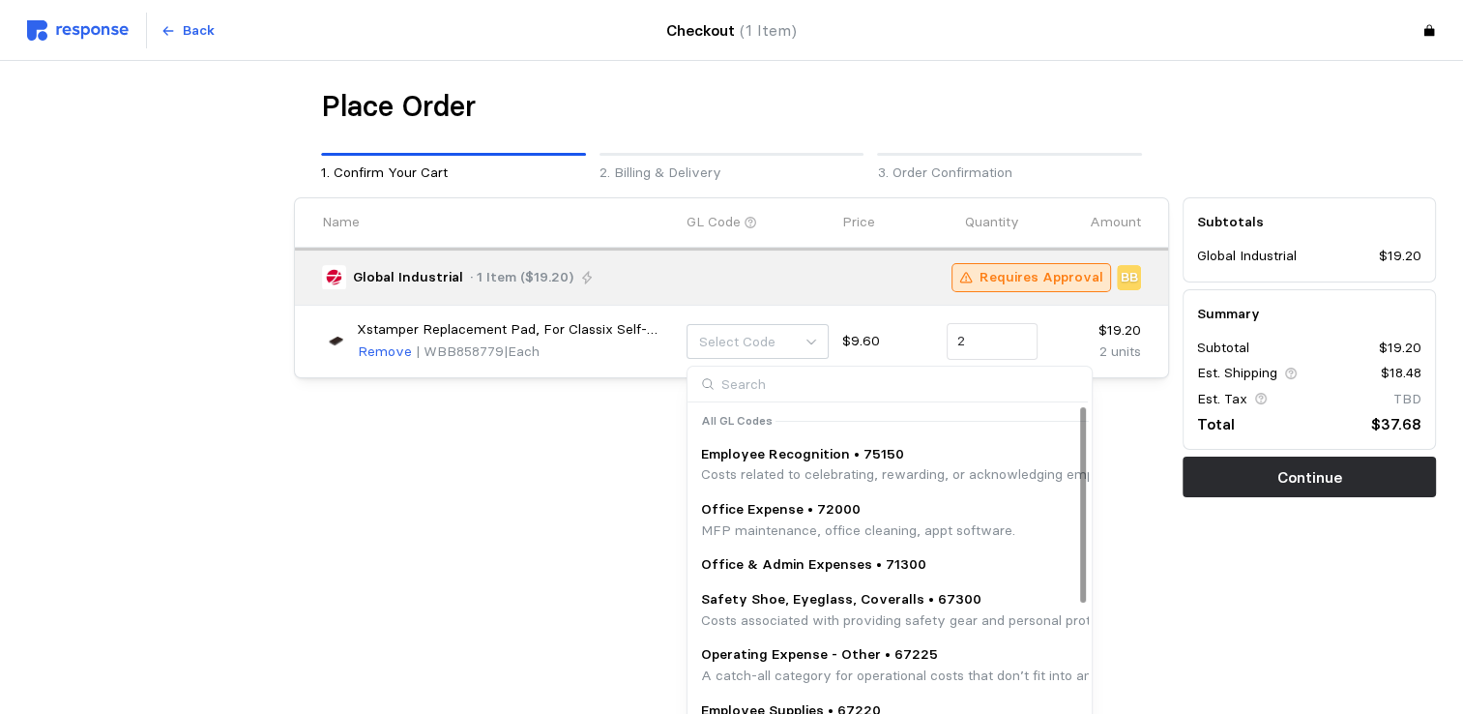
click at [778, 511] on p "Office Expense • 72000" at bounding box center [858, 509] width 314 height 21
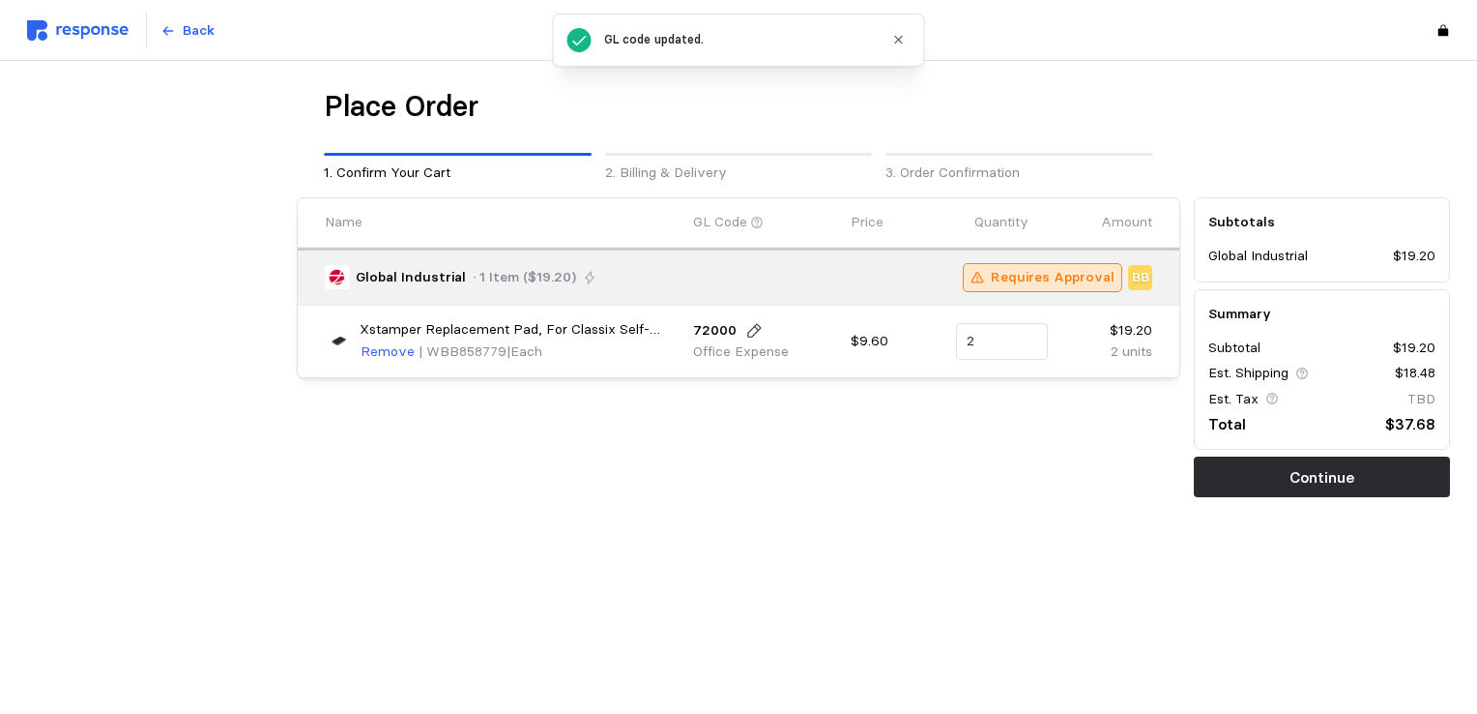
click at [581, 552] on div "Place Order 1. Confirm Your Cart 2. Billing & Delivery 3. Order Confirmation Na…" at bounding box center [738, 333] width 1423 height 490
click at [453, 327] on p "Xstamper Replacement Pad, For Classix Self-inking Line Dater 40160 P40 Custom S…" at bounding box center [520, 329] width 320 height 21
click at [360, 353] on button "Remove" at bounding box center [388, 351] width 56 height 23
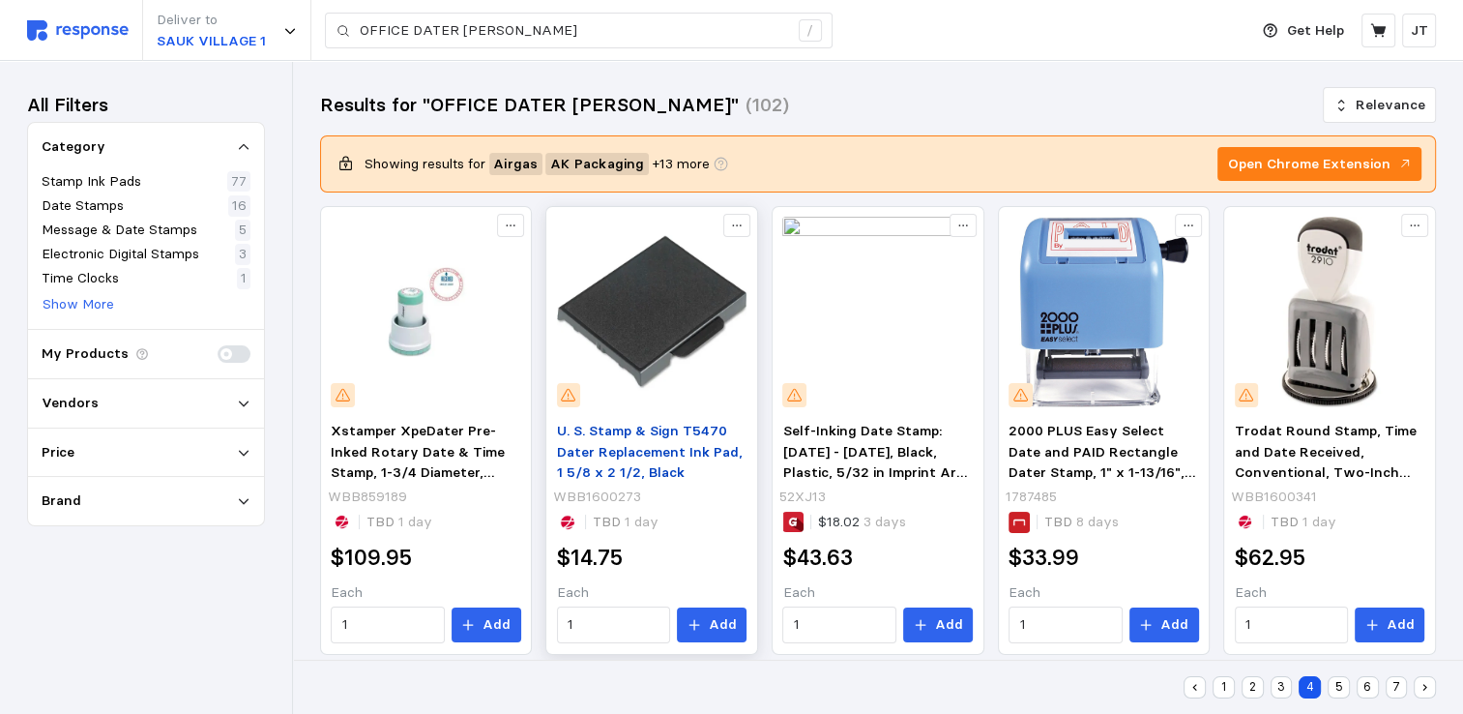
click at [665, 449] on span "U. S. Stamp & Sign T5470 Dater Replacement Ink Pad, 1 5/8 x 2 1/2, Black" at bounding box center [650, 451] width 186 height 59
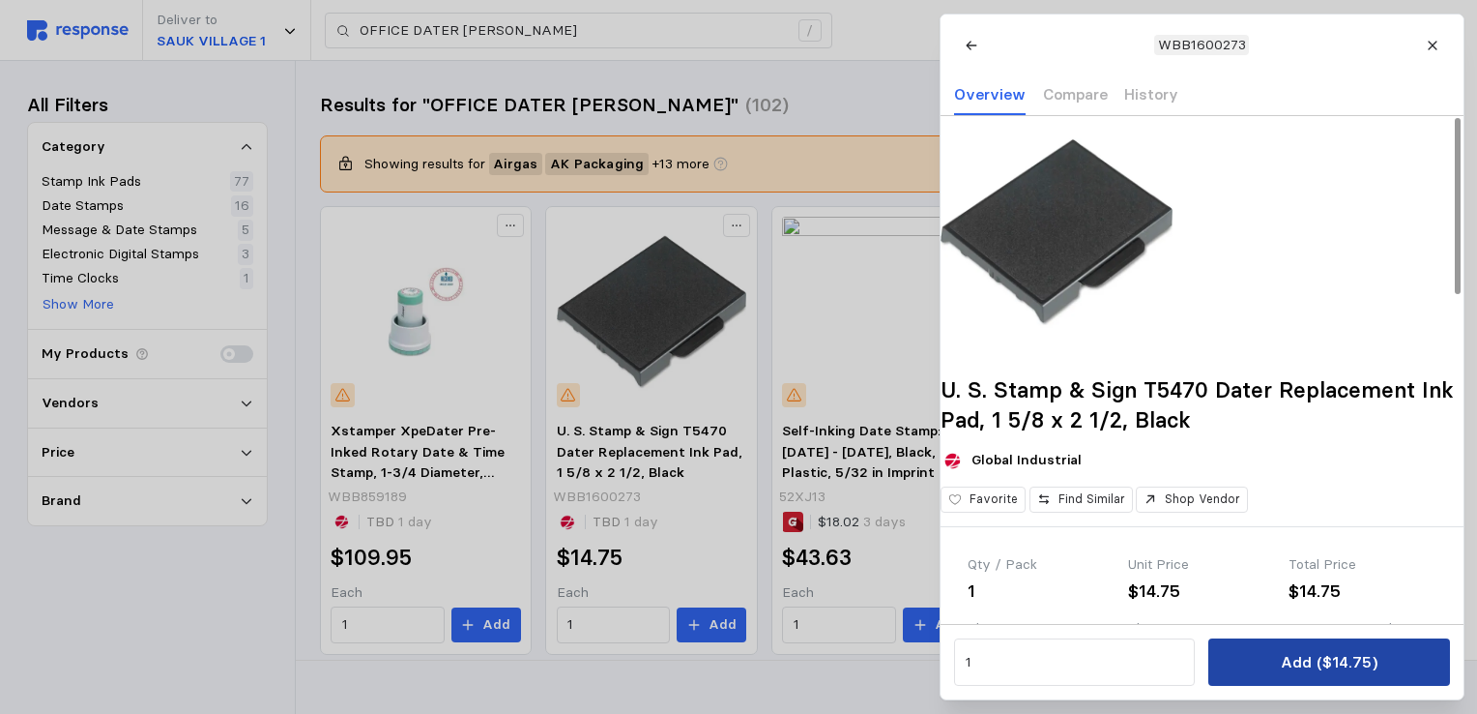
click at [1344, 650] on p "Add ($14.75)" at bounding box center [1328, 662] width 97 height 24
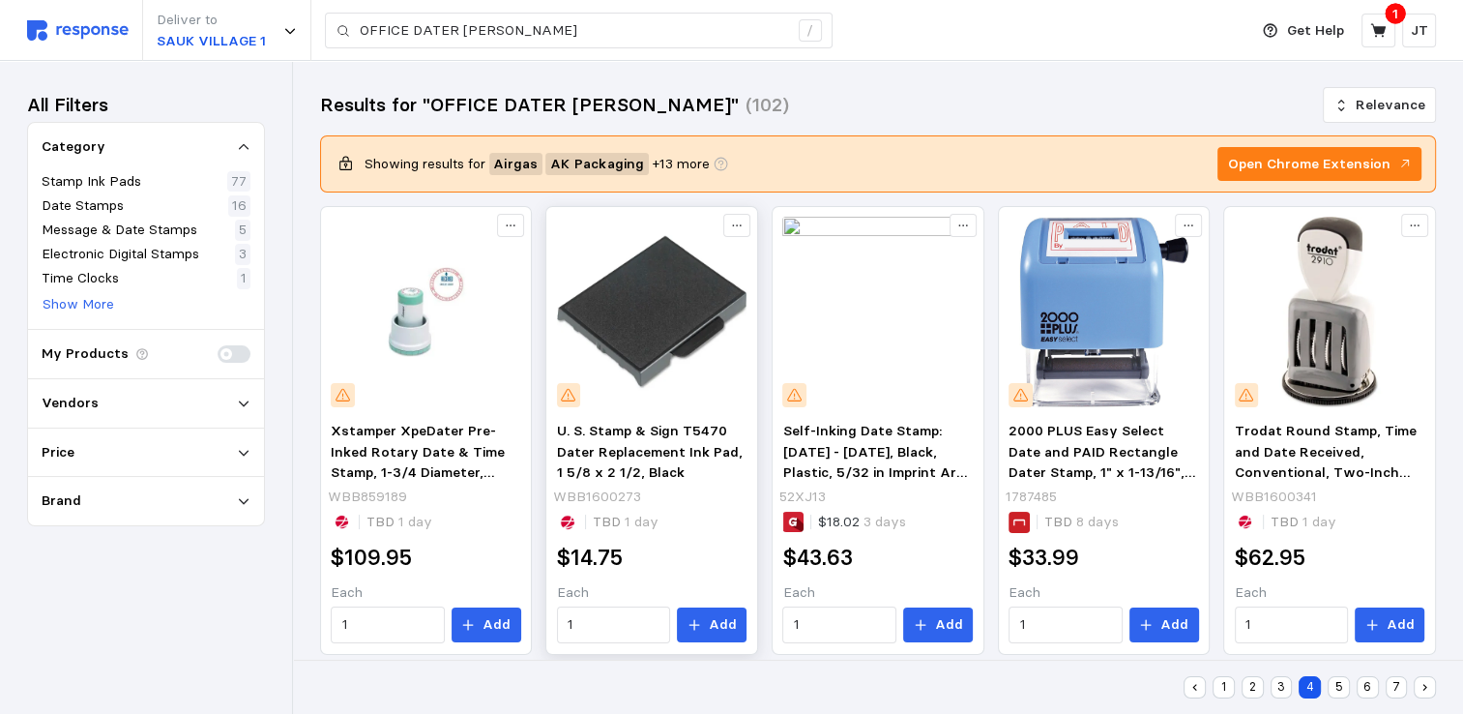
click at [677, 296] on img at bounding box center [652, 312] width 190 height 190
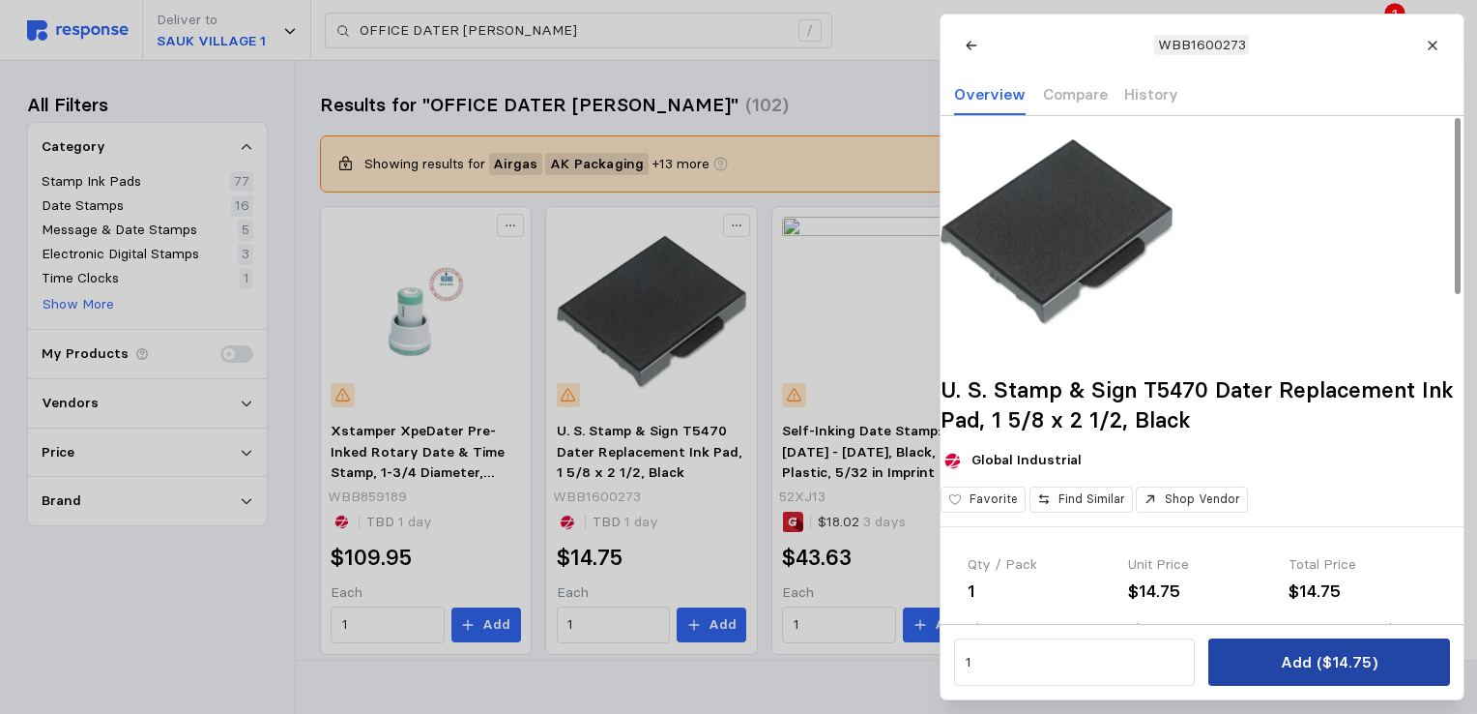
click at [1340, 671] on p "Add ($14.75)" at bounding box center [1328, 662] width 97 height 24
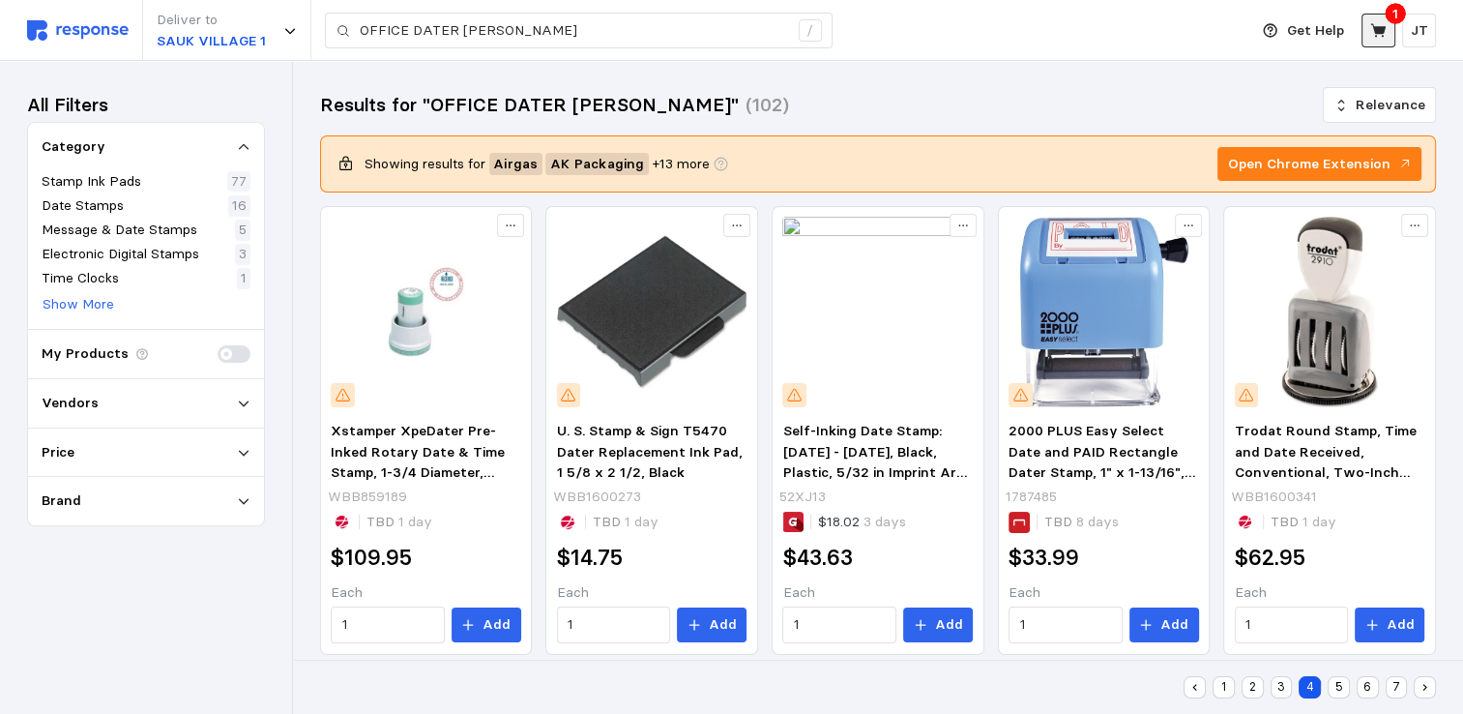
click at [1371, 28] on icon at bounding box center [1378, 30] width 17 height 17
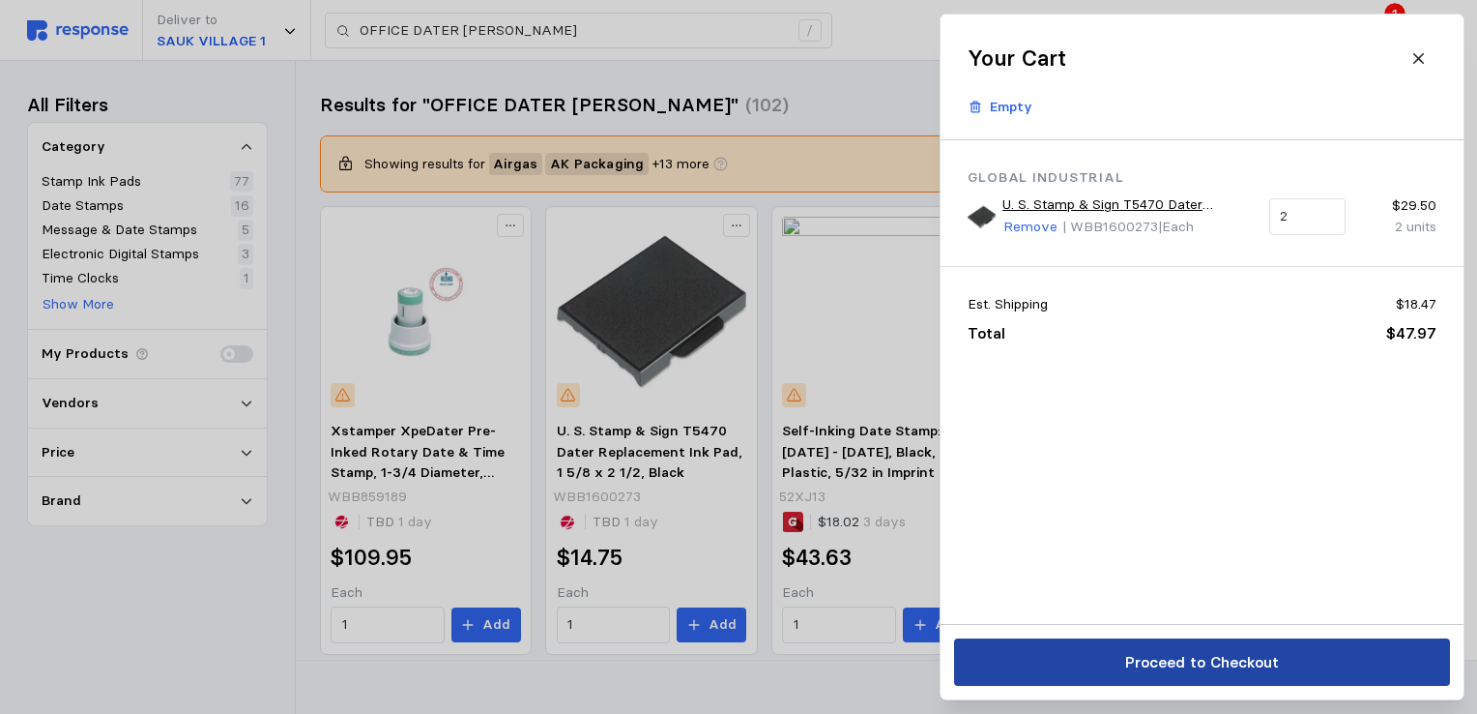
click at [1163, 656] on p "Proceed to Checkout" at bounding box center [1201, 662] width 154 height 24
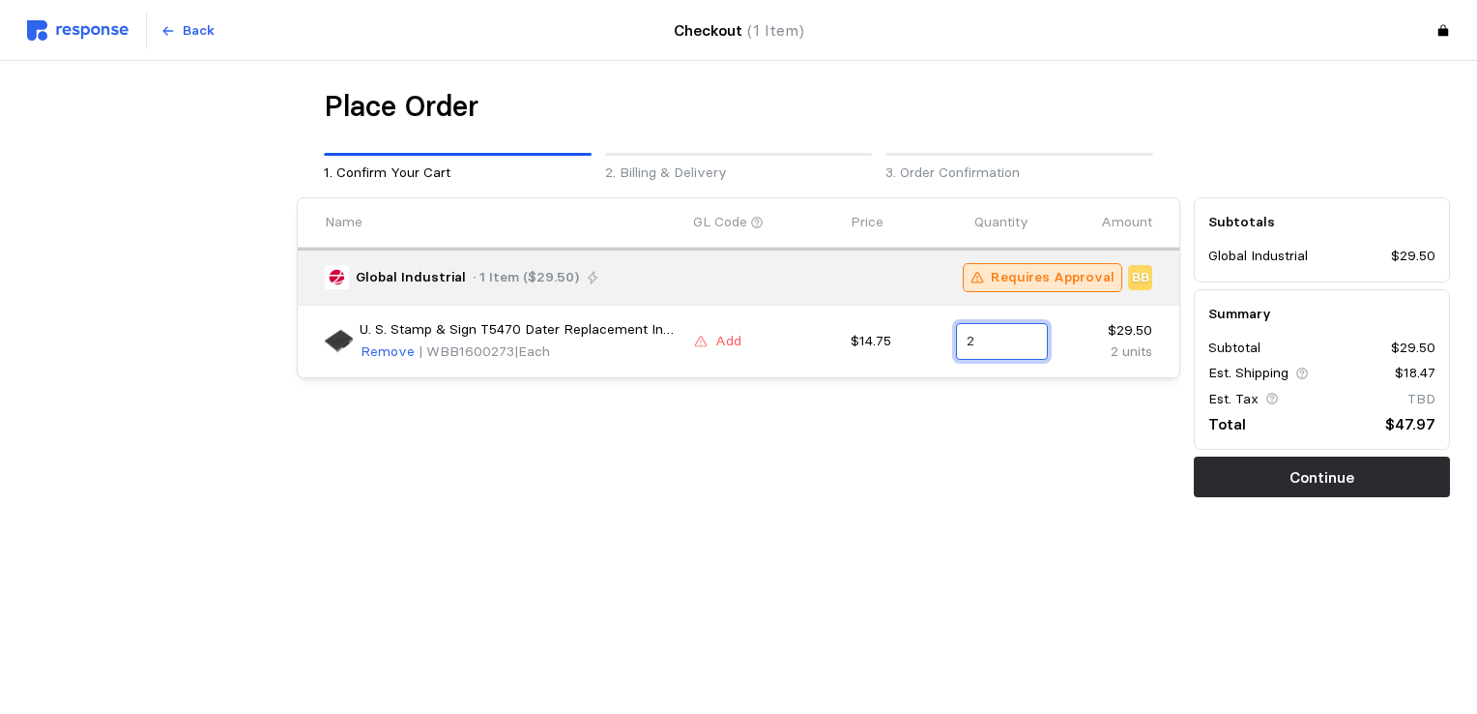
click at [1000, 342] on input "2" at bounding box center [1002, 341] width 70 height 35
type input "1"
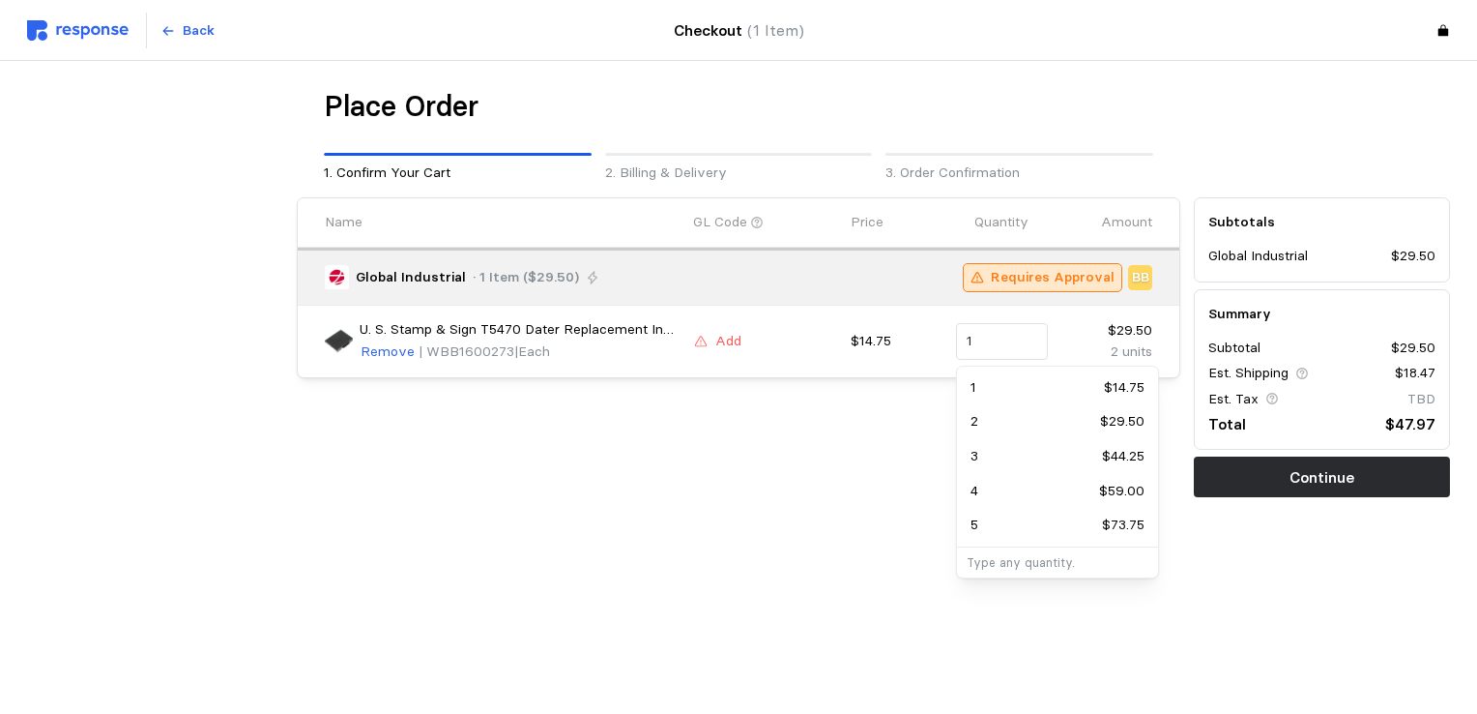
click at [840, 462] on div "Name GL Code Price Quantity Amount Global Industrial · 1 Item ($29.50) Requires…" at bounding box center [739, 346] width 898 height 313
click at [708, 344] on button "Add" at bounding box center [717, 341] width 49 height 23
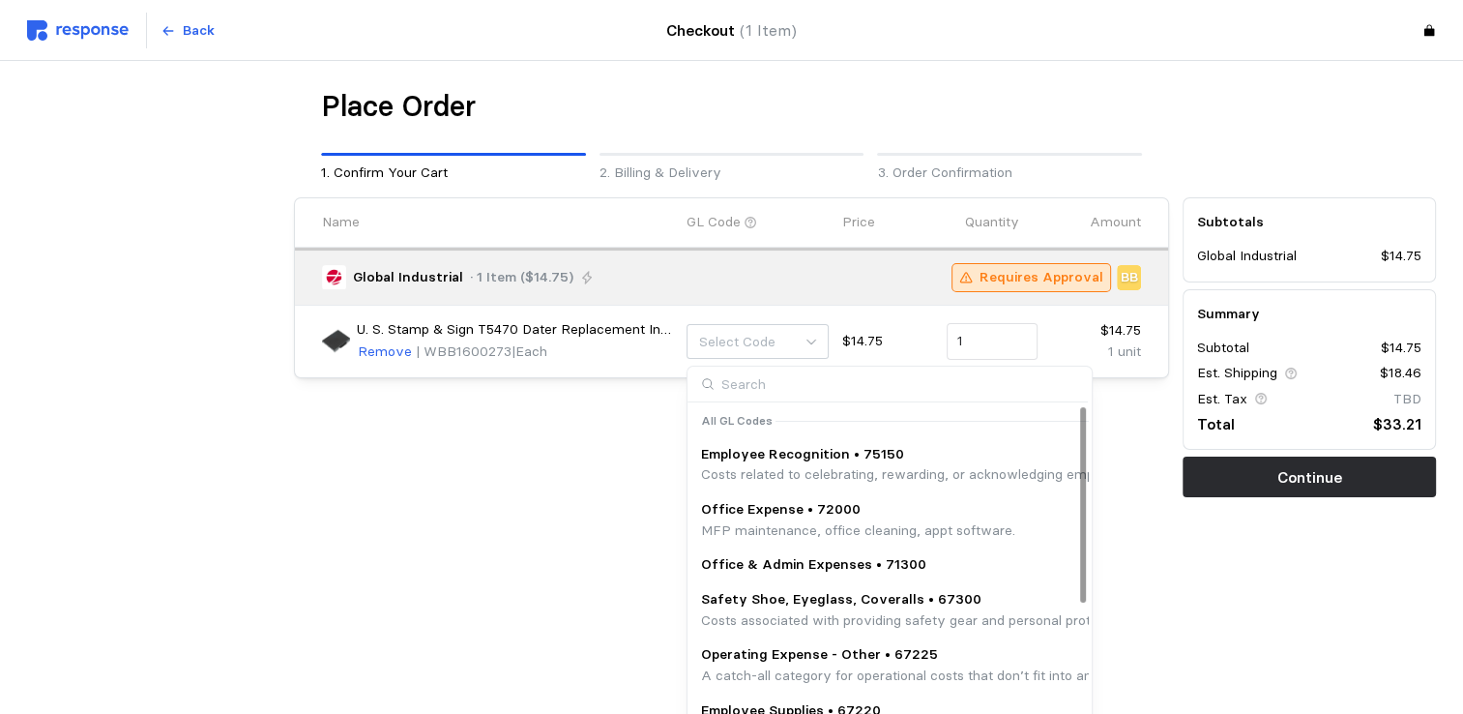
click at [628, 505] on div "Place Order 1. Confirm Your Cart 2. Billing & Delivery 3. Order Confirmation Na…" at bounding box center [731, 333] width 1409 height 490
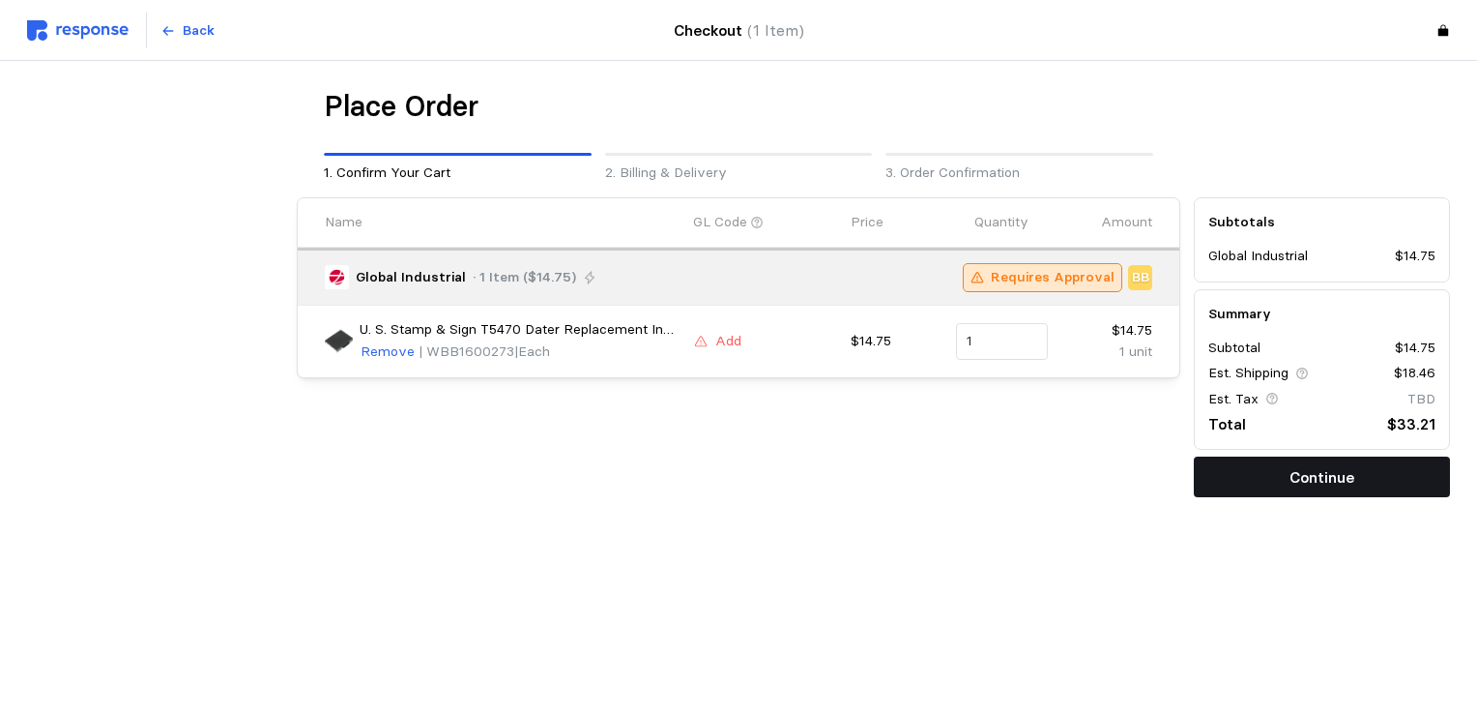
click at [1320, 474] on p "Continue" at bounding box center [1322, 477] width 65 height 24
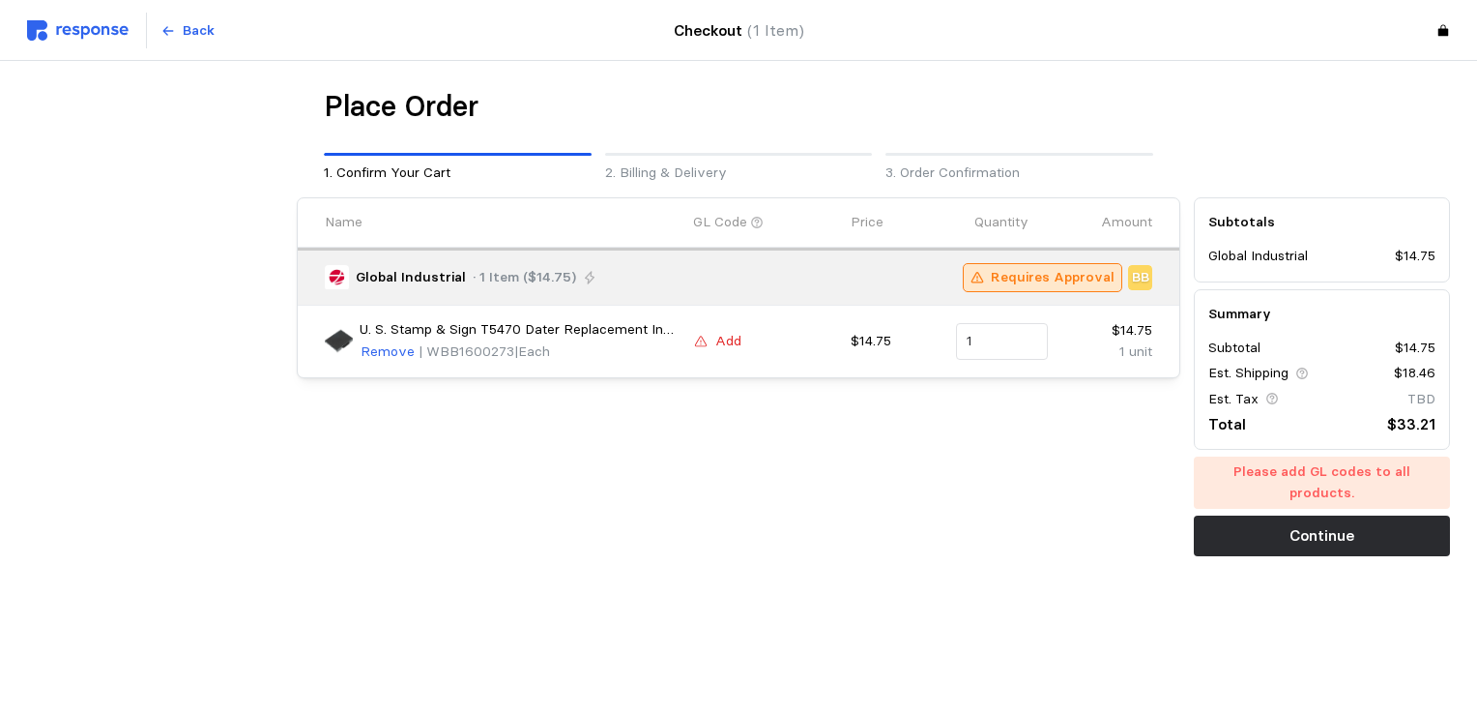
click at [723, 338] on p "Add" at bounding box center [729, 341] width 26 height 21
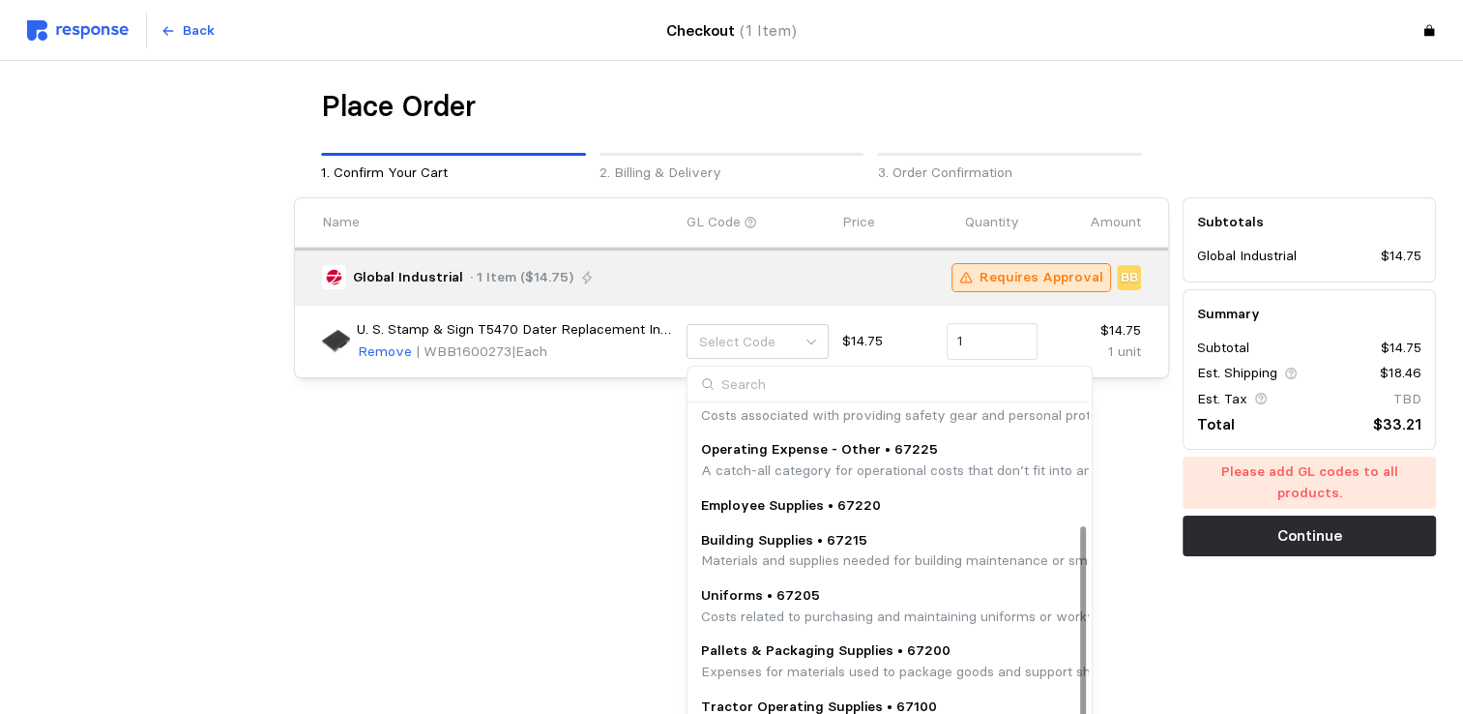
scroll to position [240, 0]
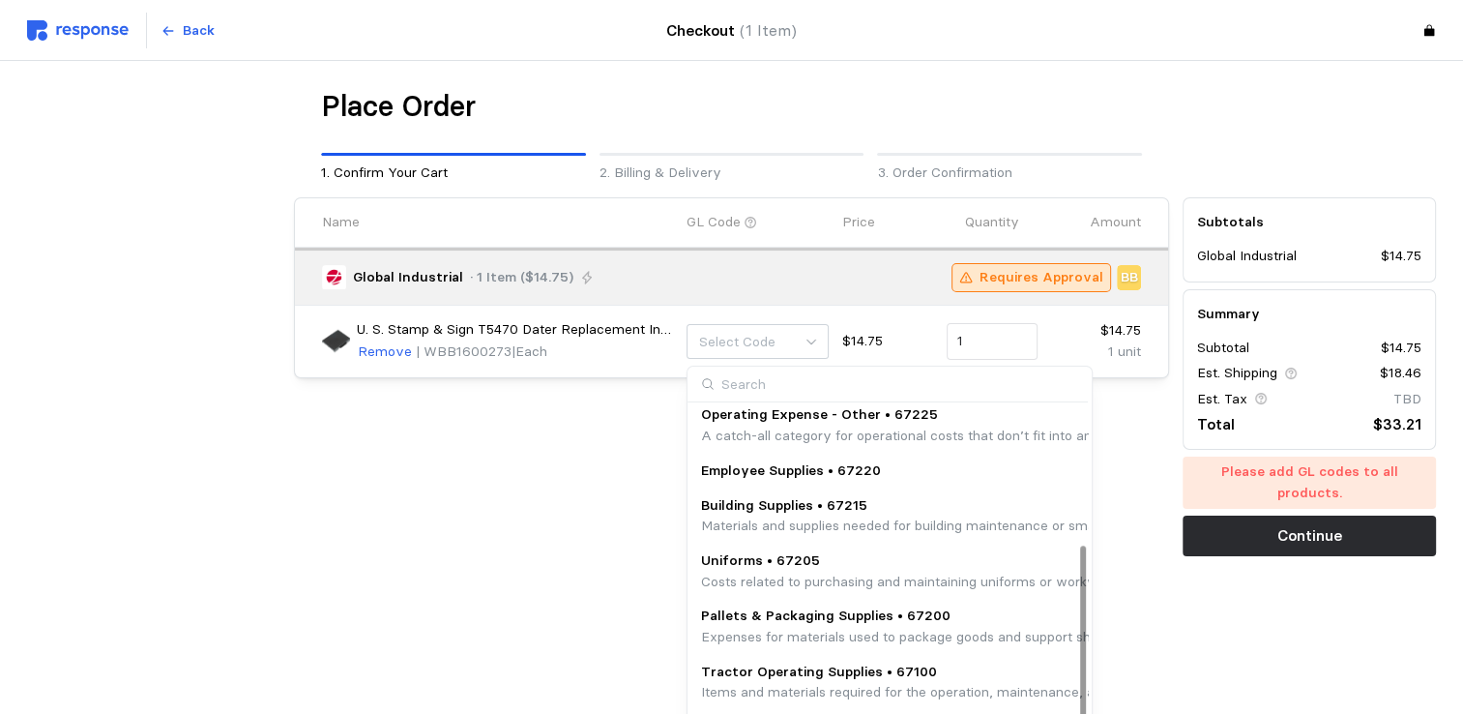
click at [821, 519] on p "Materials and supplies needed for building maintenance or small-scale improveme…" at bounding box center [1096, 525] width 790 height 21
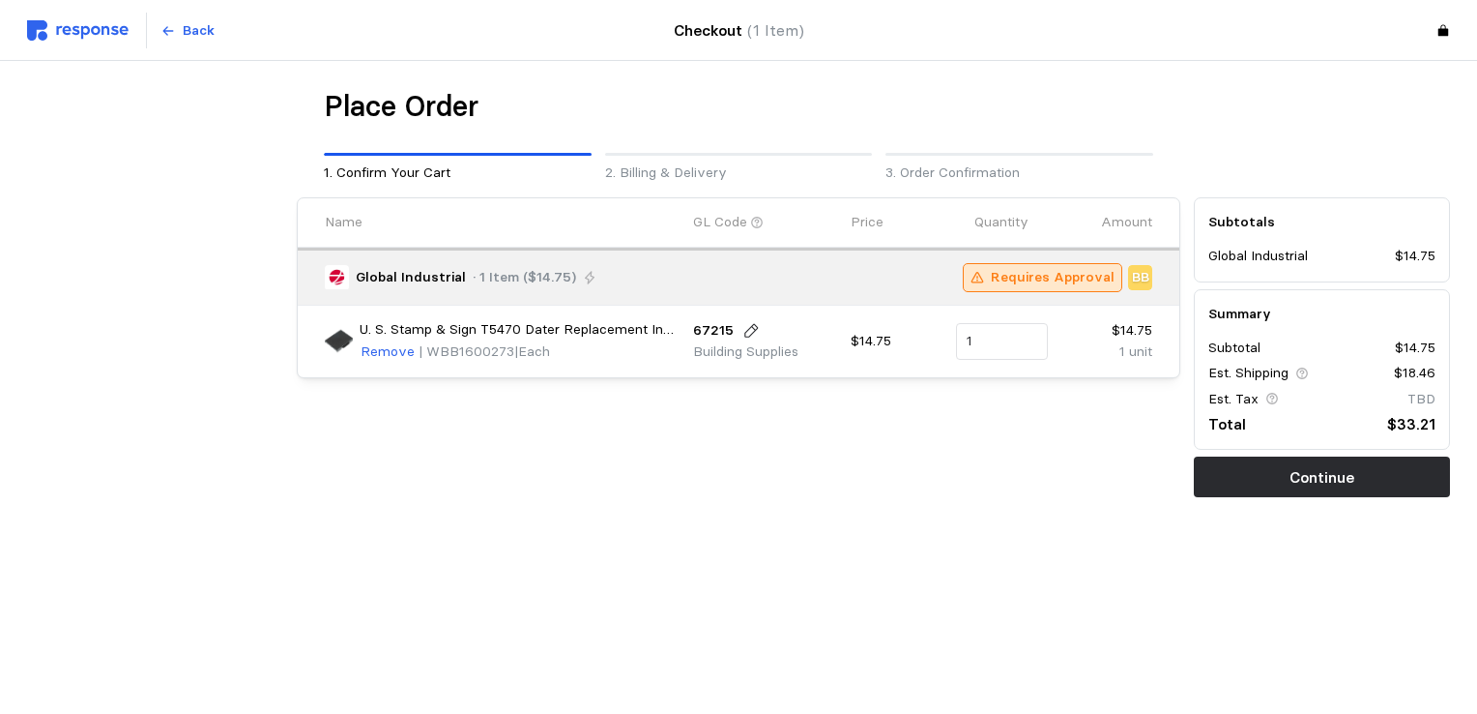
click at [759, 350] on p "Building Supplies" at bounding box center [745, 351] width 105 height 21
click at [751, 325] on icon at bounding box center [751, 330] width 17 height 17
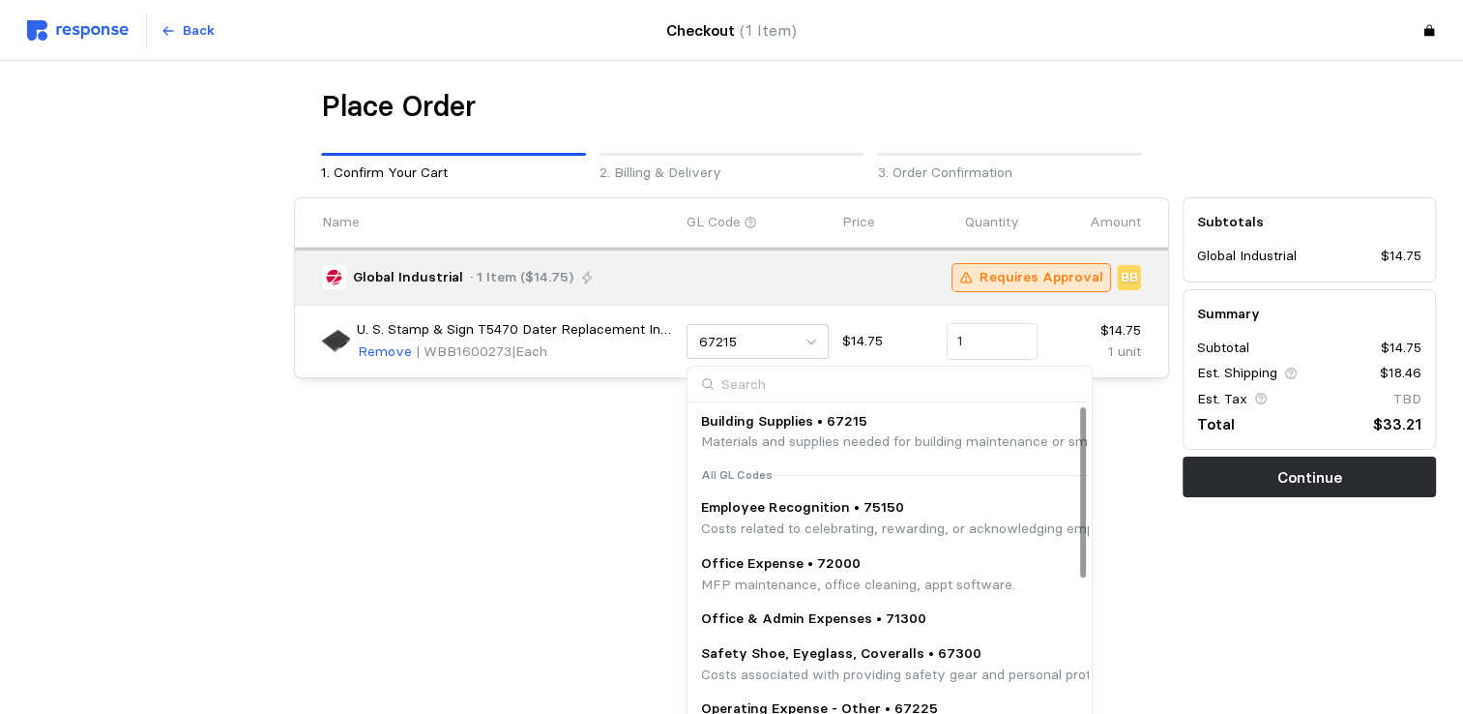
scroll to position [0, 0]
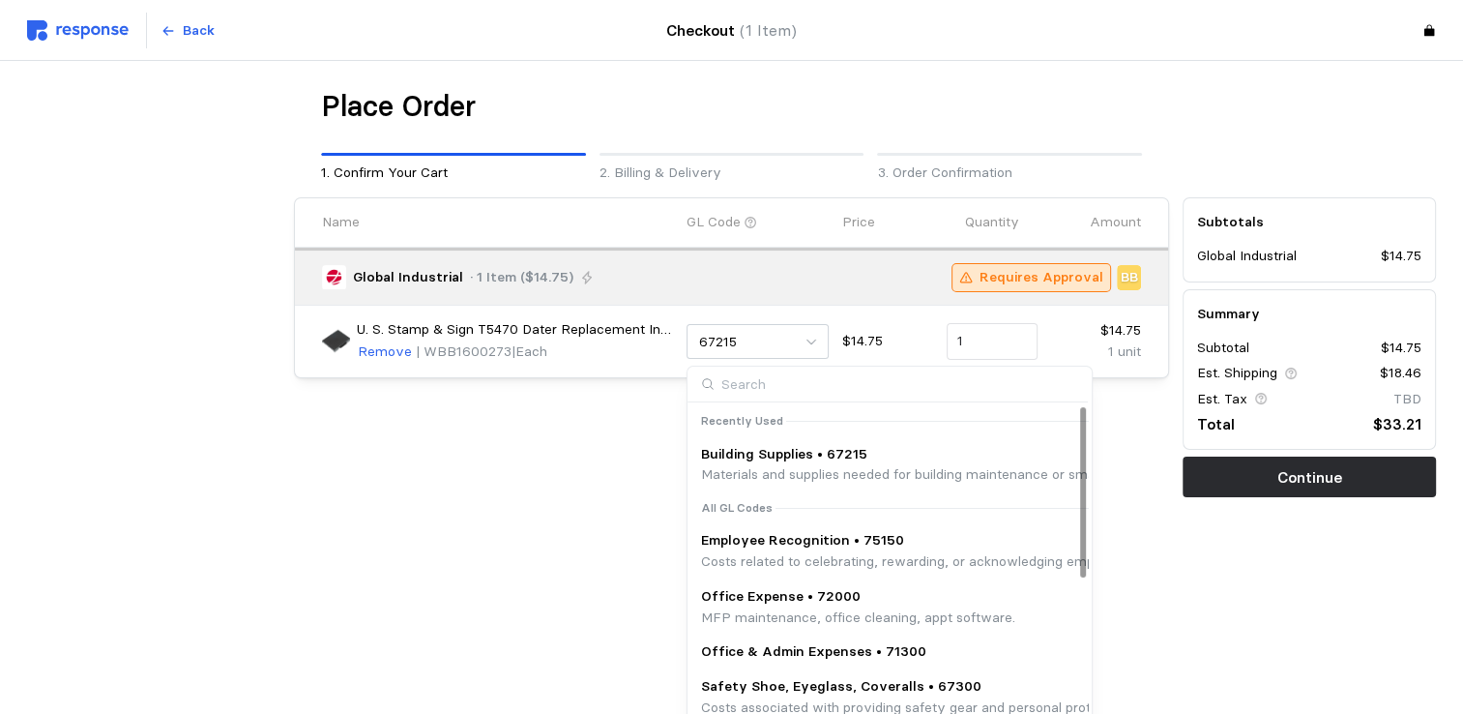
click at [796, 604] on p "Office Expense • 72000" at bounding box center [858, 596] width 314 height 21
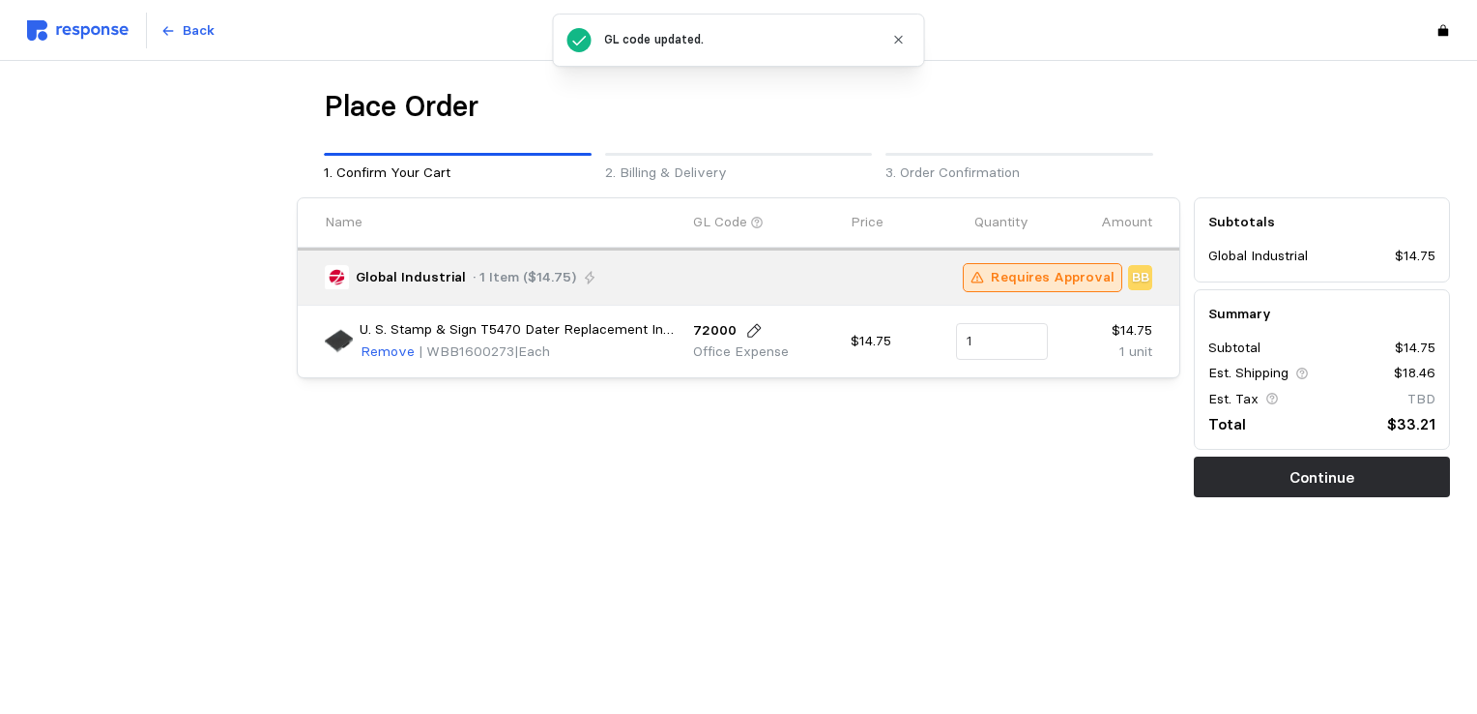
click at [918, 505] on div "Place Order 1. Confirm Your Cart 2. Billing & Delivery 3. Order Confirmation Na…" at bounding box center [738, 333] width 1423 height 490
click at [1358, 481] on button "Continue" at bounding box center [1322, 476] width 256 height 41
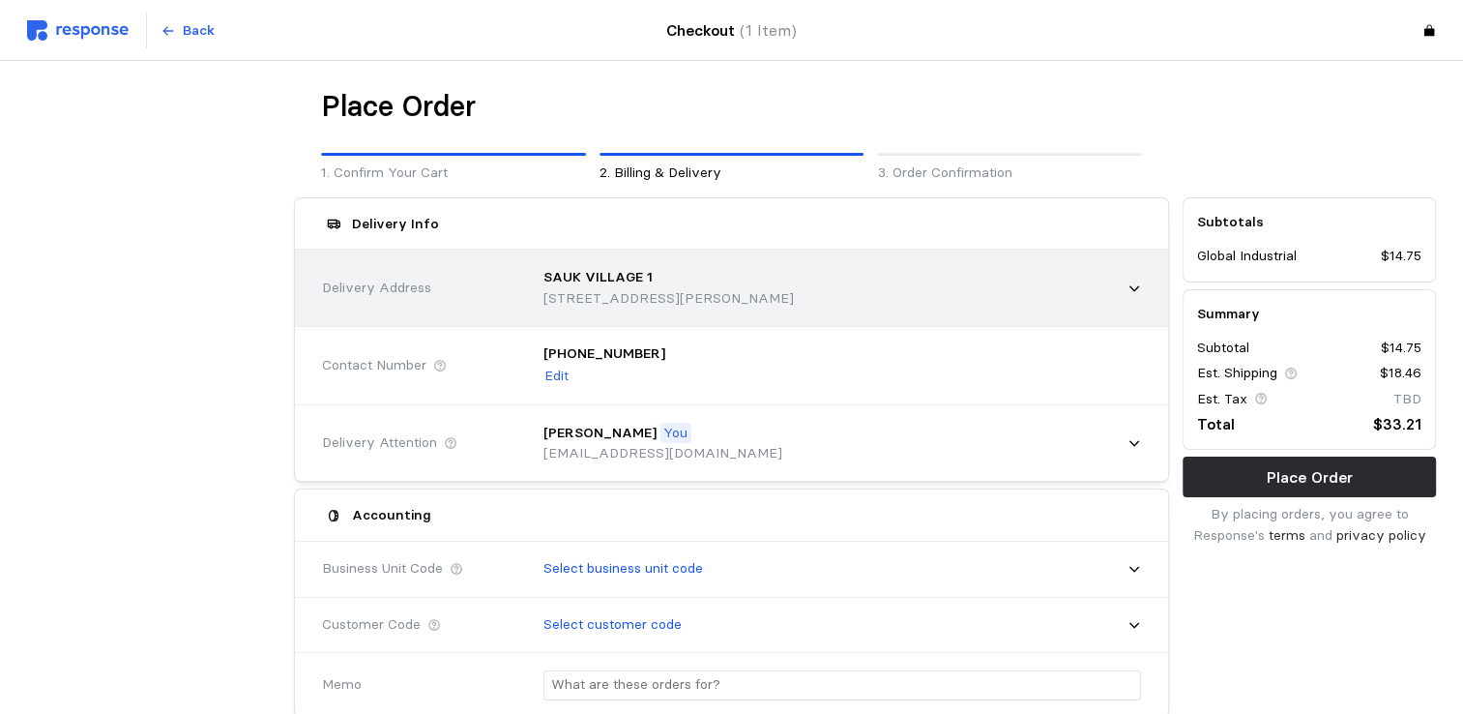
click at [655, 288] on p "21751 Jason Rasmussen Drive, Sauk Village, IL, 60411, United States" at bounding box center [668, 298] width 250 height 21
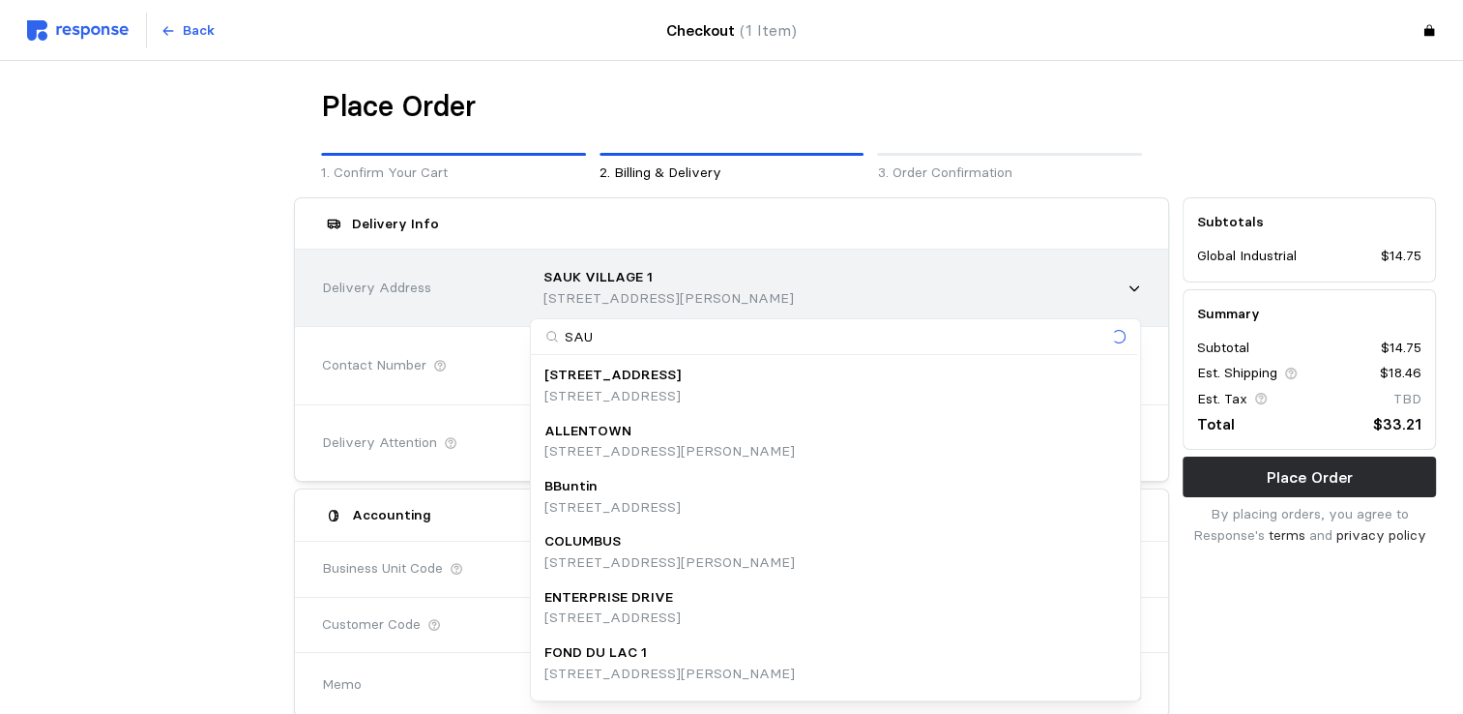
type input "SAUK"
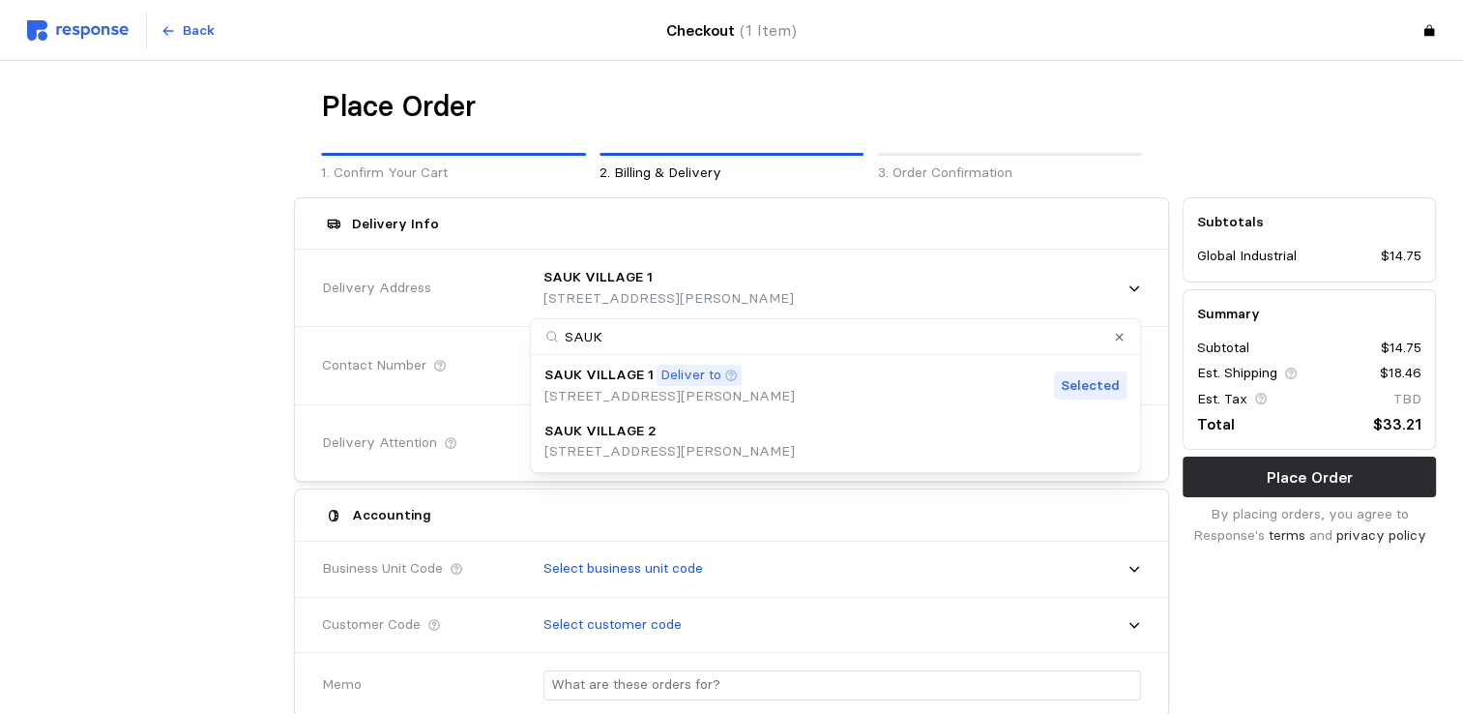
click at [649, 448] on p "21700 Mark Collins Drive, Sauk Village, IL, 60411, United States" at bounding box center [669, 451] width 250 height 21
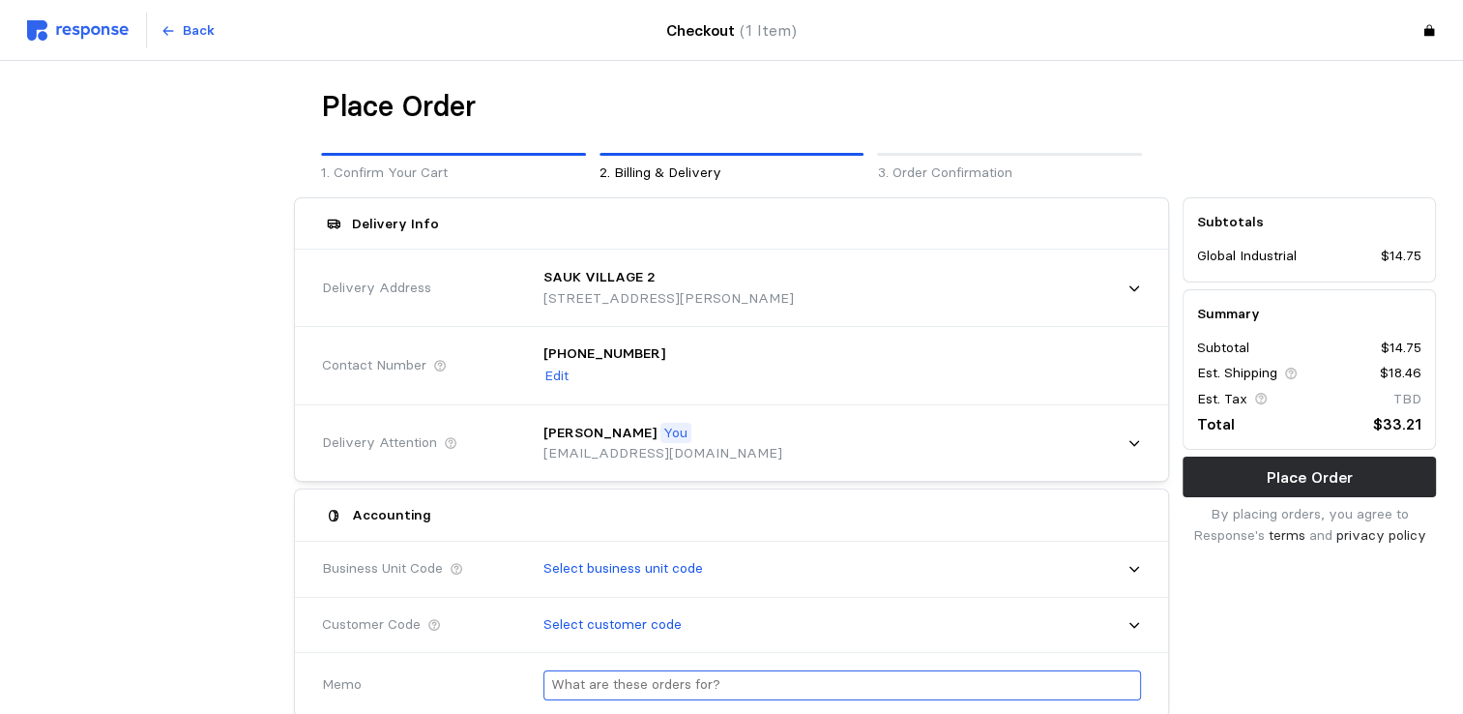
scroll to position [257, 0]
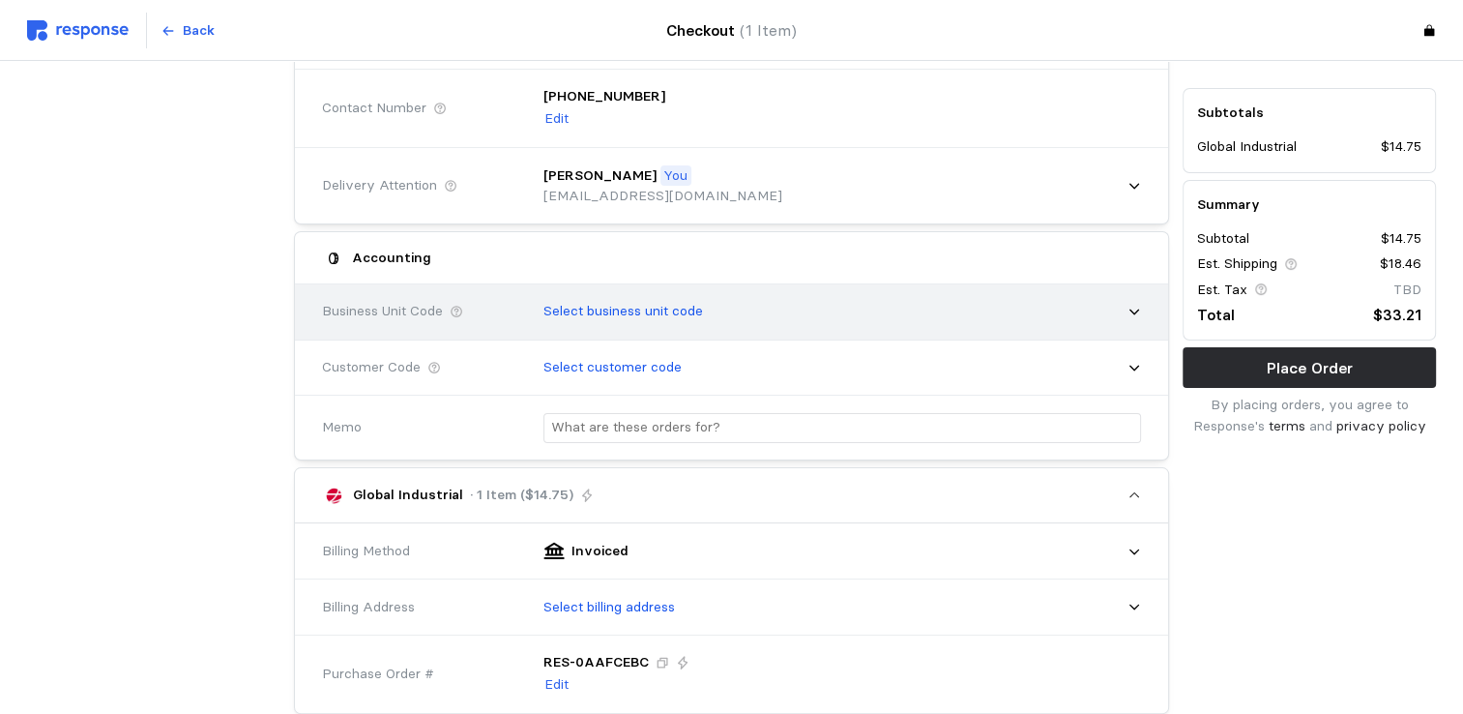
click at [696, 313] on p "Select business unit code" at bounding box center [623, 311] width 160 height 21
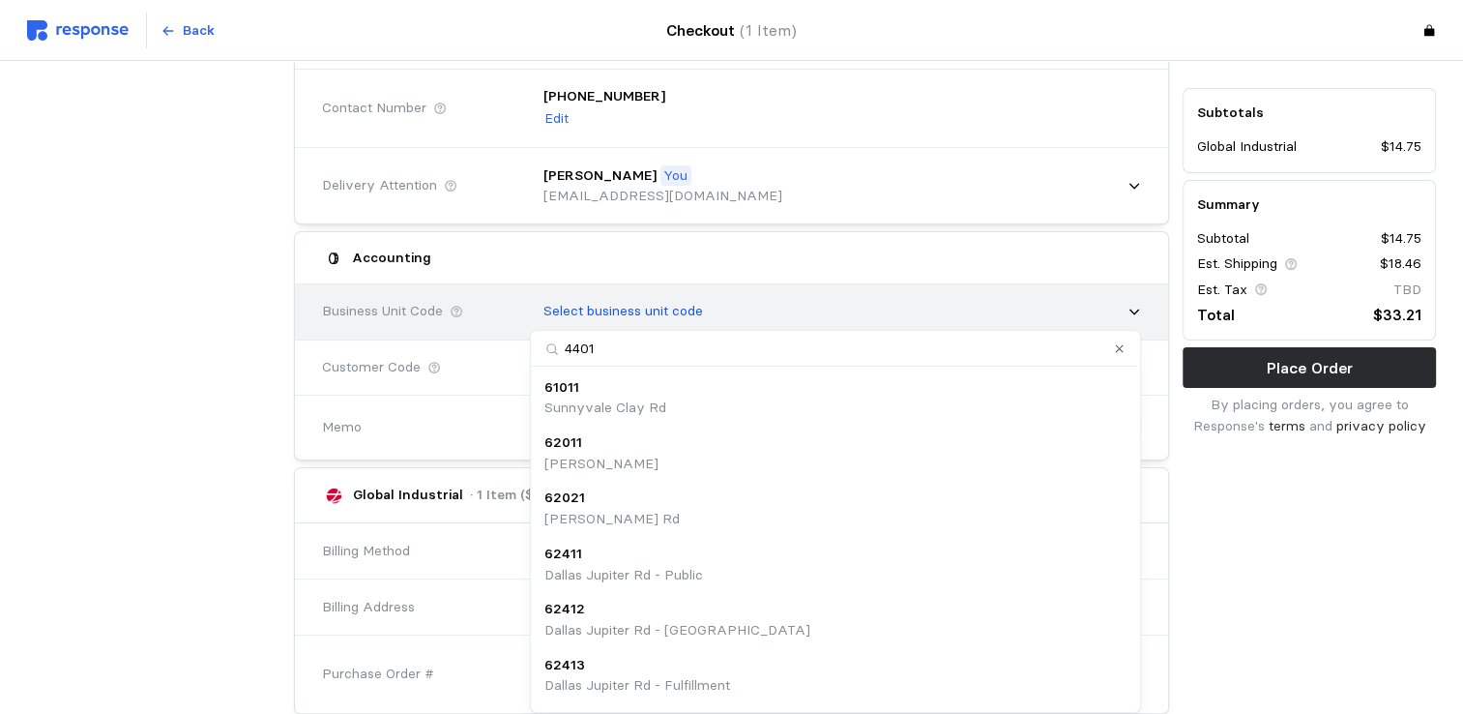
type input "44011"
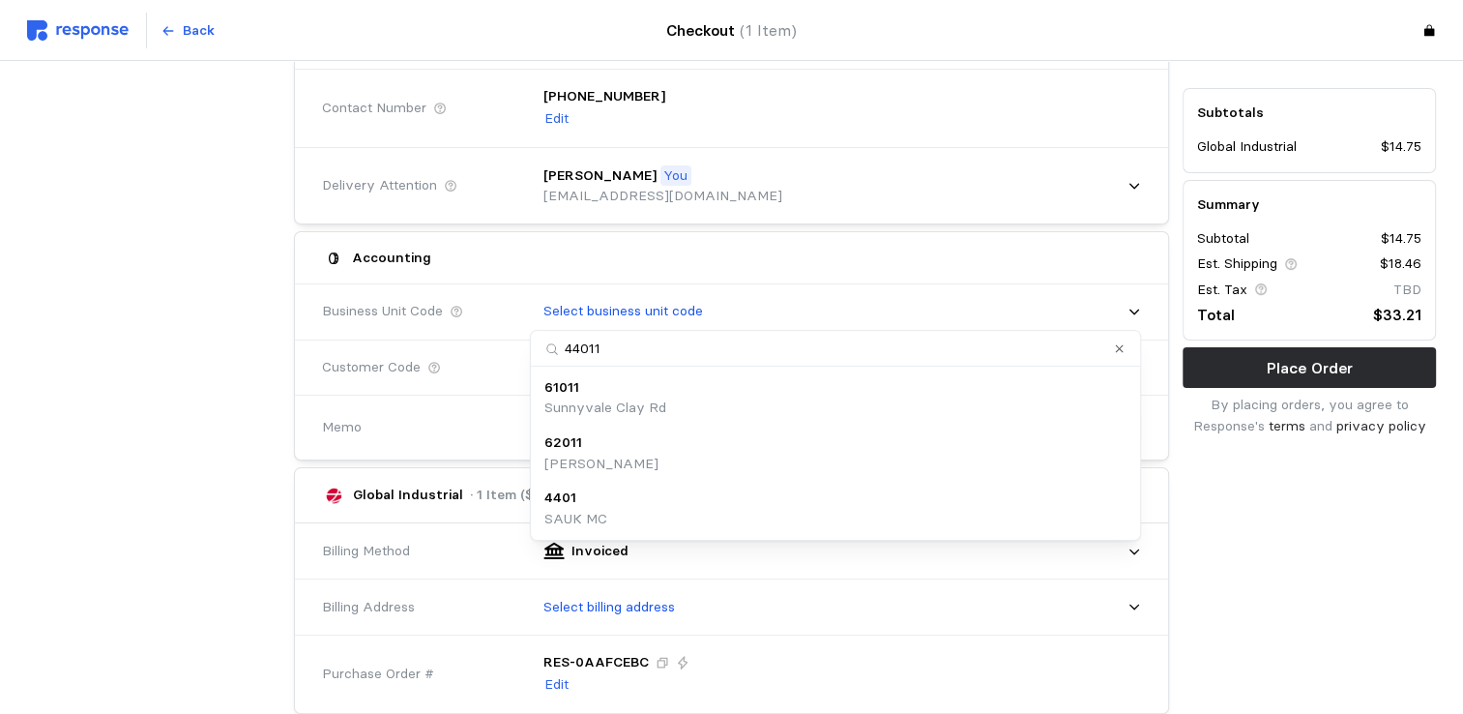
click at [634, 499] on div "4401 SAUK MC" at bounding box center [835, 508] width 582 height 42
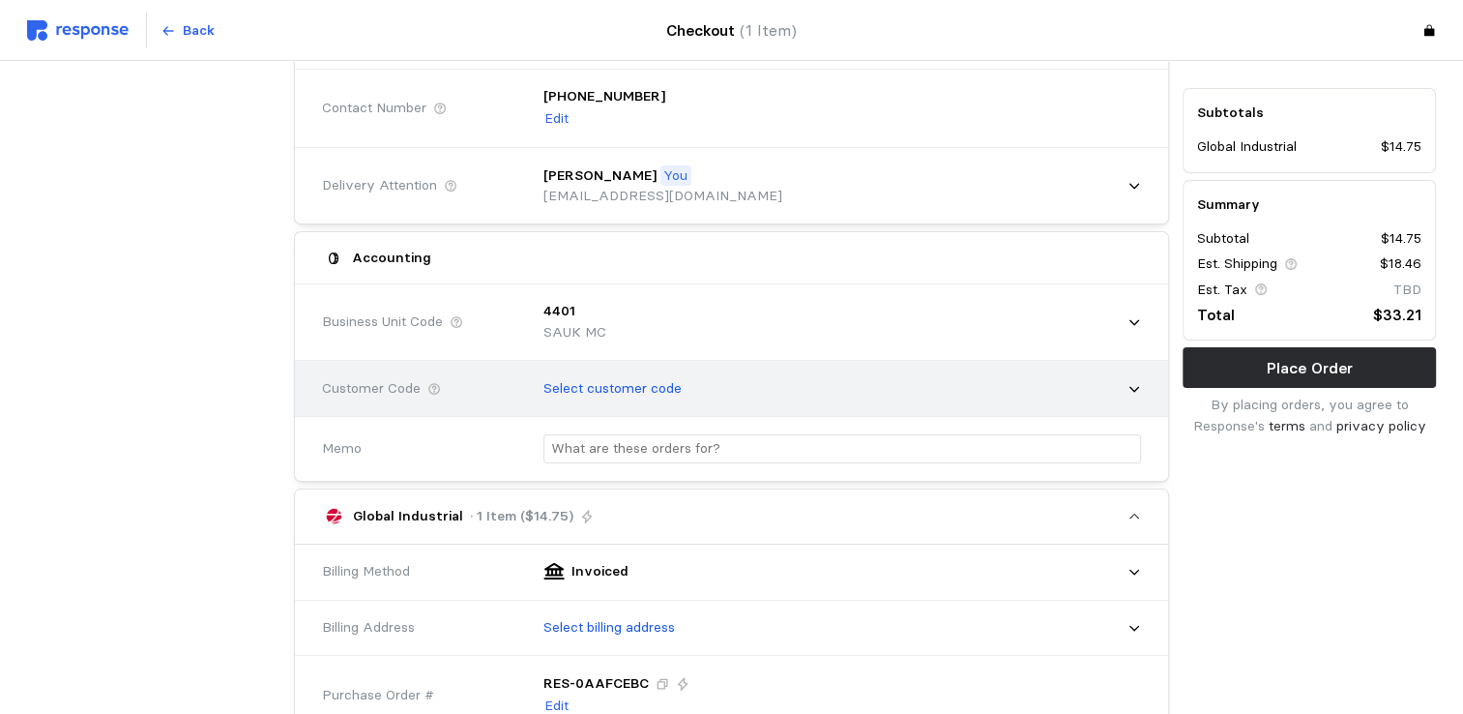
click at [1145, 384] on div "Select customer code" at bounding box center [835, 389] width 625 height 62
click at [1129, 383] on icon at bounding box center [1134, 389] width 14 height 14
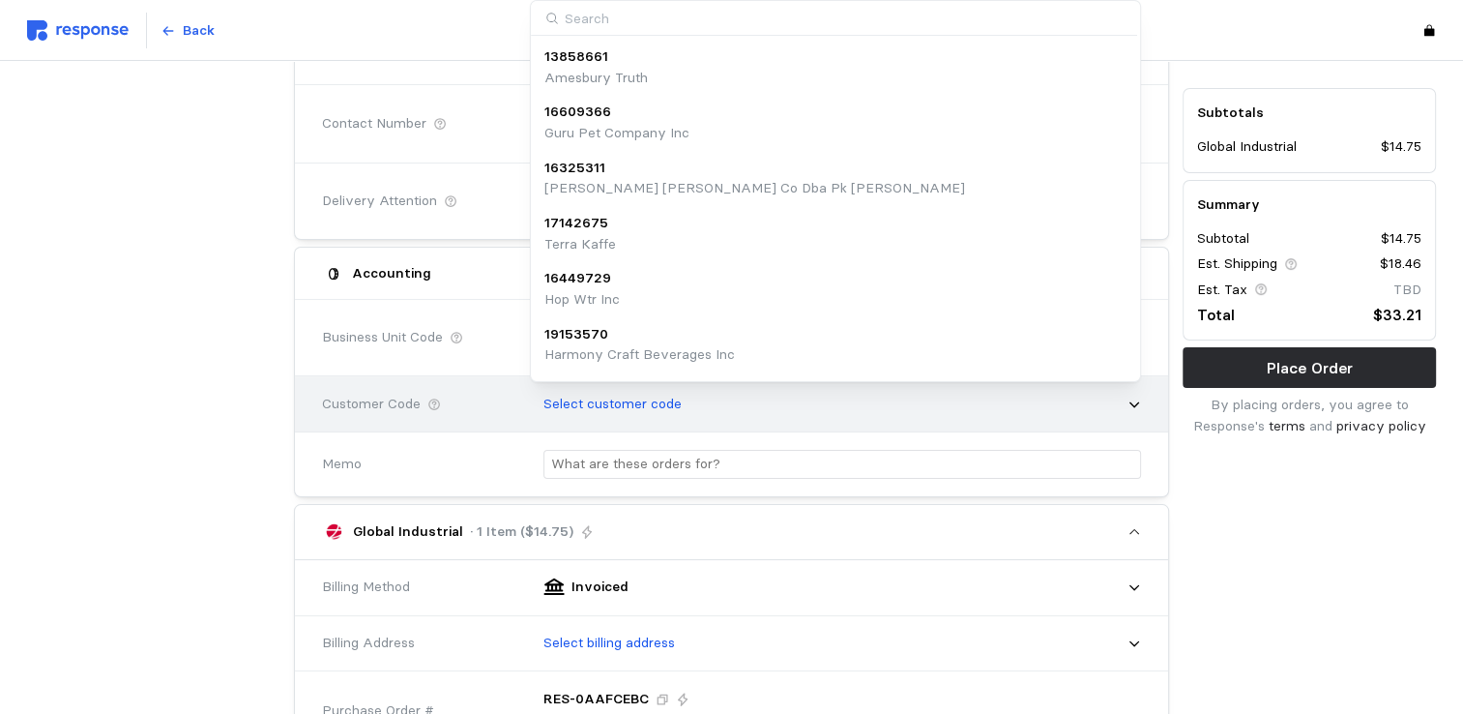
click at [1129, 383] on div "Select customer code" at bounding box center [835, 404] width 611 height 48
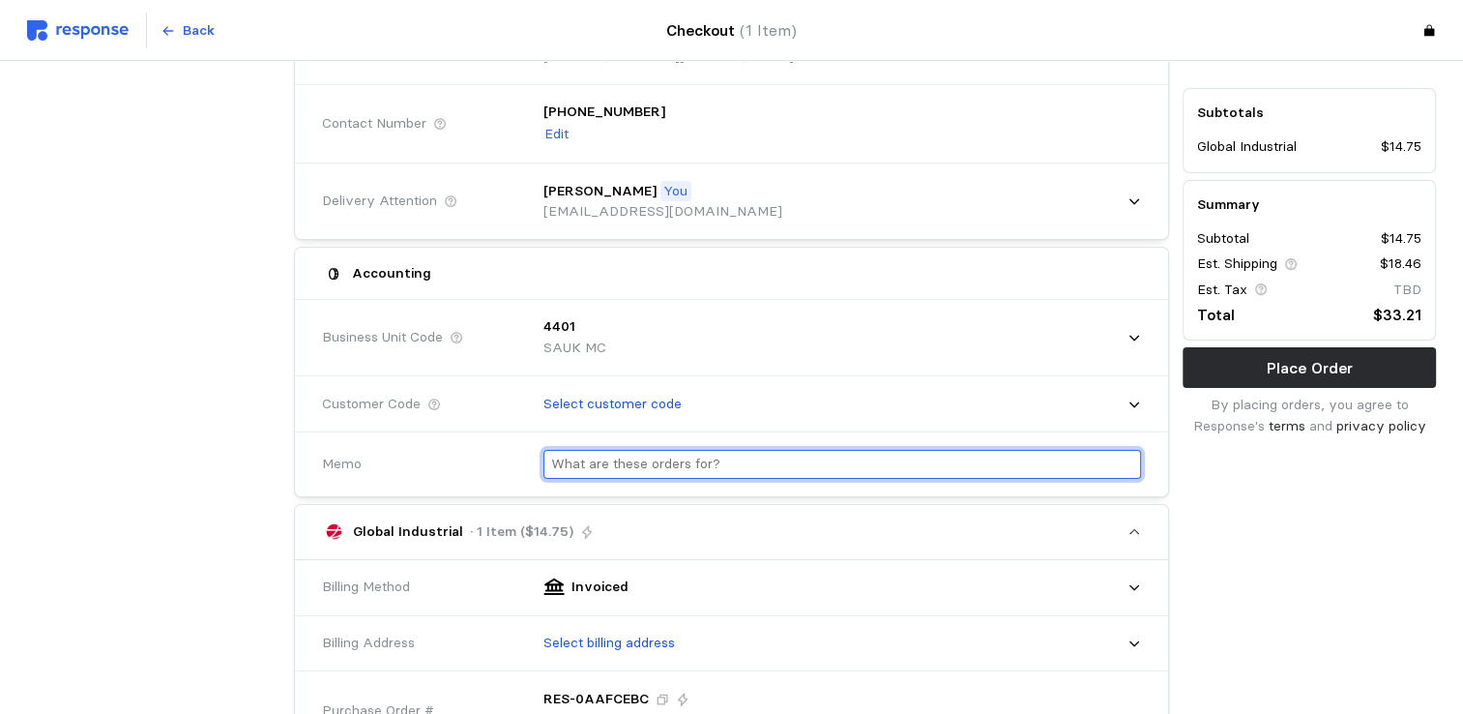
click at [642, 454] on input "text" at bounding box center [842, 465] width 582 height 28
type input "o"
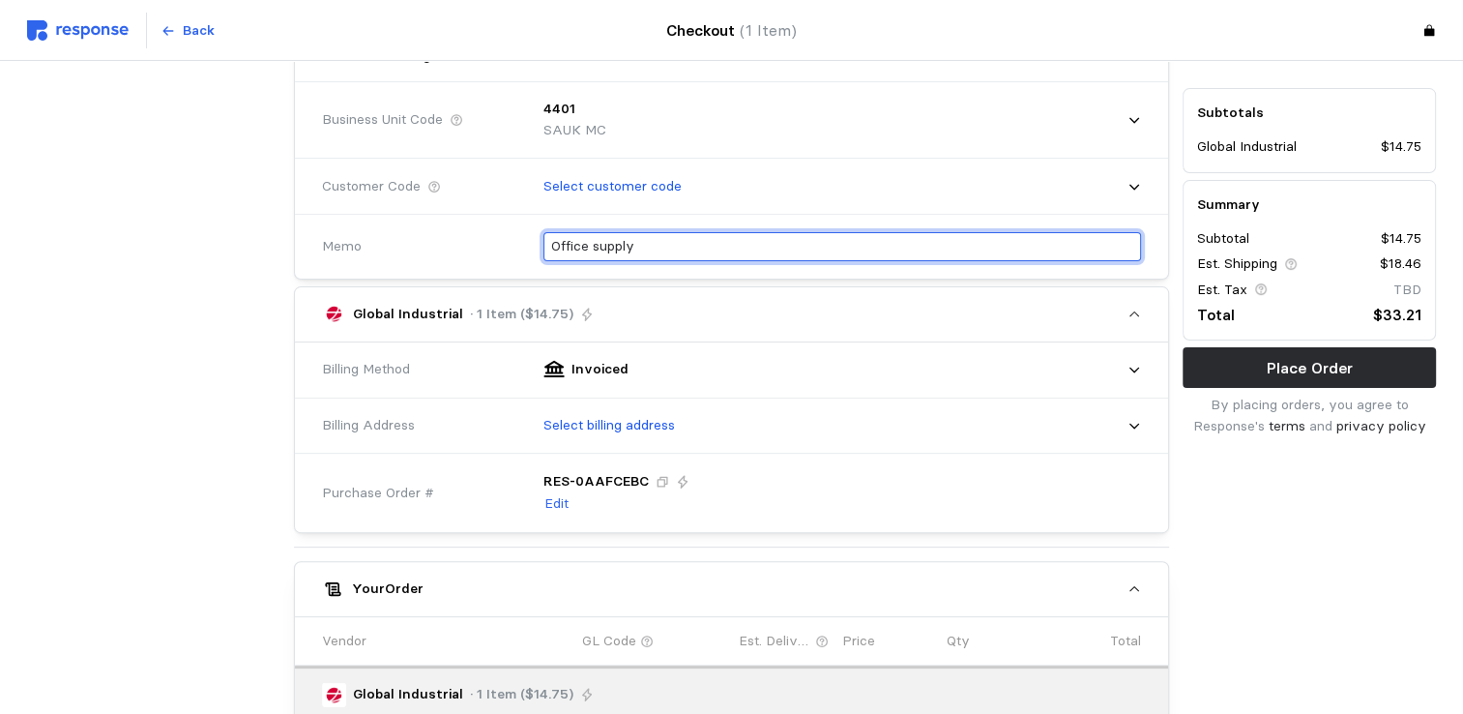
scroll to position [500, 0]
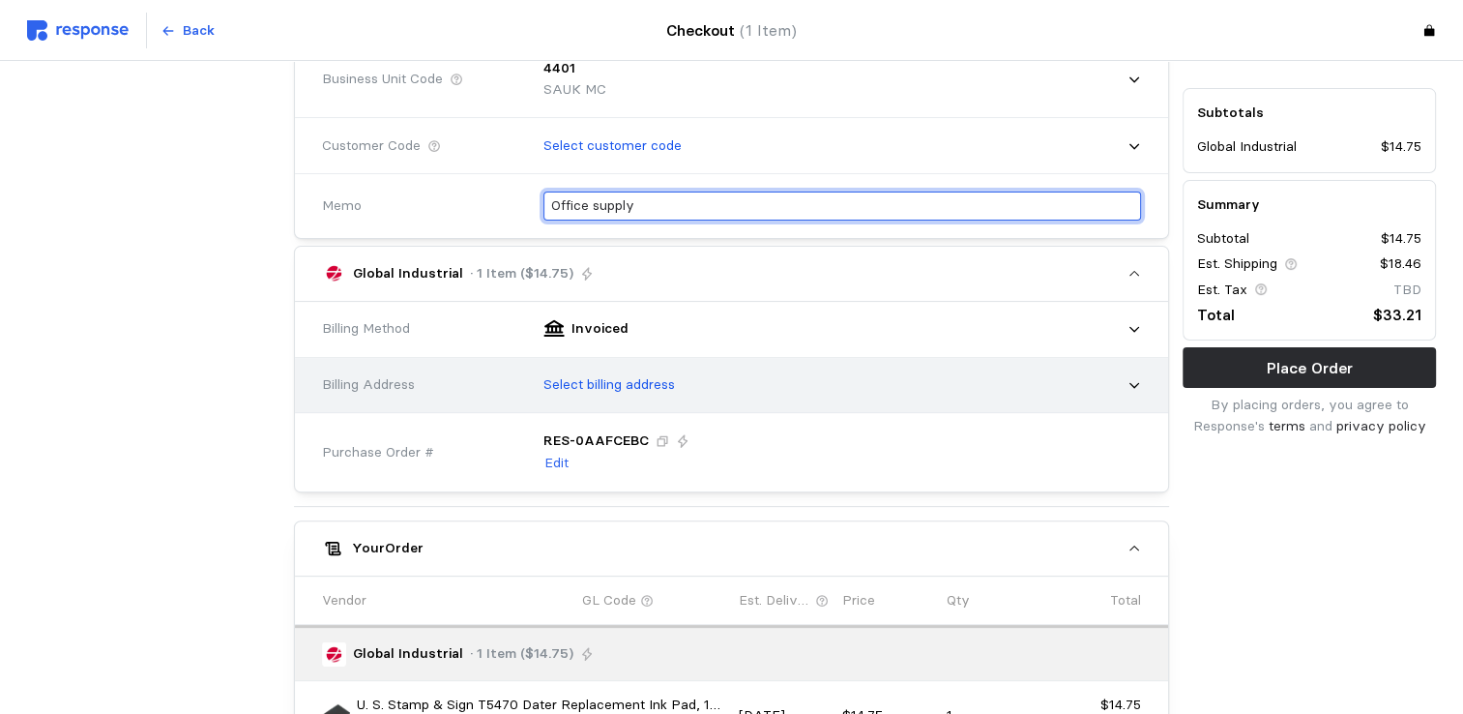
type input "Office supply"
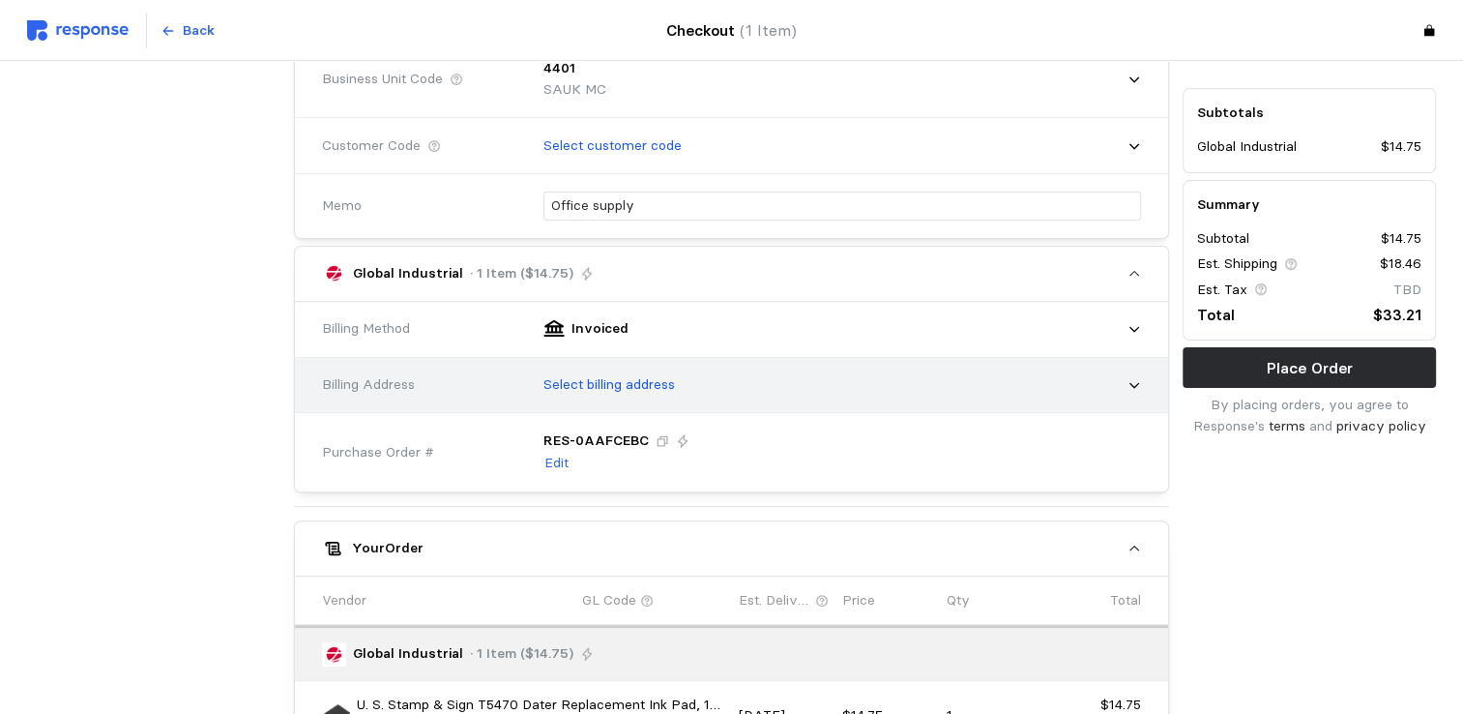
click at [628, 389] on p "Select billing address" at bounding box center [608, 384] width 131 height 21
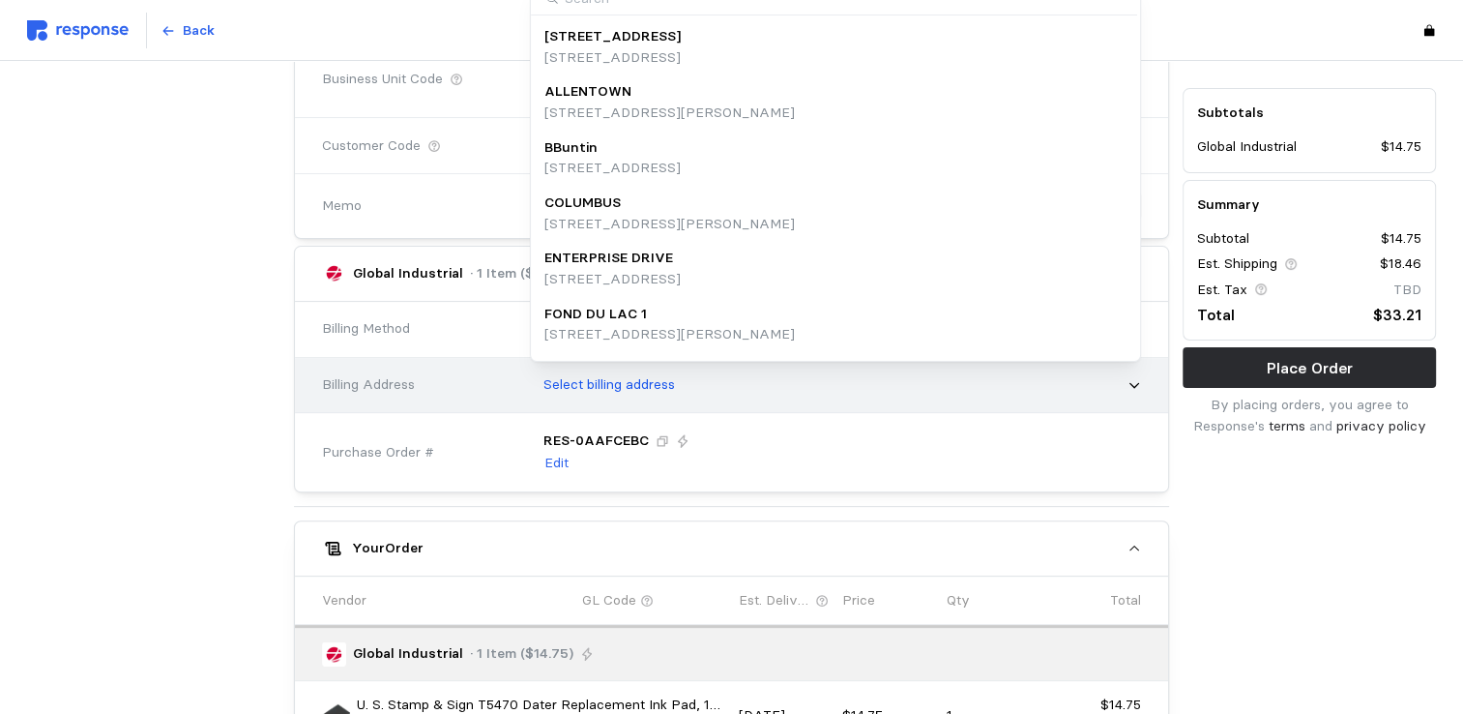
scroll to position [480, 0]
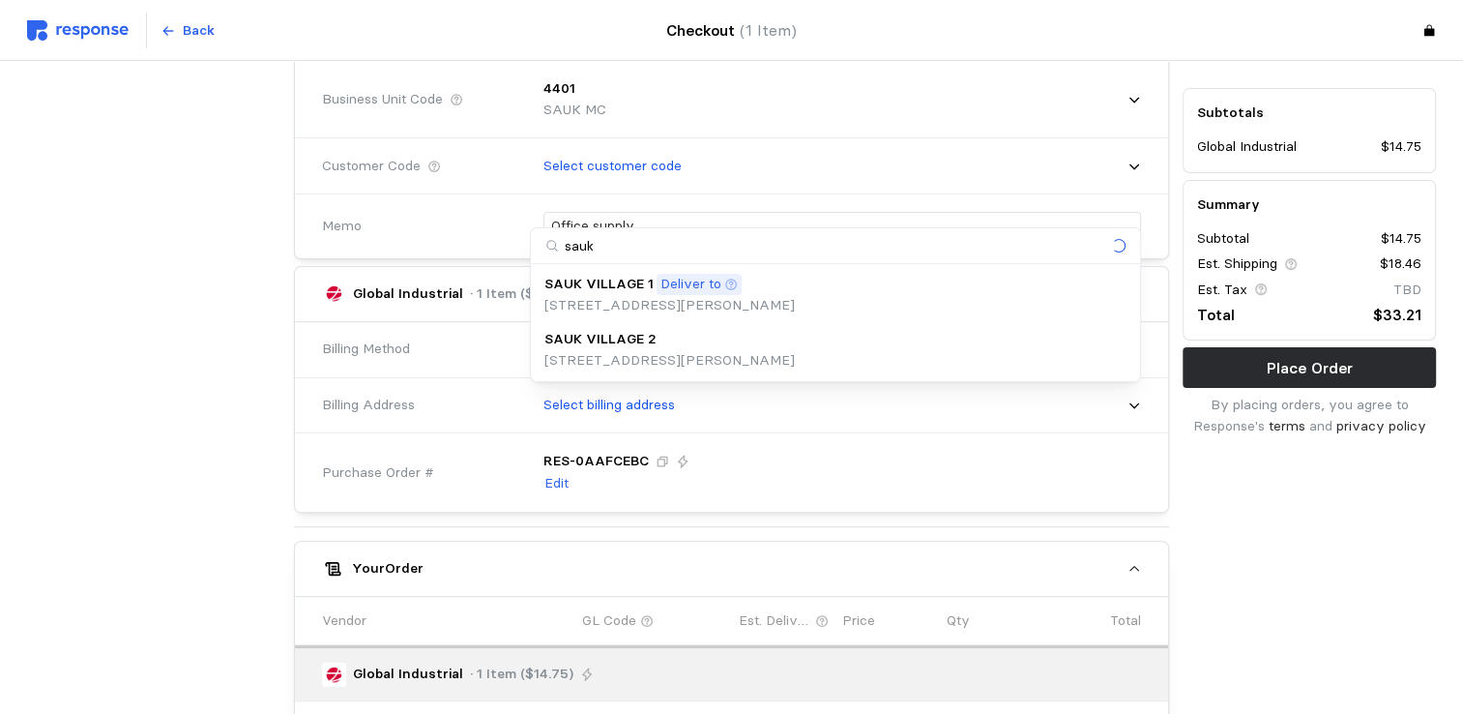
type input "sauk2"
click at [628, 344] on p "SAUK VILLAGE 2" at bounding box center [600, 339] width 112 height 21
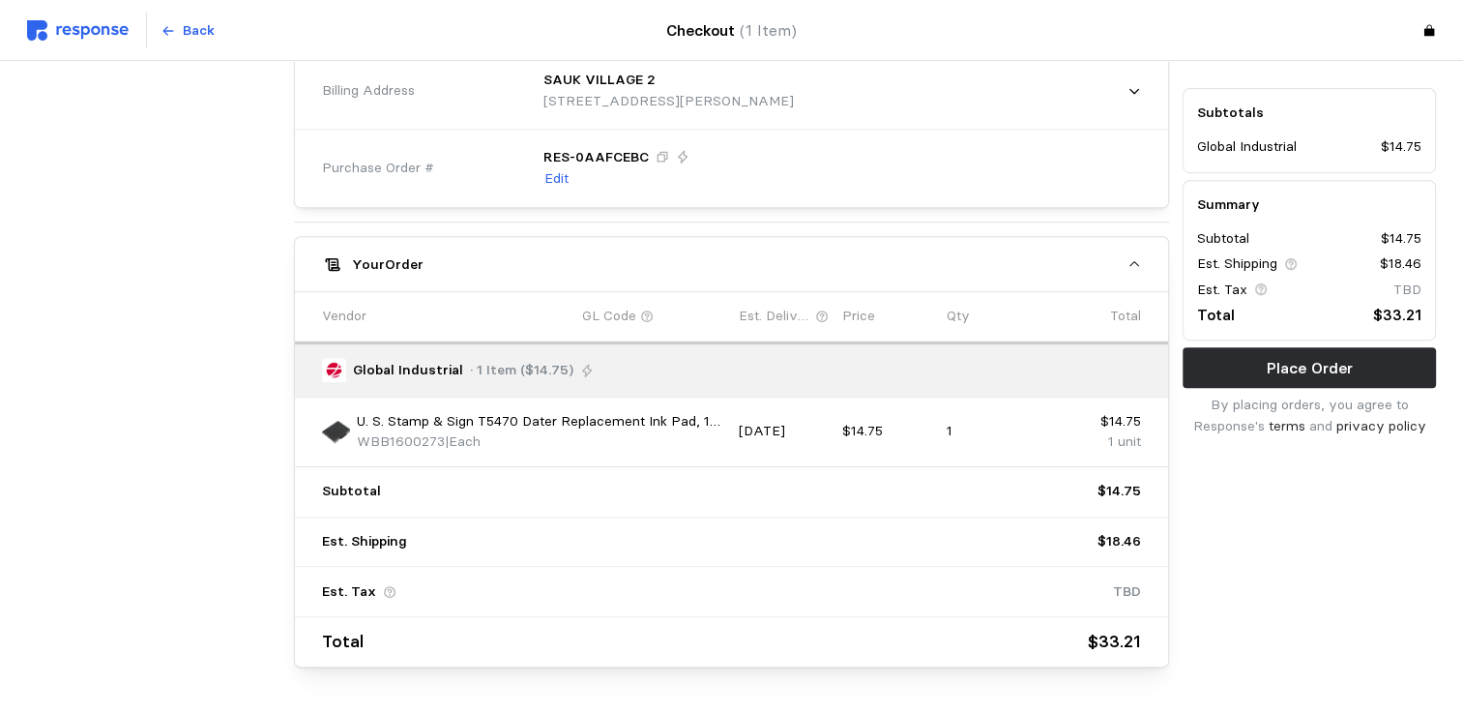
scroll to position [859, 0]
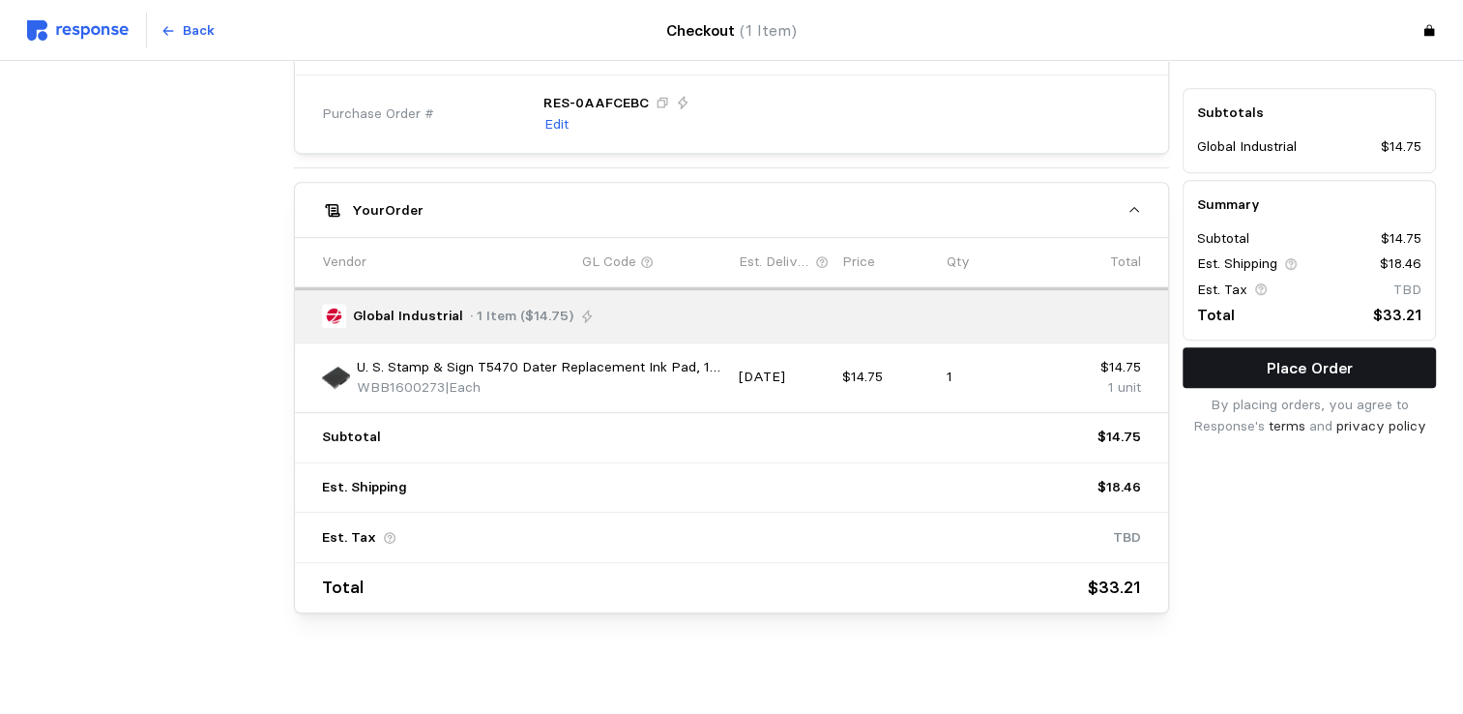
click at [1280, 366] on p "Place Order" at bounding box center [1310, 368] width 86 height 24
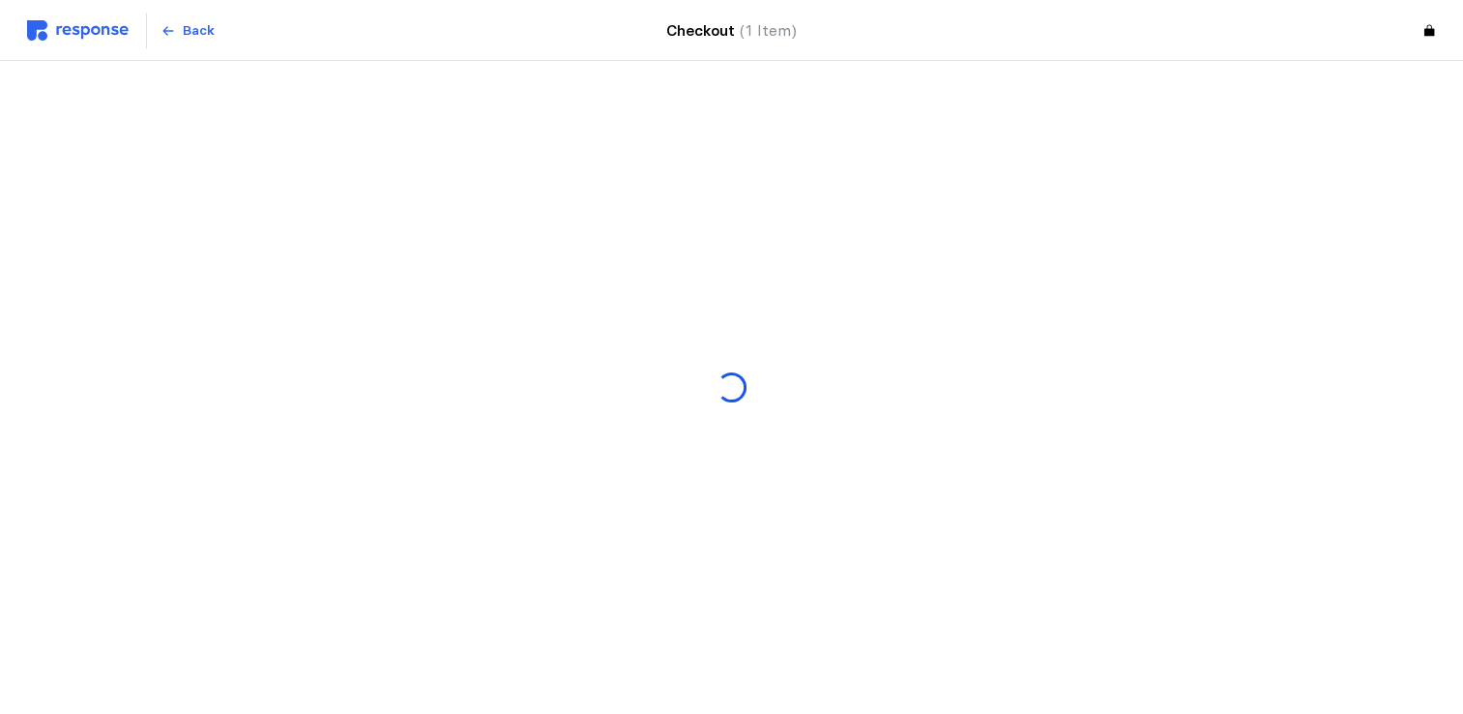
scroll to position [0, 0]
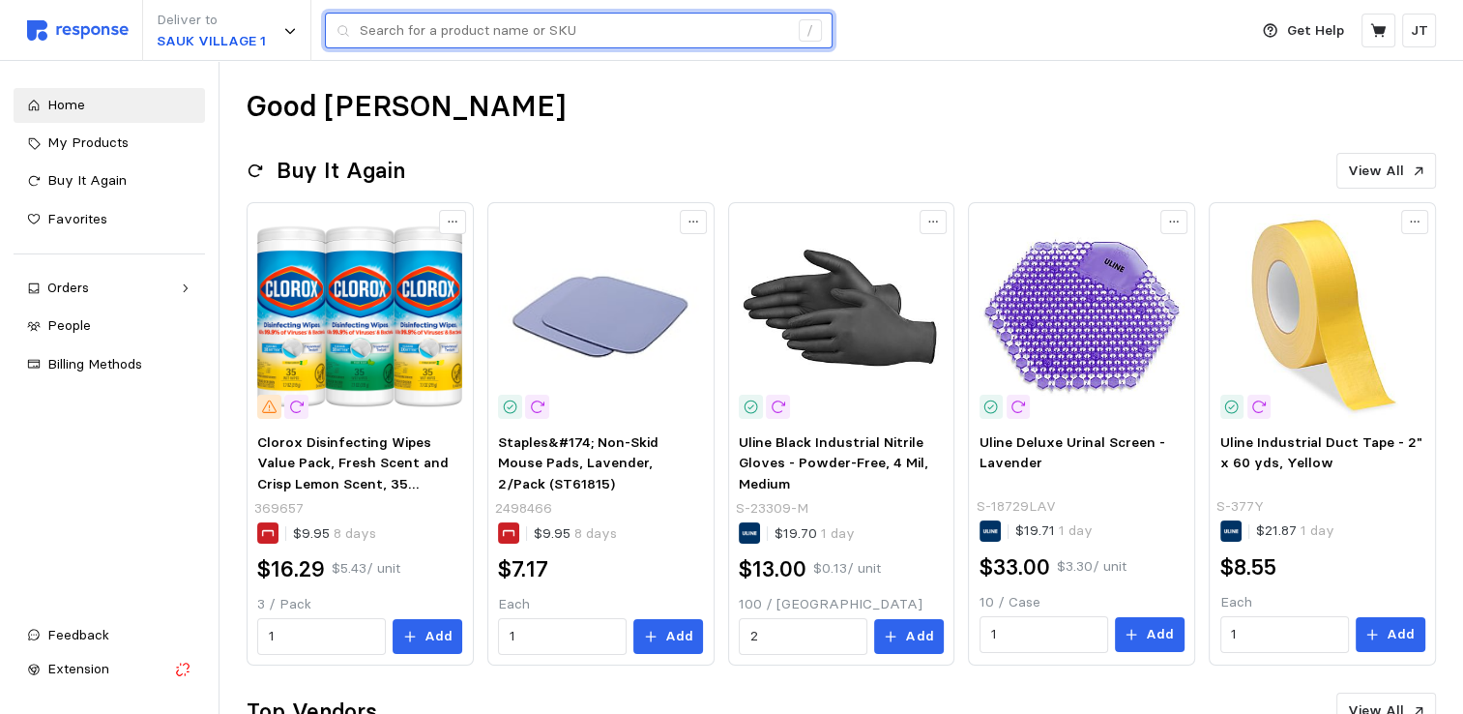
click at [429, 31] on input "text" at bounding box center [574, 31] width 428 height 35
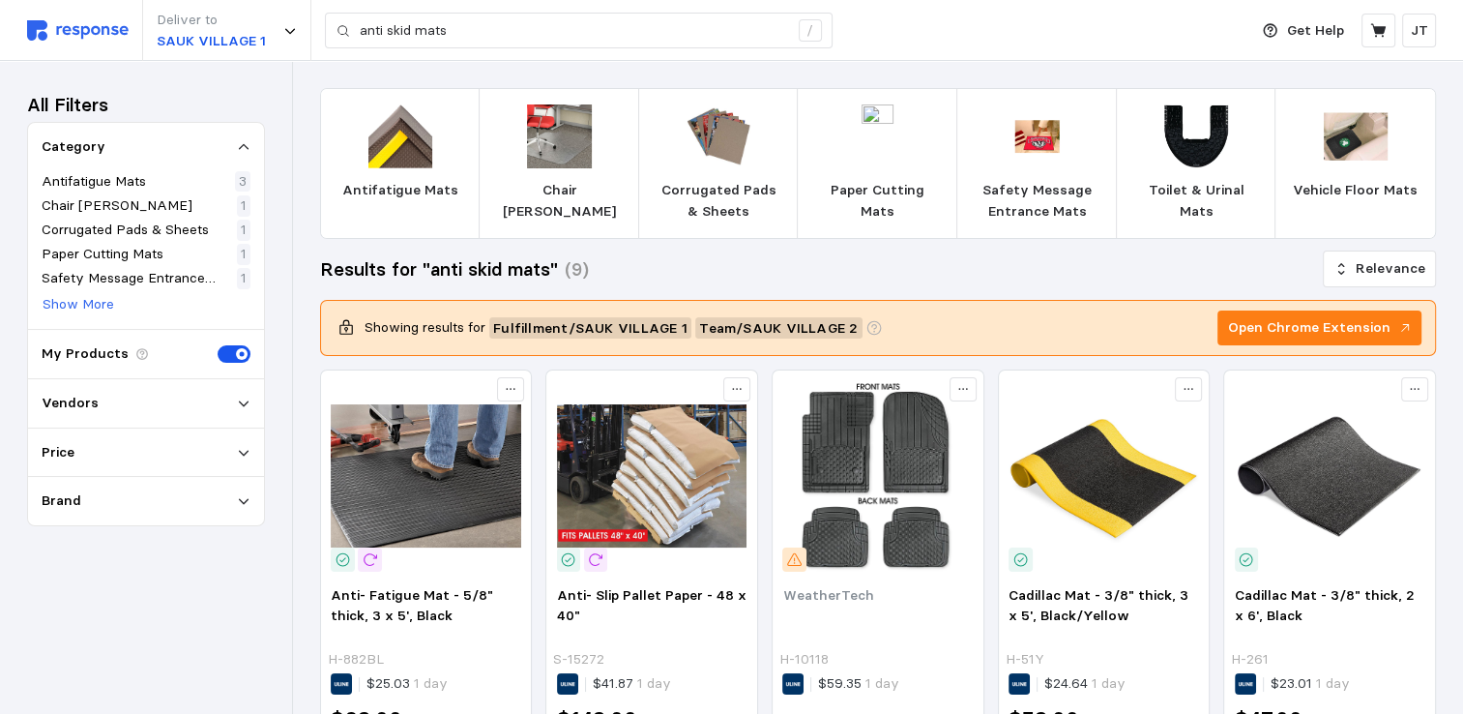
click at [244, 351] on span at bounding box center [242, 354] width 12 height 12
click at [218, 345] on input "checkbox" at bounding box center [218, 345] width 0 height 0
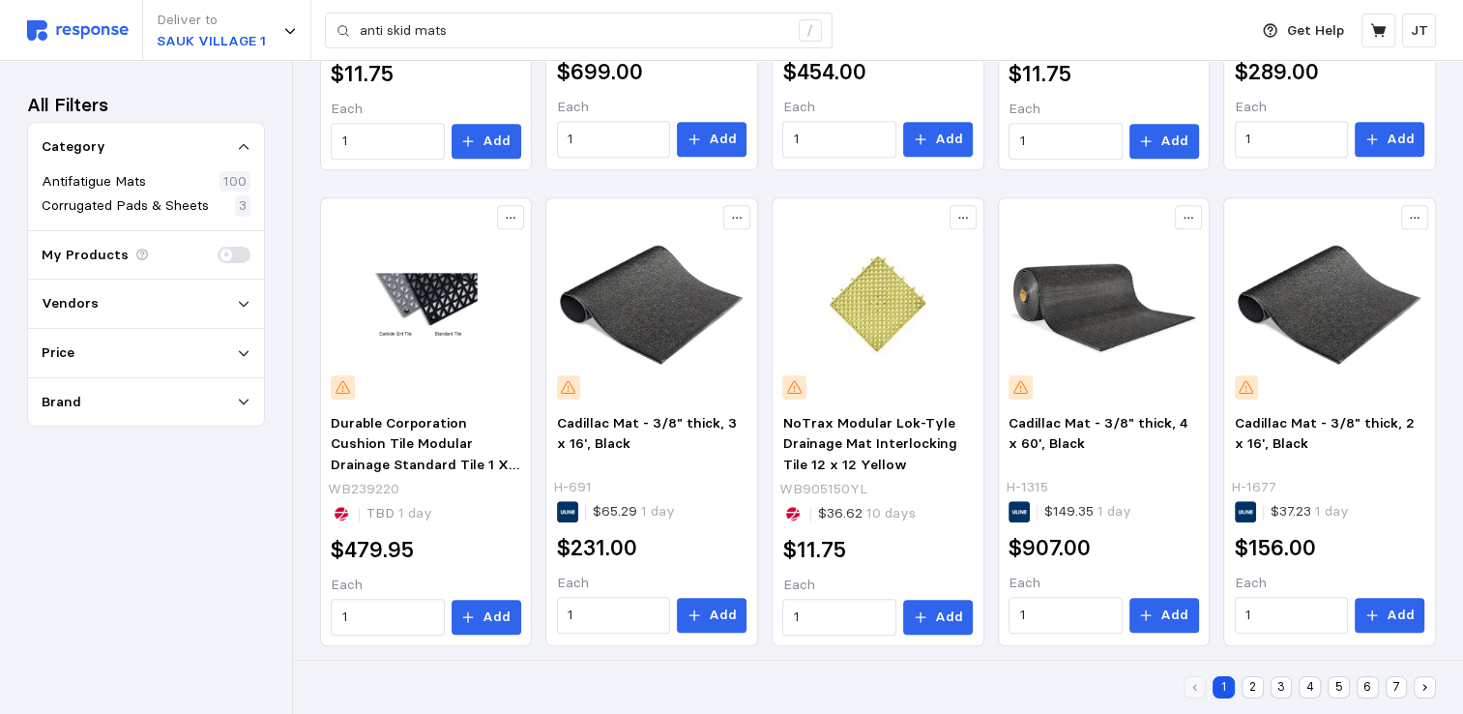
scroll to position [971, 0]
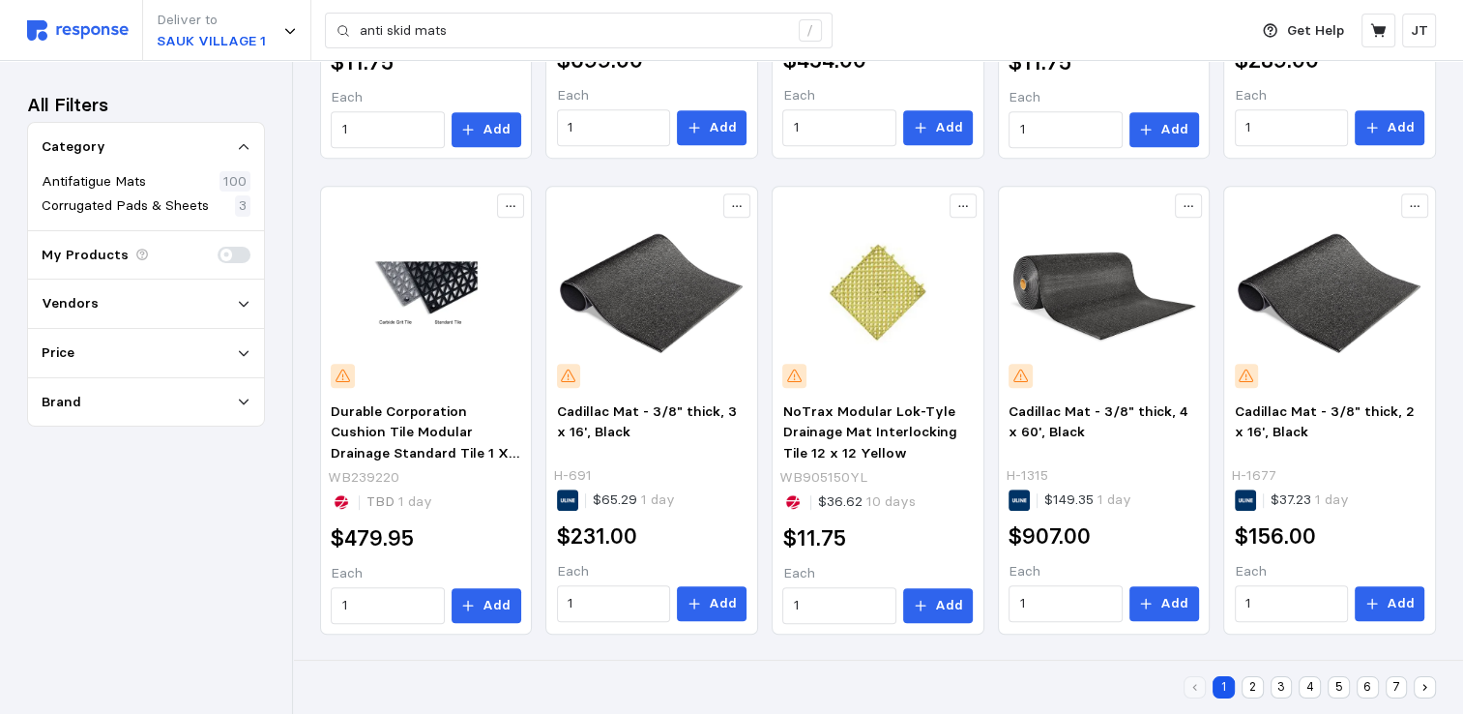
click at [1258, 688] on button "2" at bounding box center [1252, 687] width 22 height 22
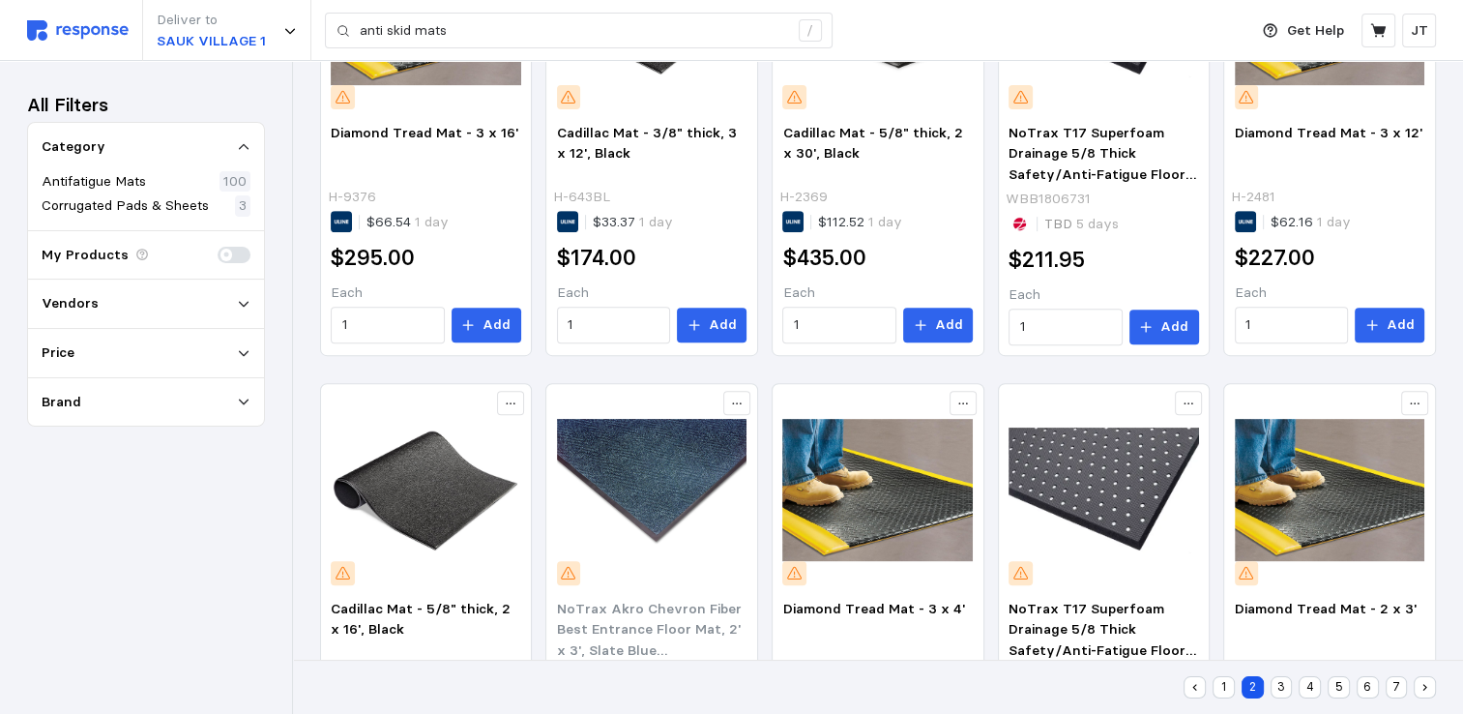
scroll to position [971, 0]
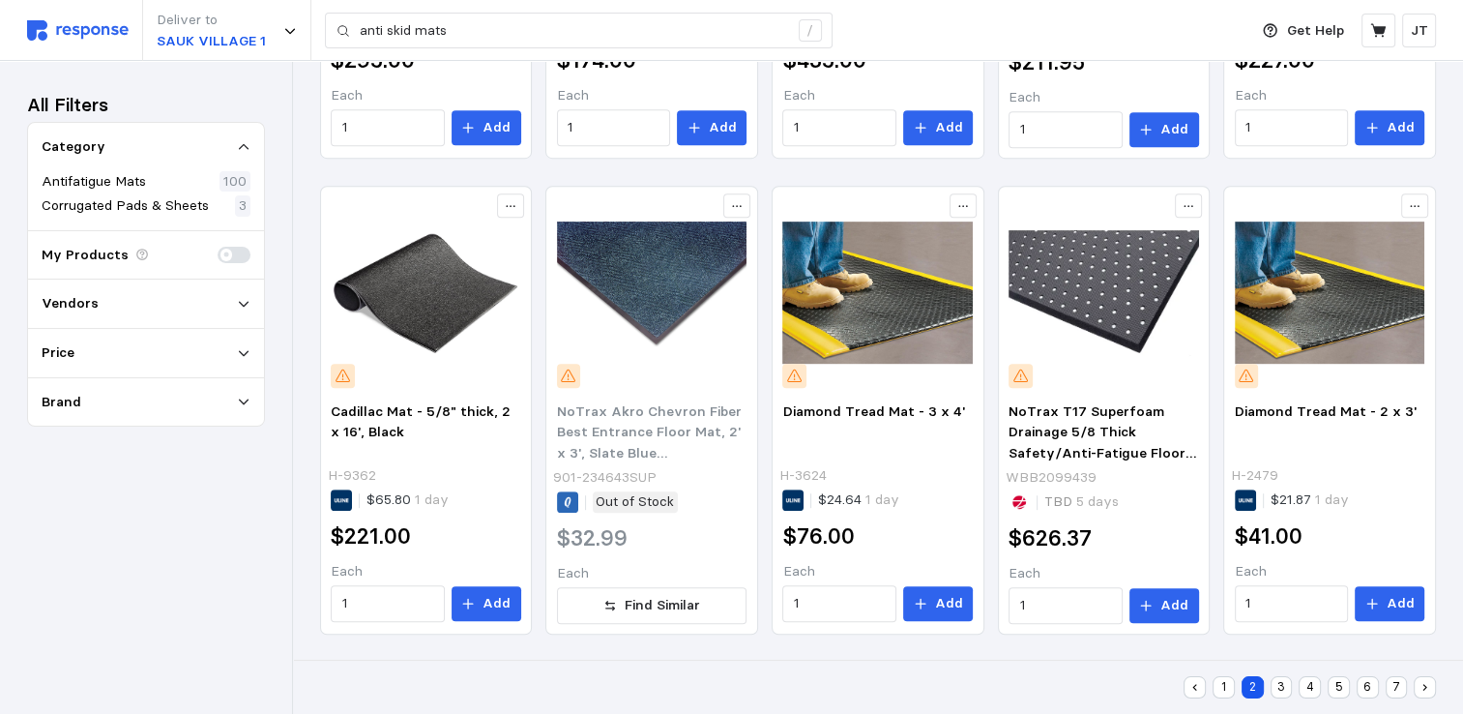
click at [1273, 686] on button "3" at bounding box center [1282, 687] width 22 height 22
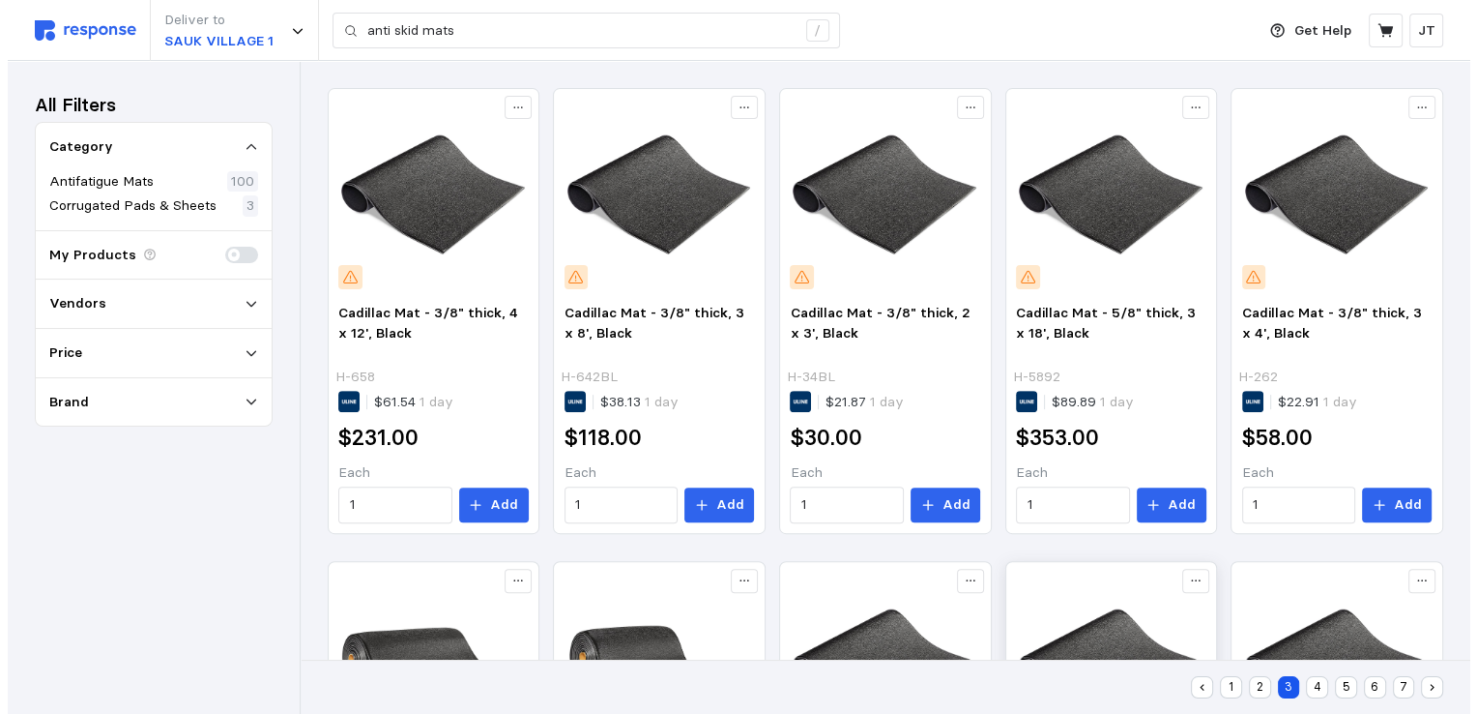
scroll to position [967, 0]
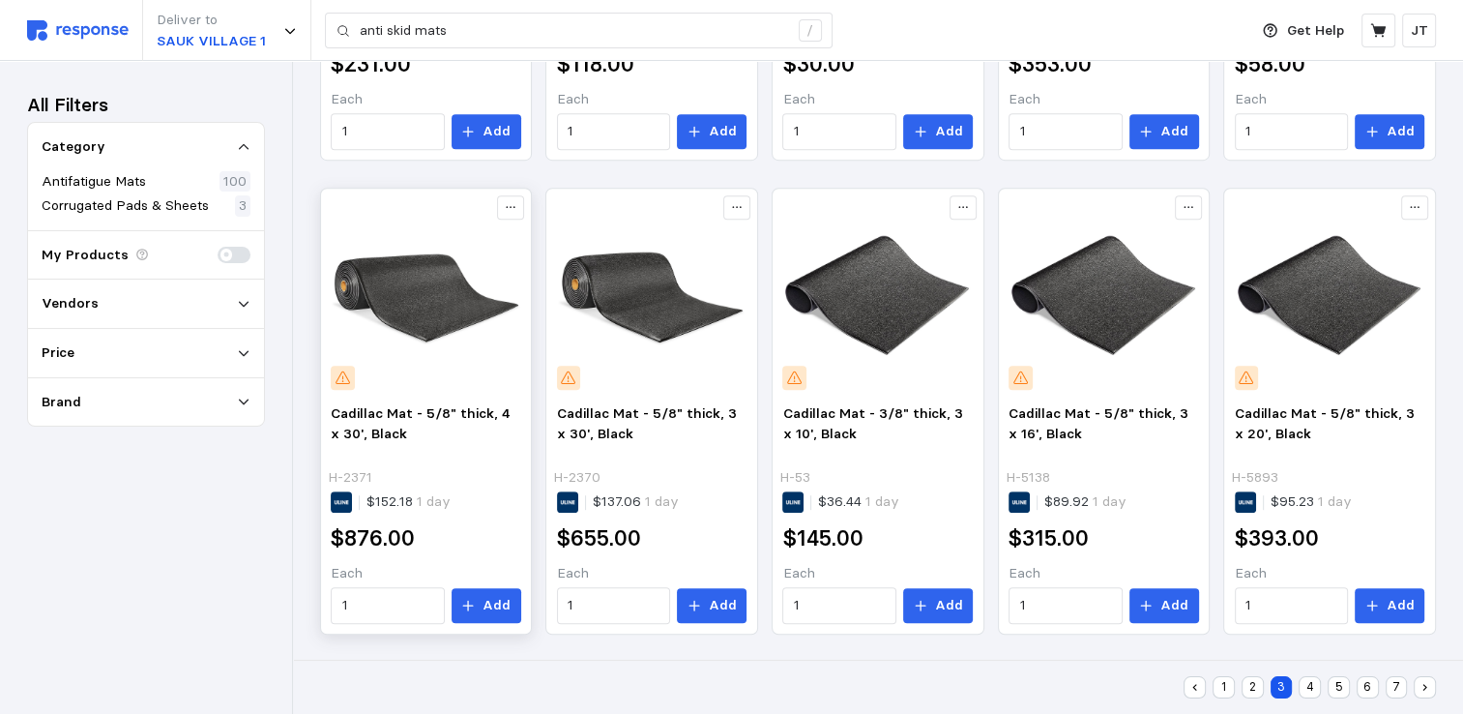
click at [407, 281] on img at bounding box center [426, 294] width 190 height 190
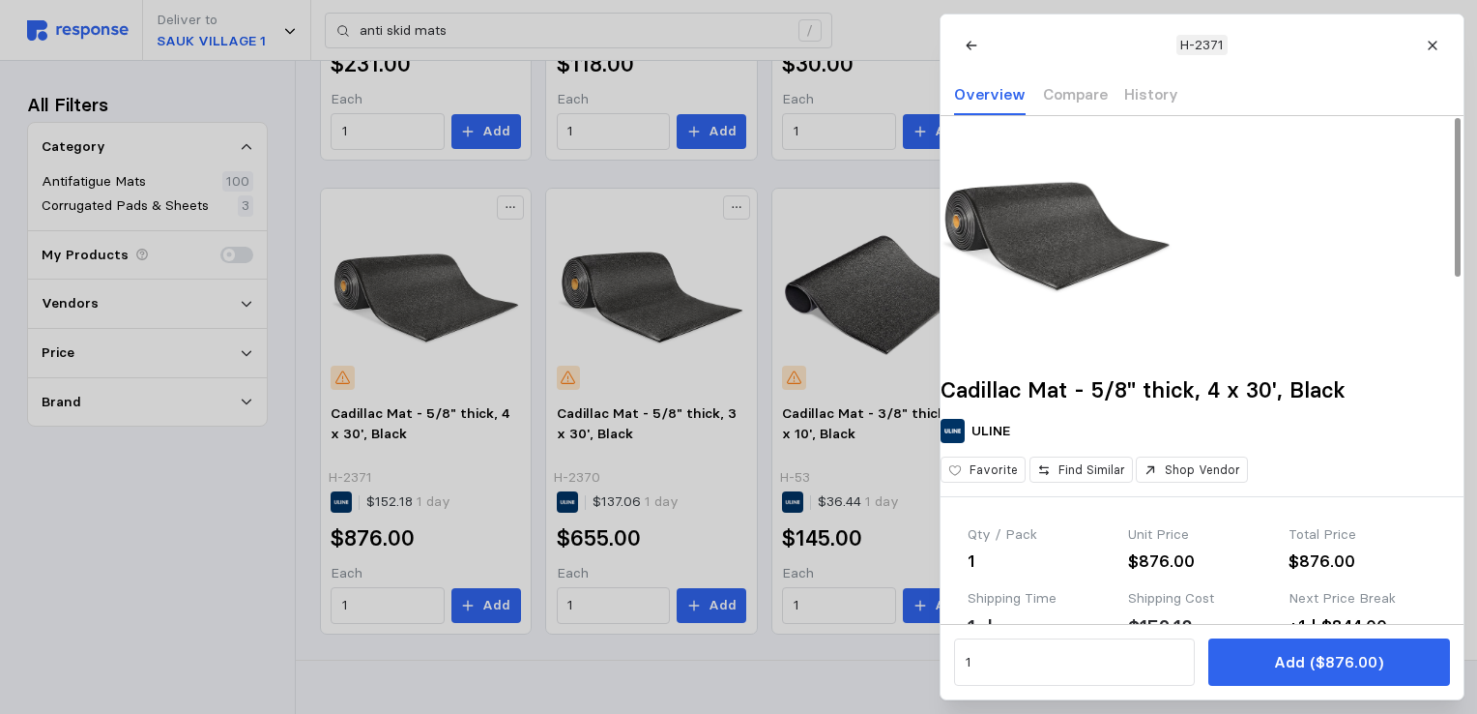
click at [1048, 246] on img at bounding box center [1057, 232] width 232 height 232
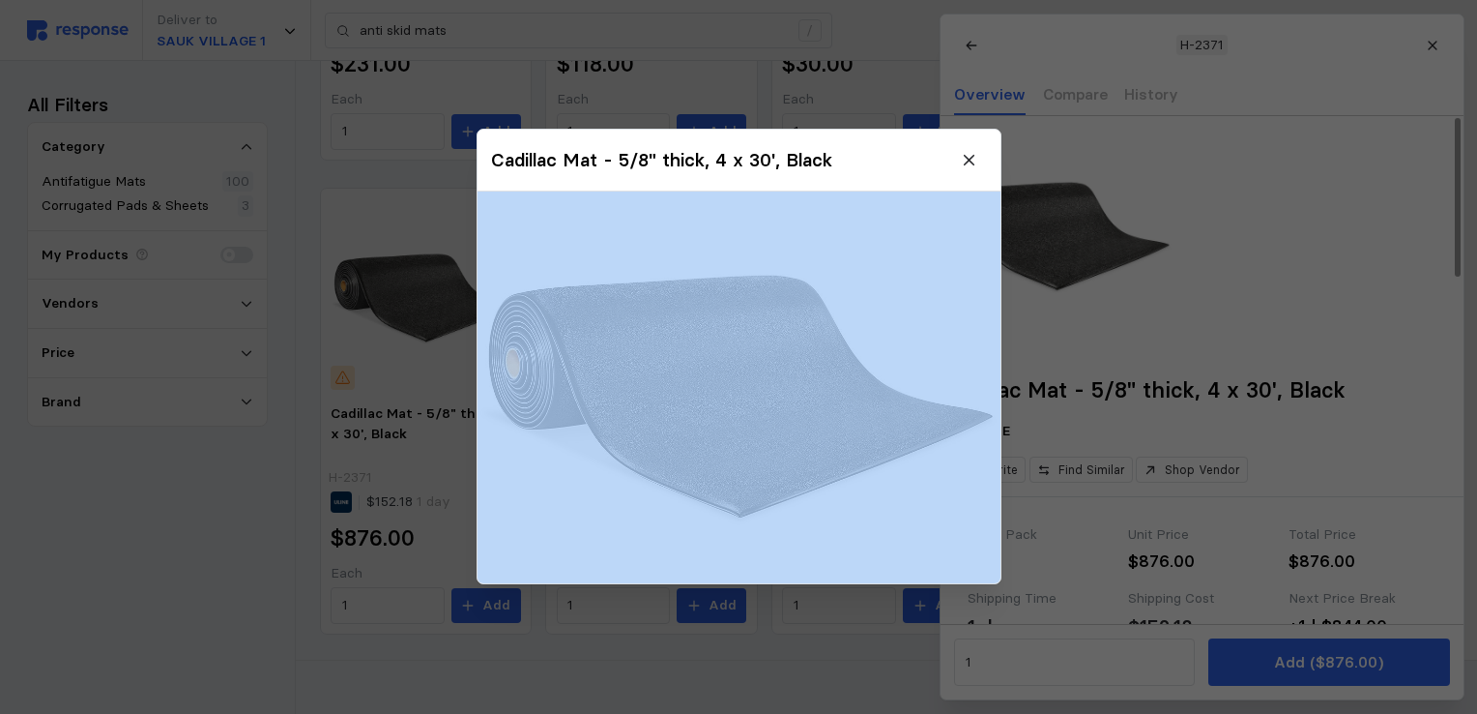
click at [1048, 246] on div at bounding box center [738, 357] width 1477 height 714
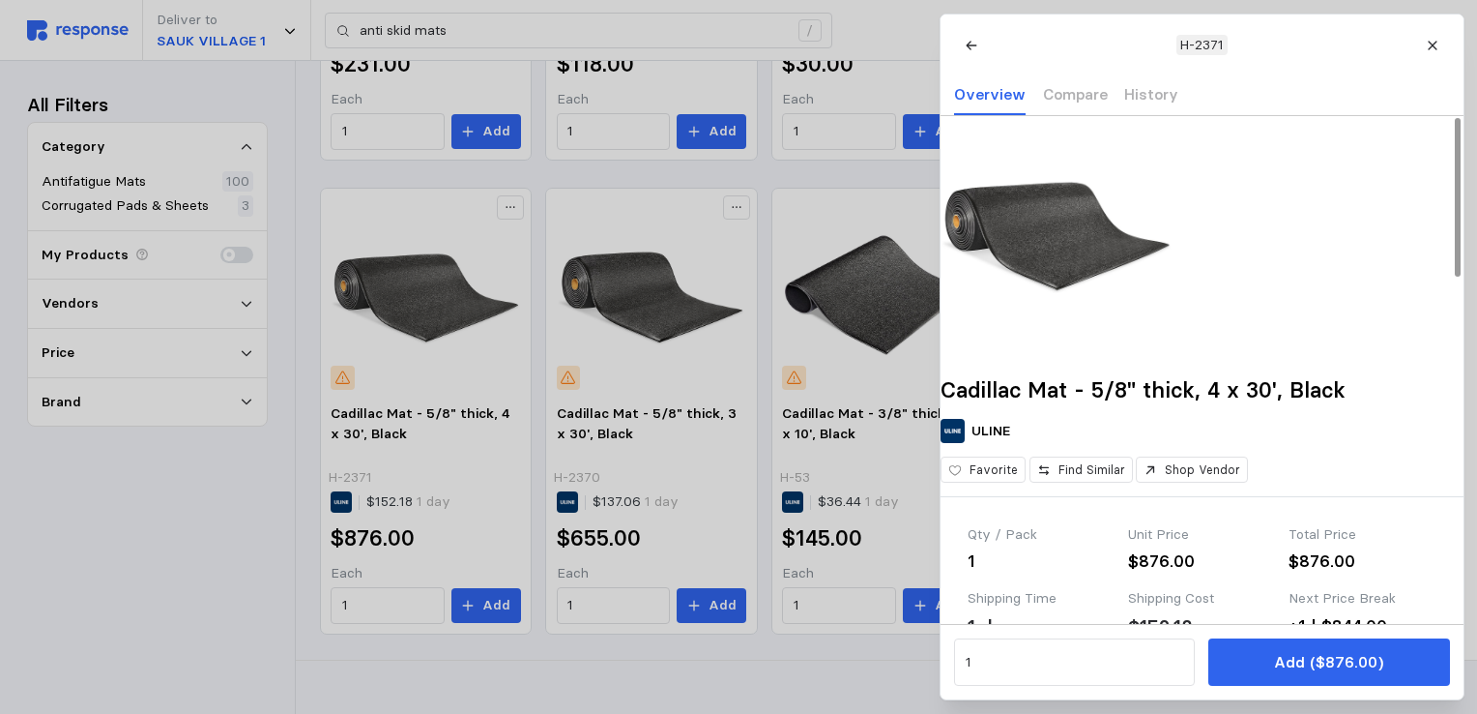
click at [1049, 246] on img at bounding box center [1057, 232] width 232 height 232
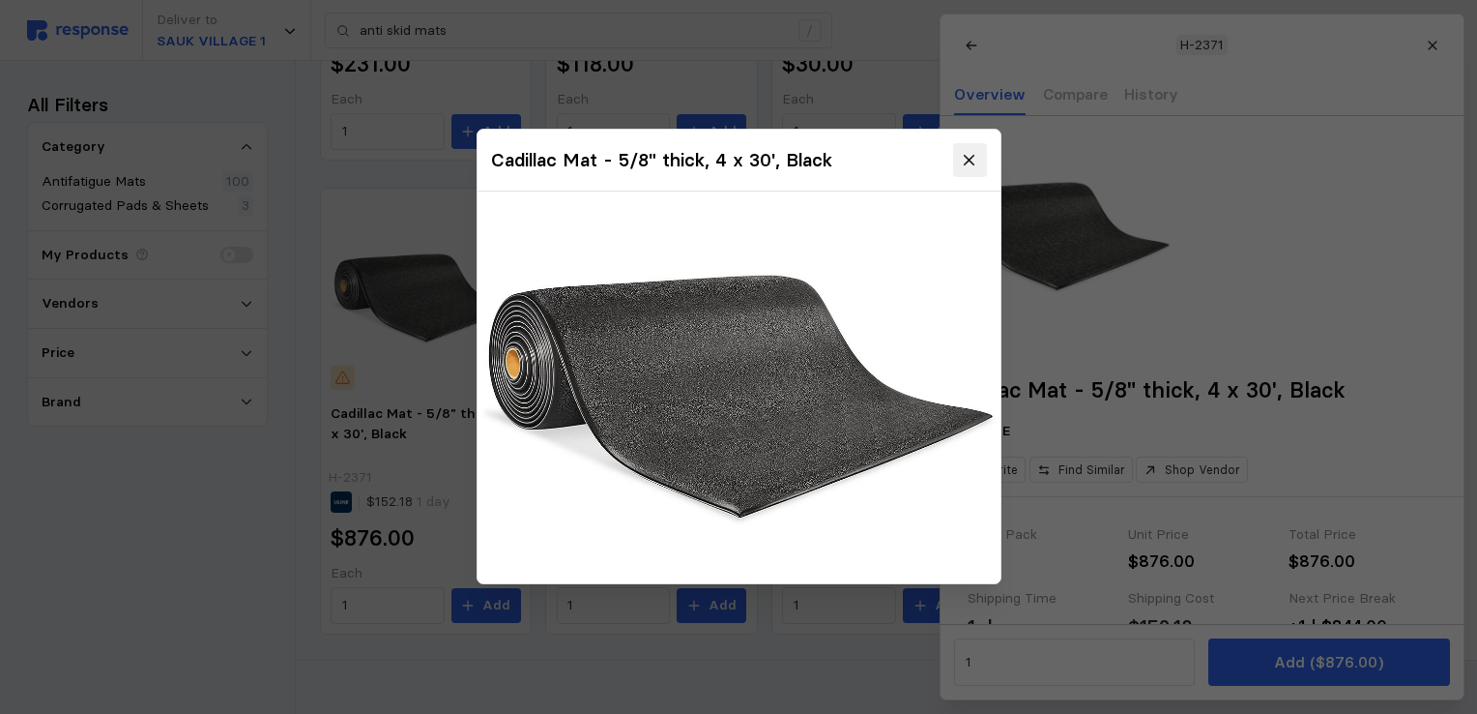
click at [967, 154] on icon at bounding box center [969, 160] width 17 height 17
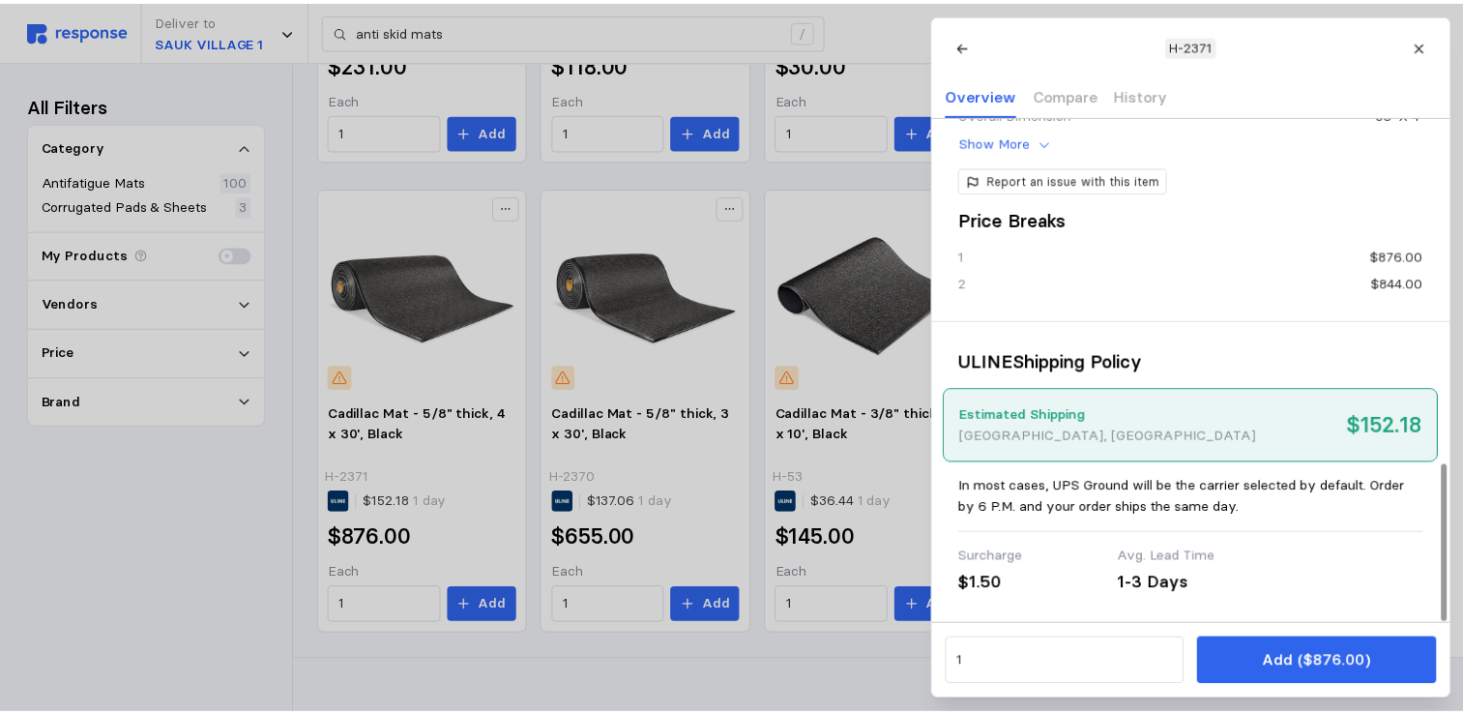
scroll to position [1114, 0]
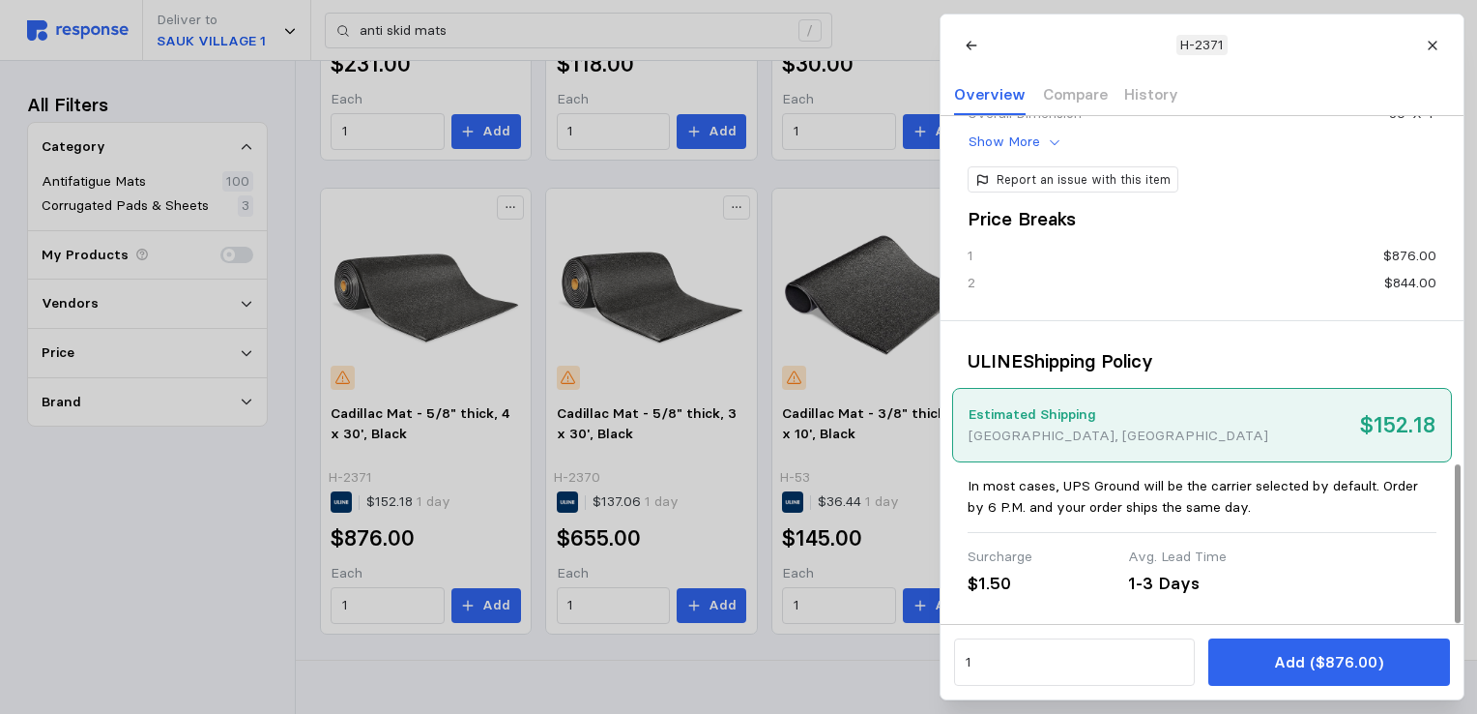
click at [680, 662] on div at bounding box center [738, 357] width 1477 height 714
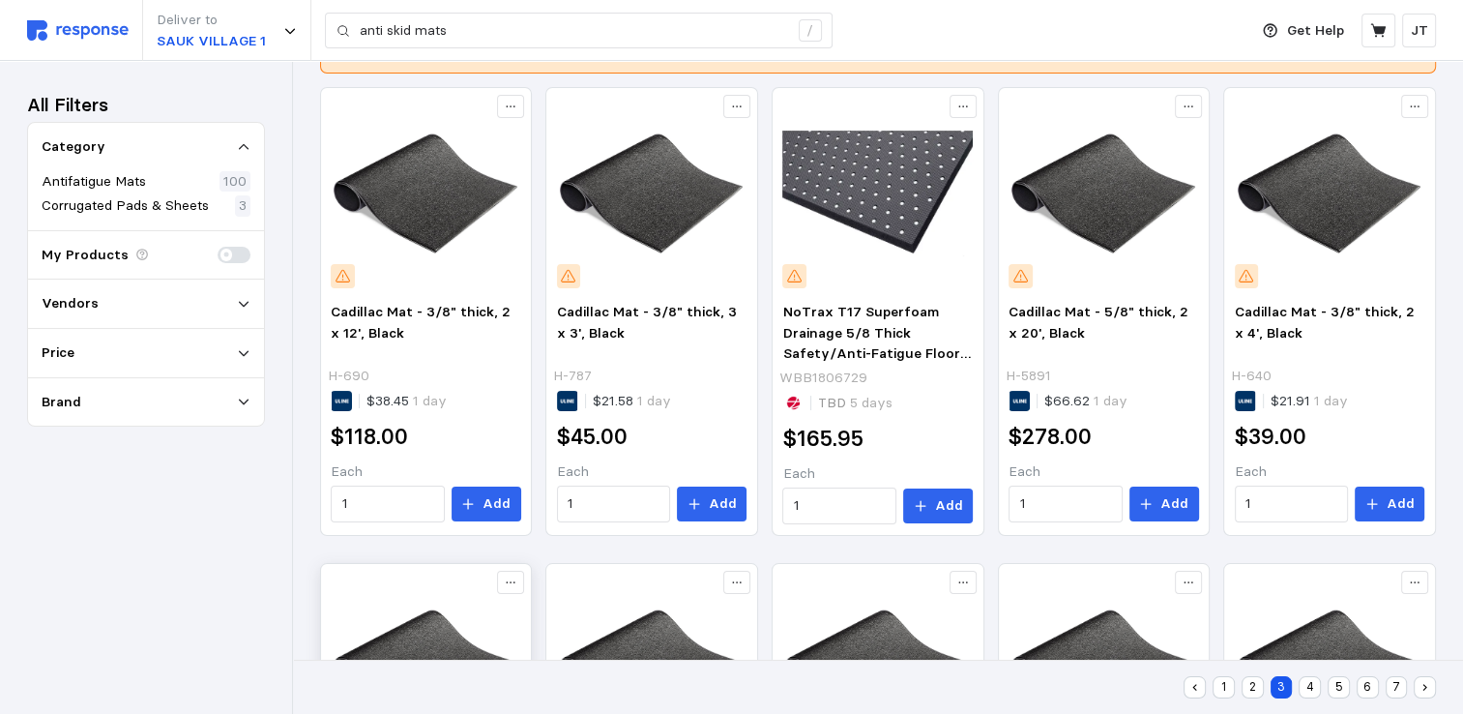
scroll to position [0, 0]
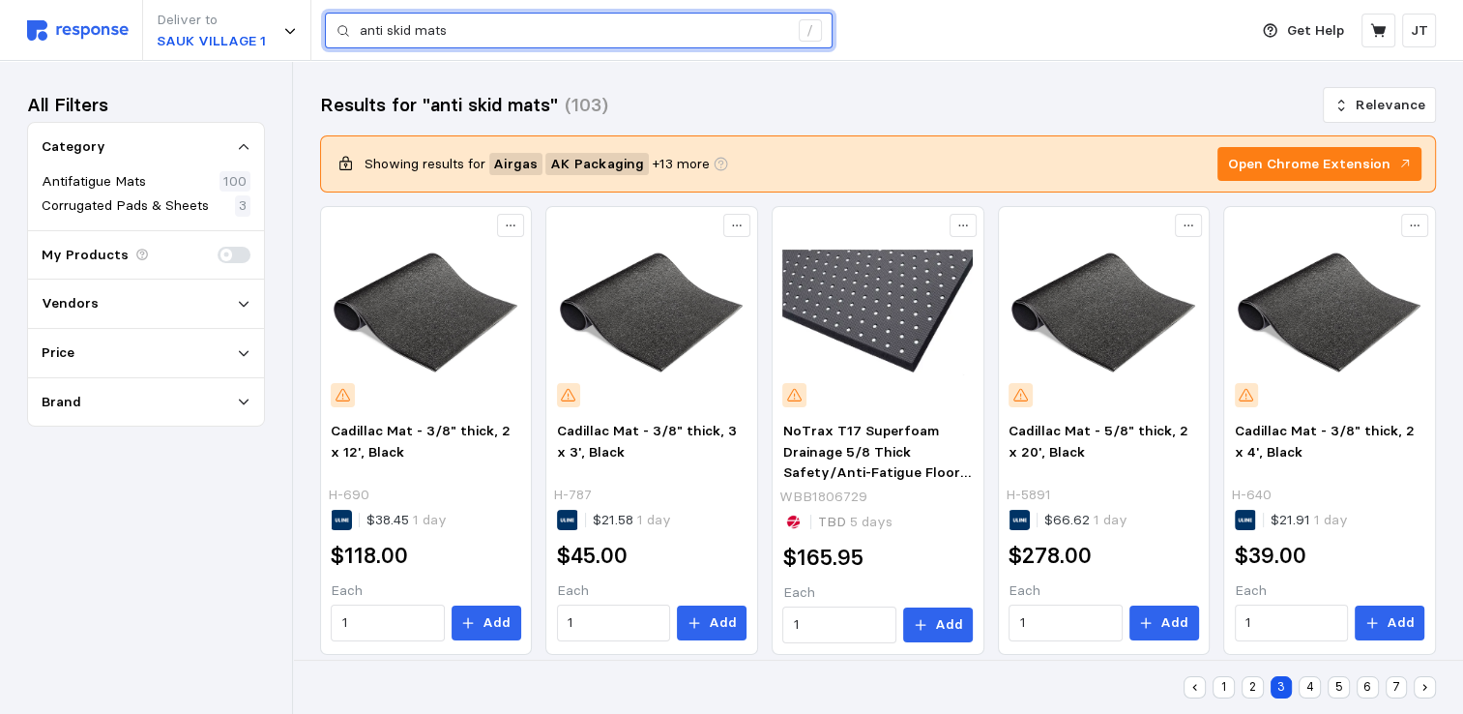
drag, startPoint x: 474, startPoint y: 30, endPoint x: 64, endPoint y: -10, distance: 411.9
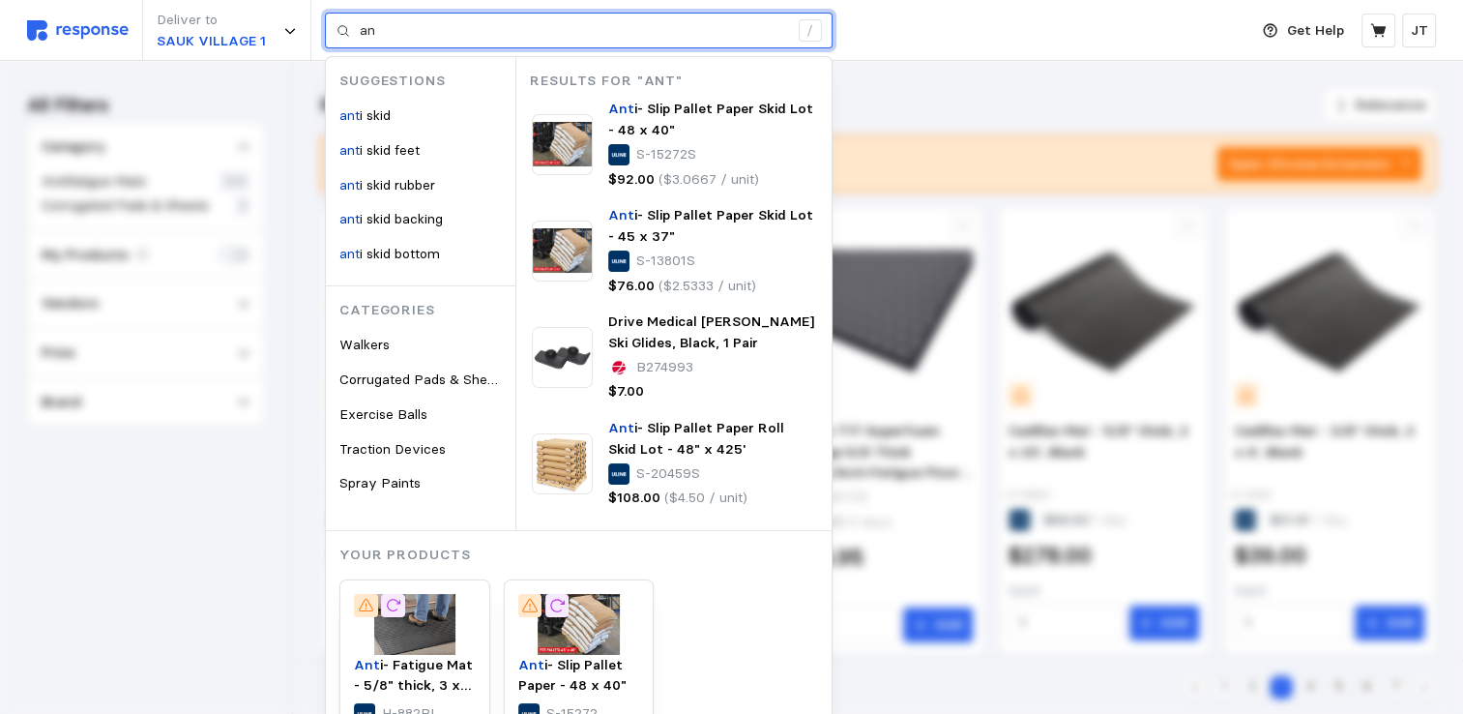
type input "a"
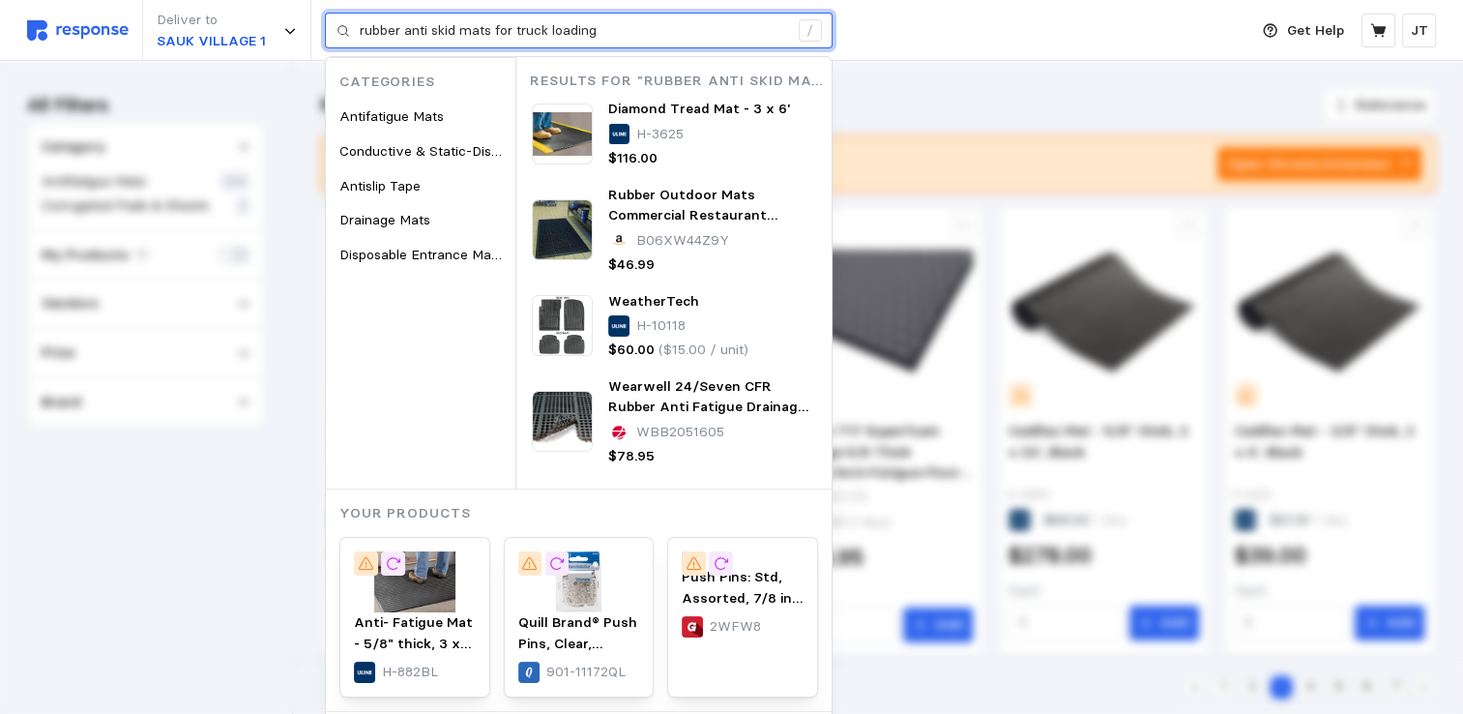
type input "rubber anti skid mats for truck loading"
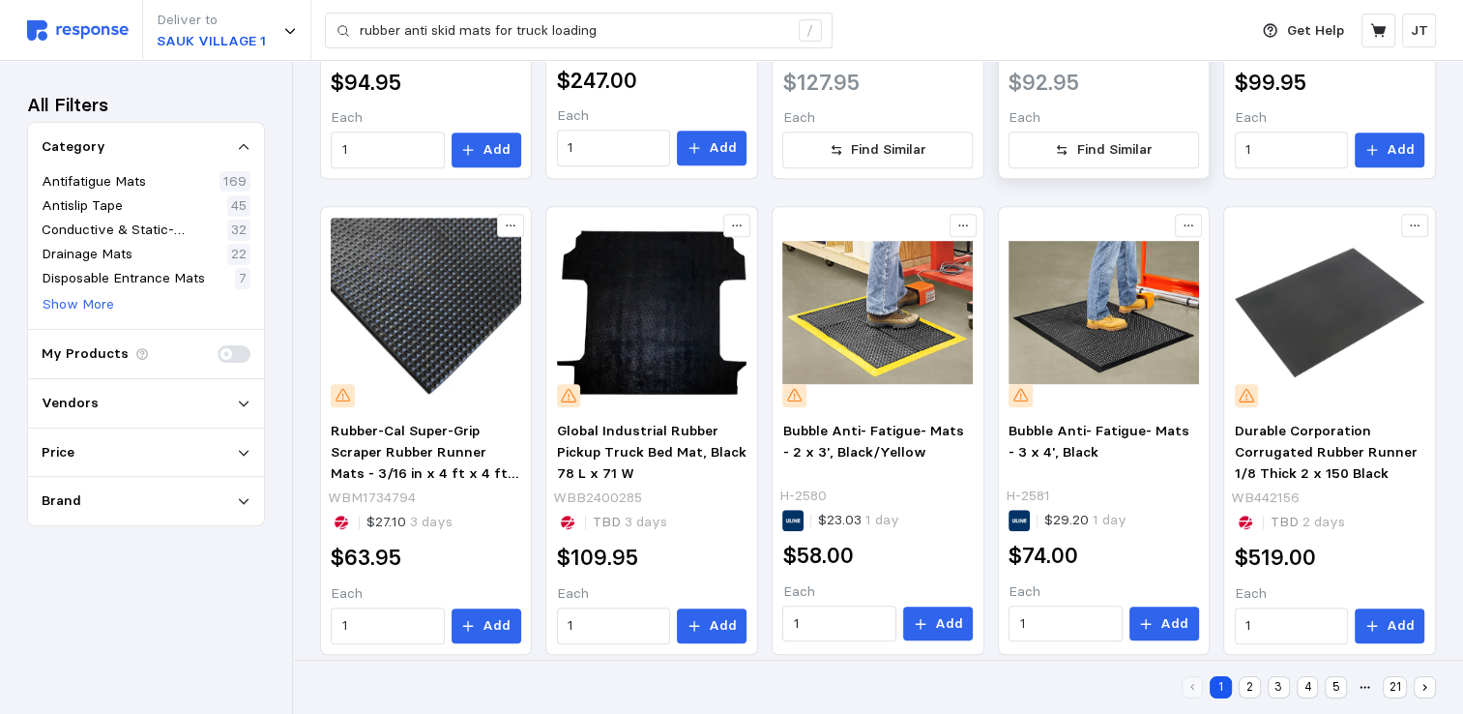
scroll to position [1183, 0]
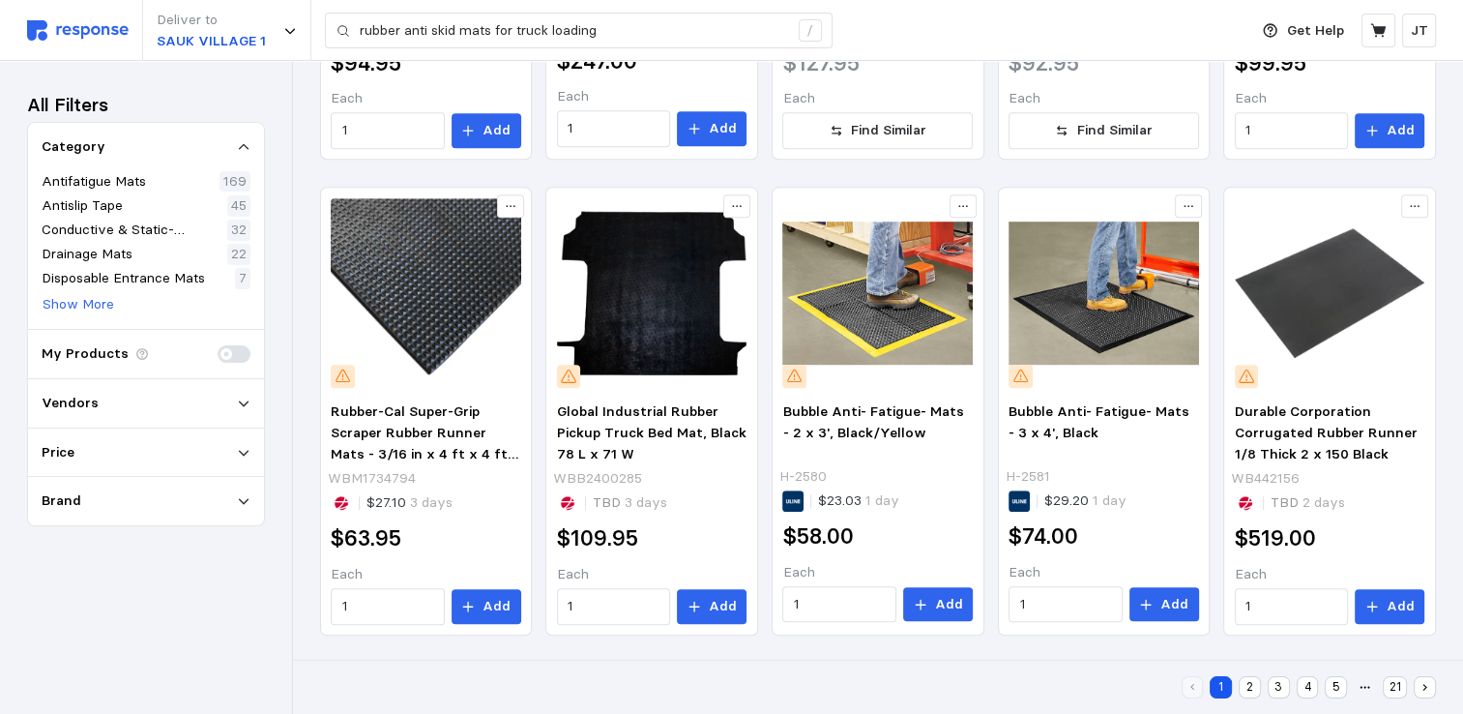
click at [1249, 682] on button "2" at bounding box center [1250, 687] width 22 height 22
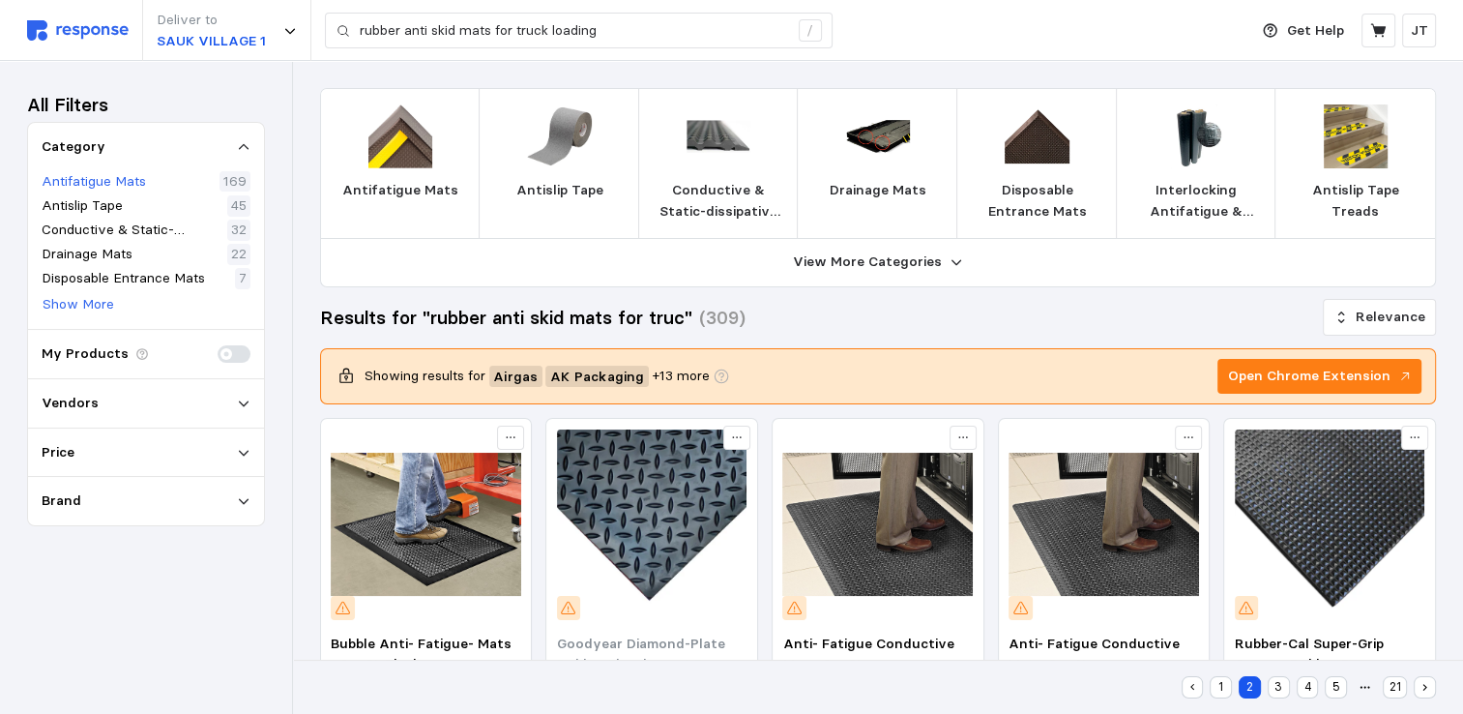
click at [135, 189] on p "Antifatigue Mats" at bounding box center [94, 181] width 104 height 21
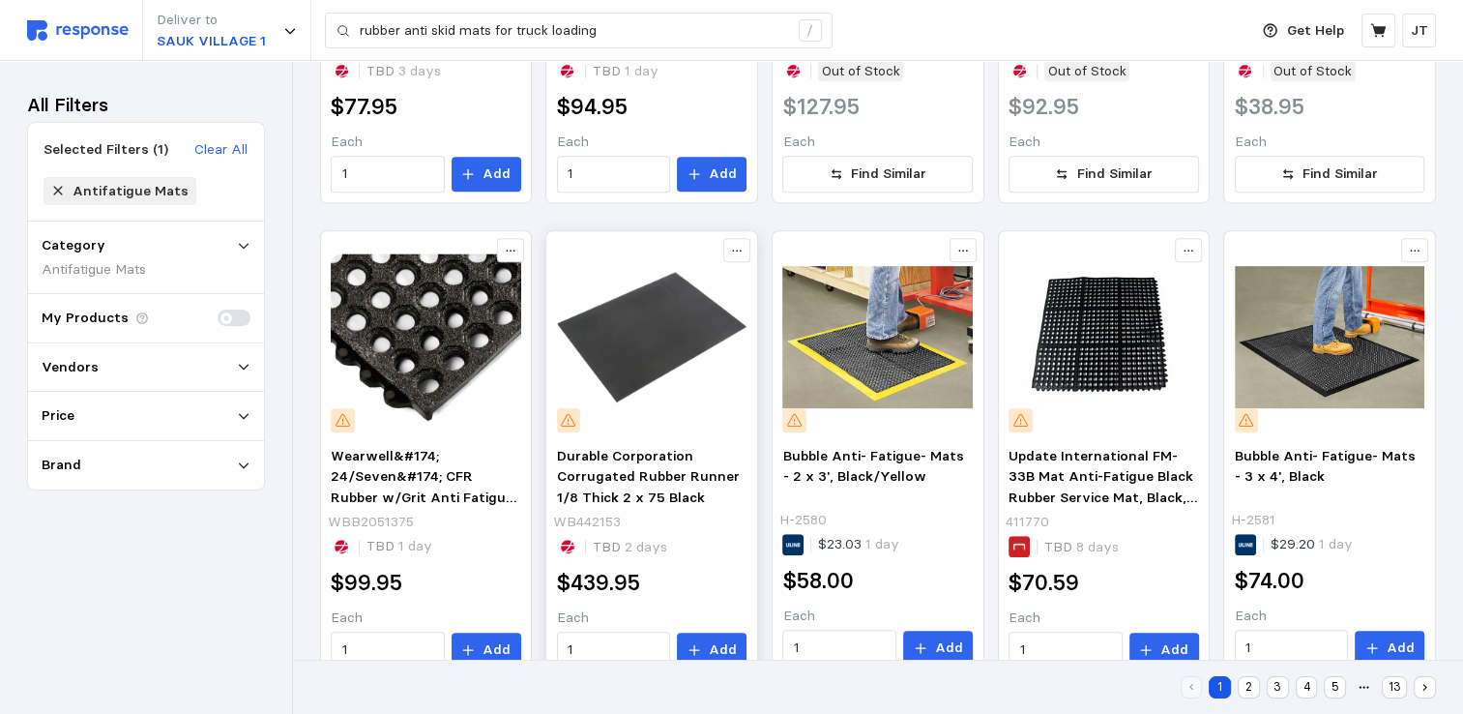
scroll to position [971, 0]
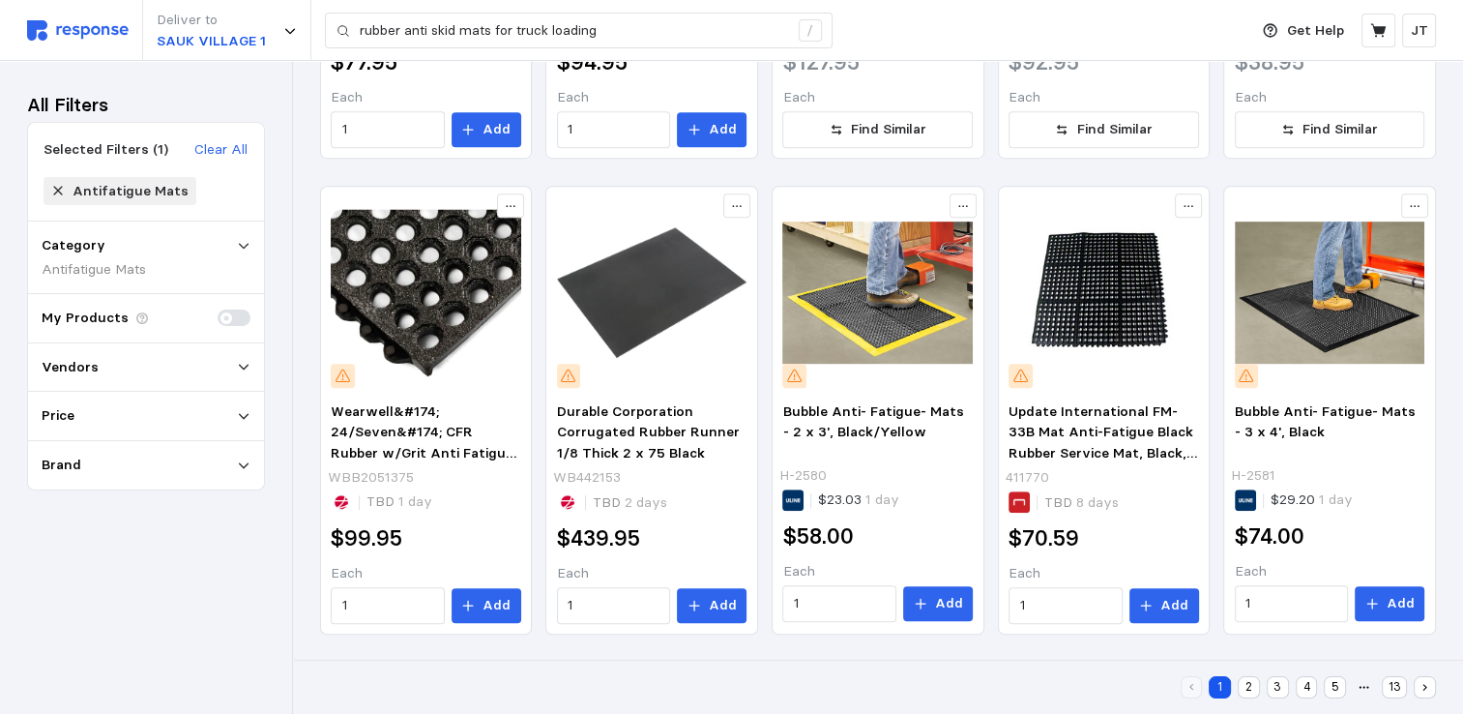
click at [1251, 700] on div "1 2 3 4 5 13" at bounding box center [878, 687] width 1116 height 40
click at [1248, 686] on button "2" at bounding box center [1249, 687] width 22 height 22
